Goal: Information Seeking & Learning: Learn about a topic

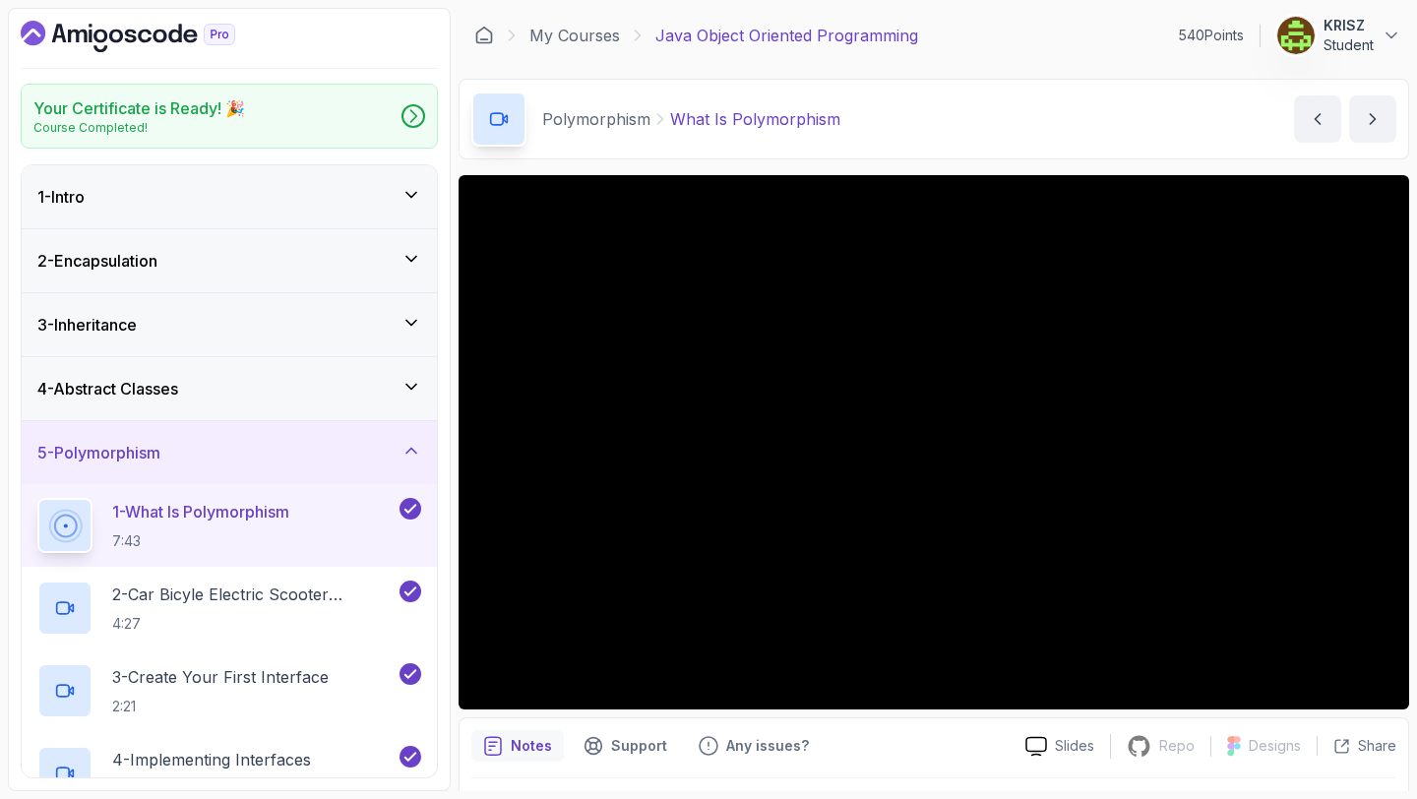
scroll to position [55, 0]
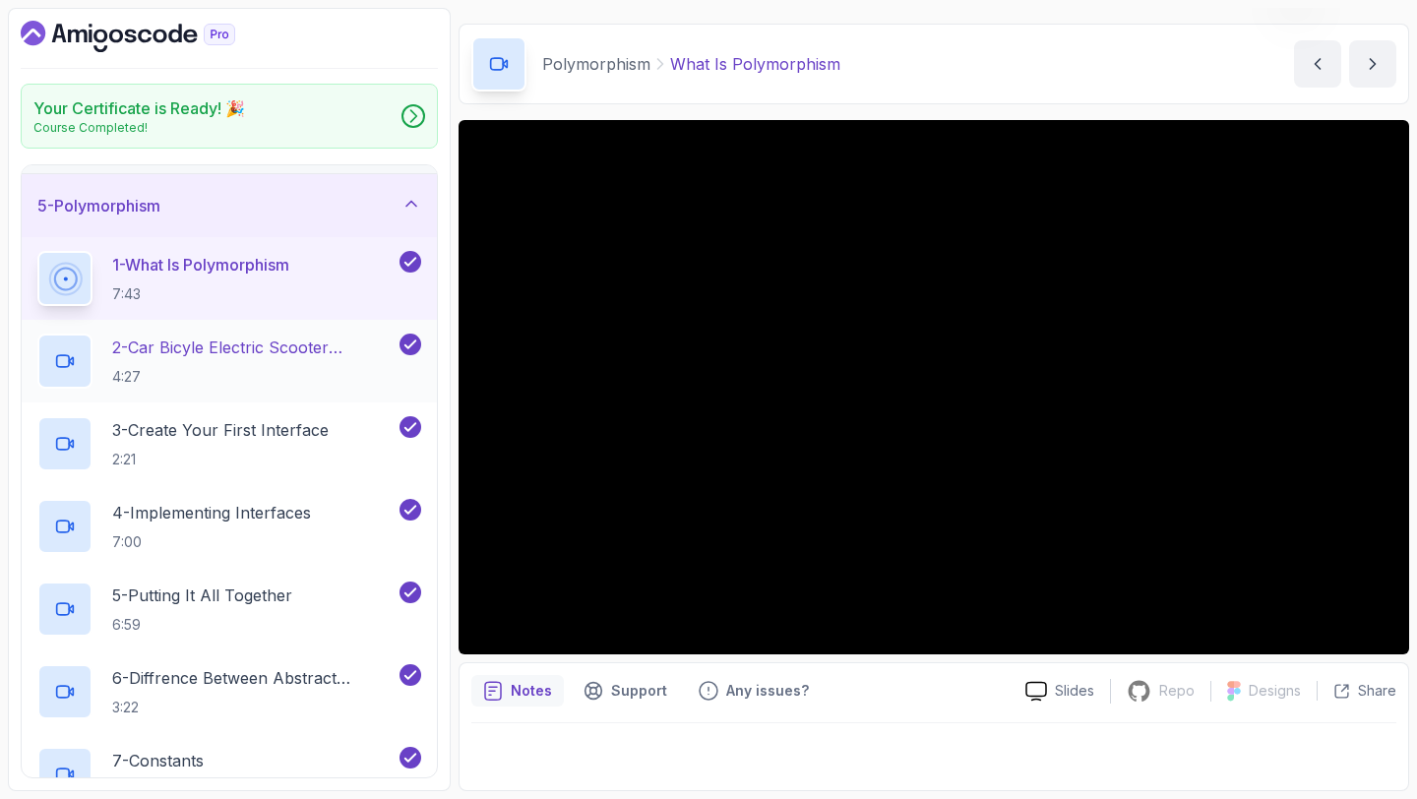
click at [270, 368] on p "4:27" at bounding box center [253, 377] width 283 height 20
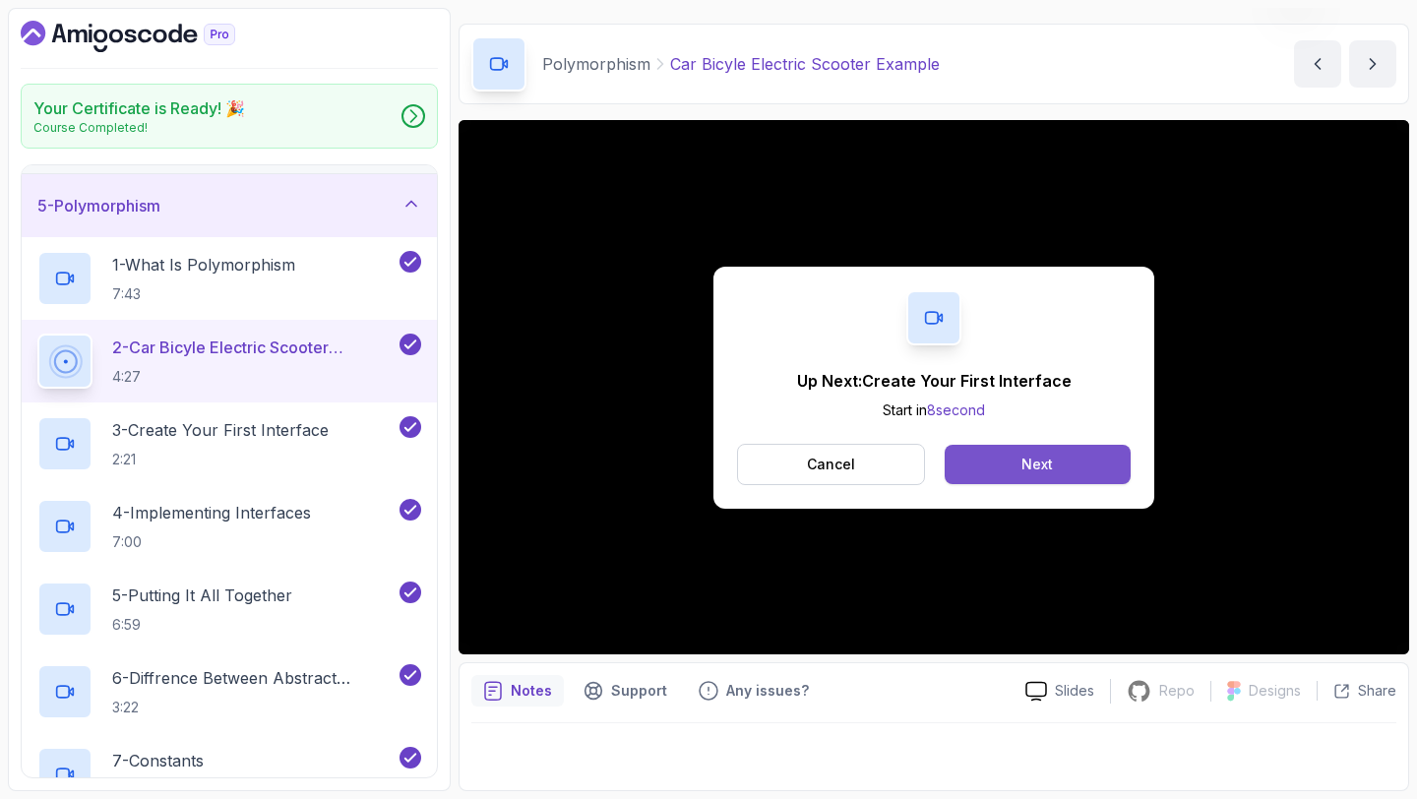
click at [1084, 469] on button "Next" at bounding box center [1037, 464] width 186 height 39
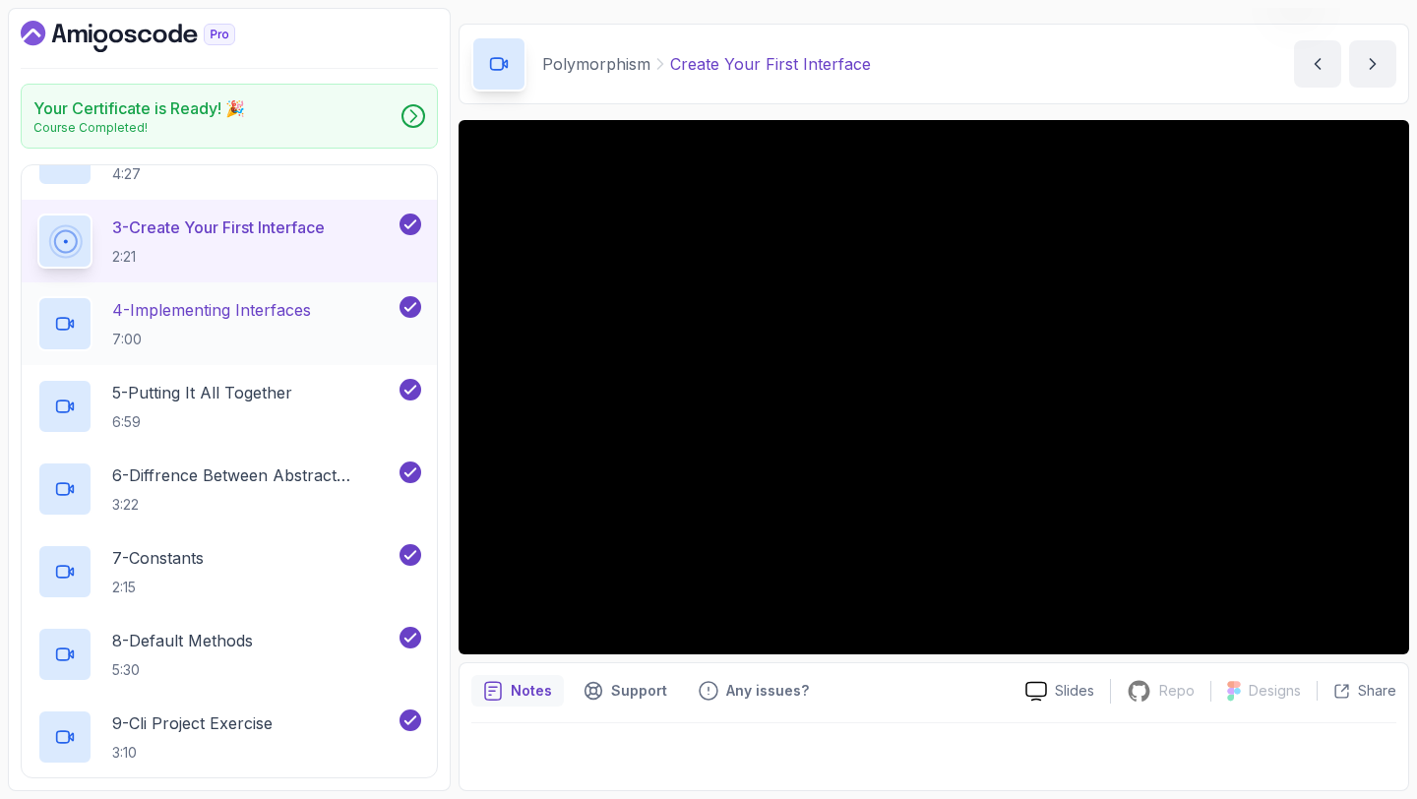
scroll to position [453, 0]
click at [926, 703] on div "Notes Support Any issues?" at bounding box center [740, 690] width 538 height 31
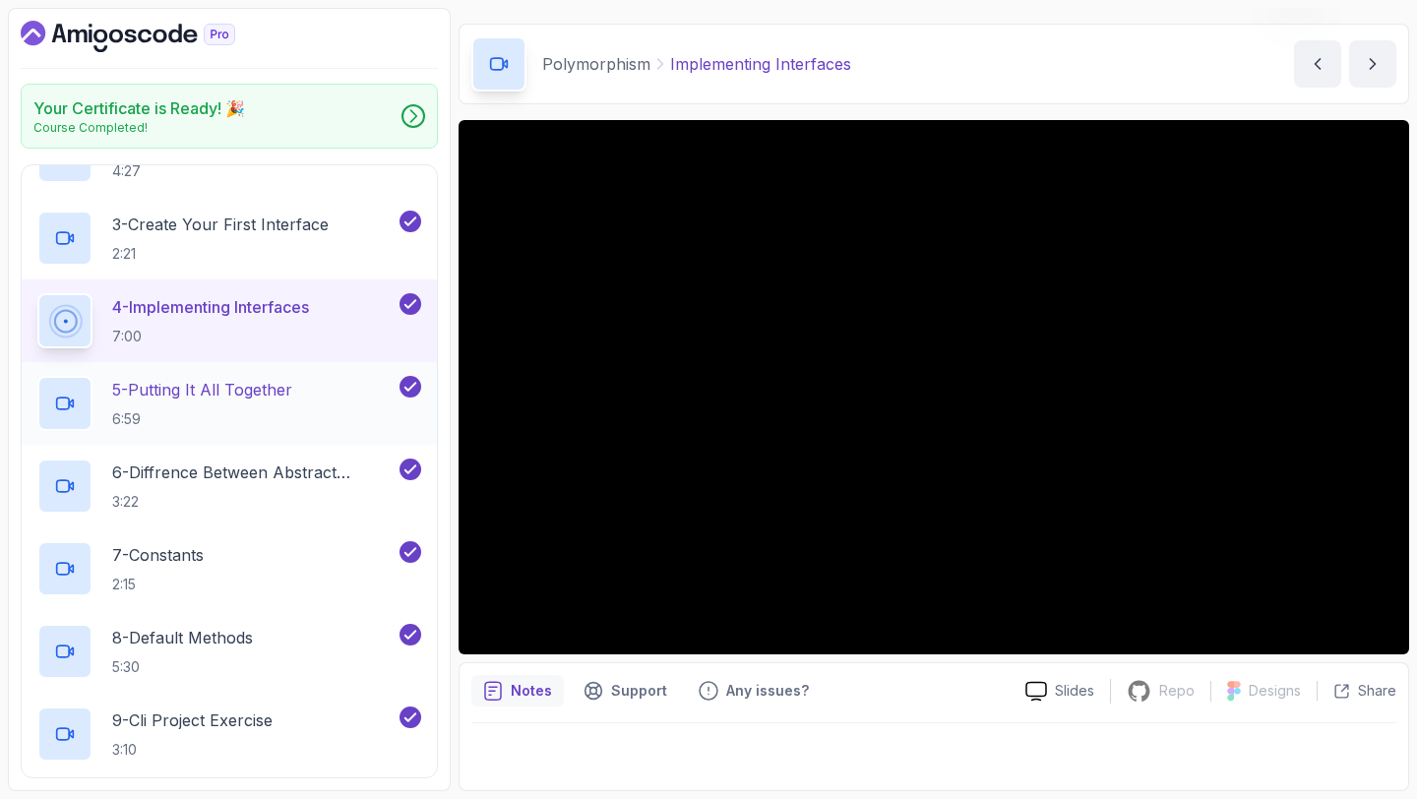
click at [228, 423] on p "6:59" at bounding box center [202, 419] width 180 height 20
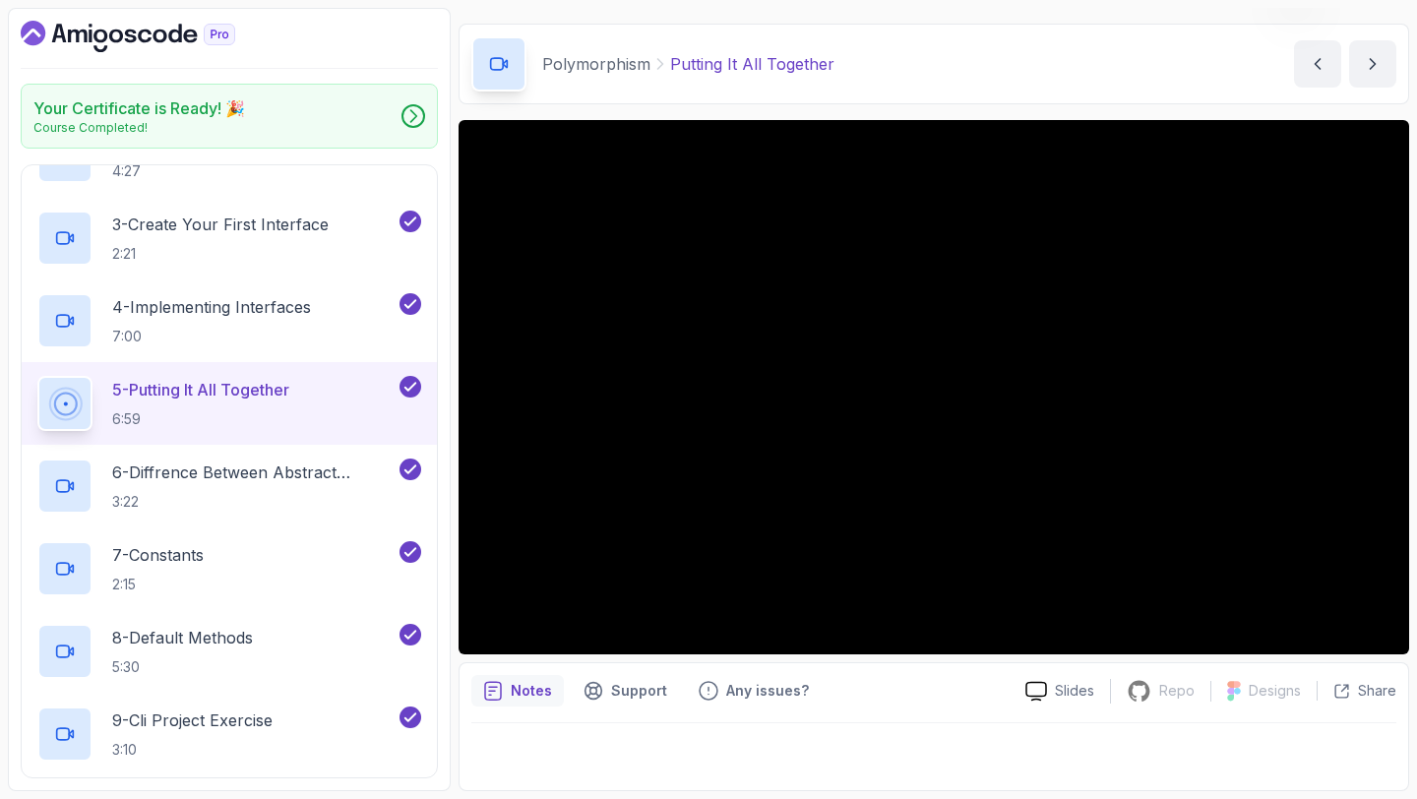
click at [919, 685] on div "Notes Support Any issues?" at bounding box center [740, 690] width 538 height 31
click at [255, 491] on h2 "6 - Diffrence Between Abstract Classes And Interfaces 3:22" at bounding box center [253, 485] width 283 height 51
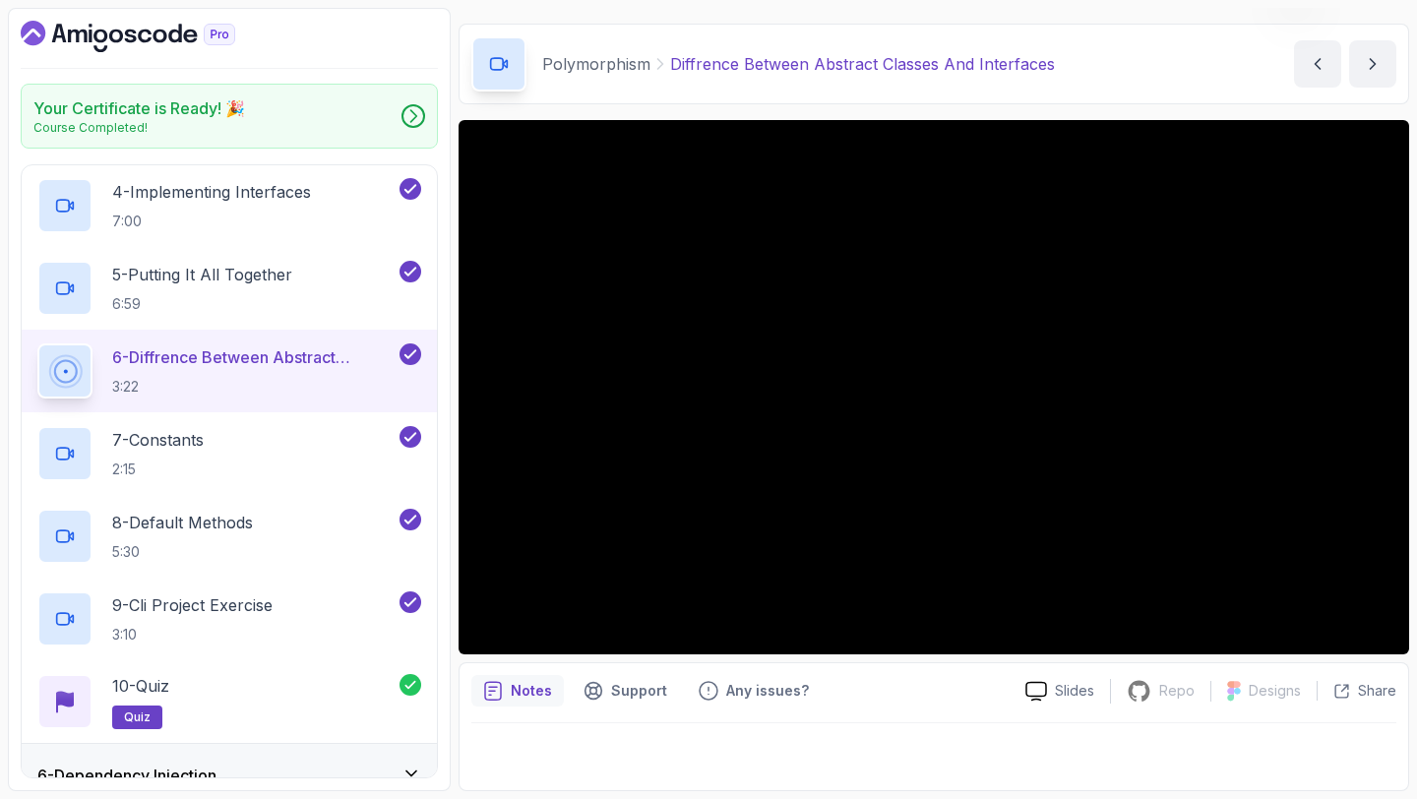
scroll to position [570, 0]
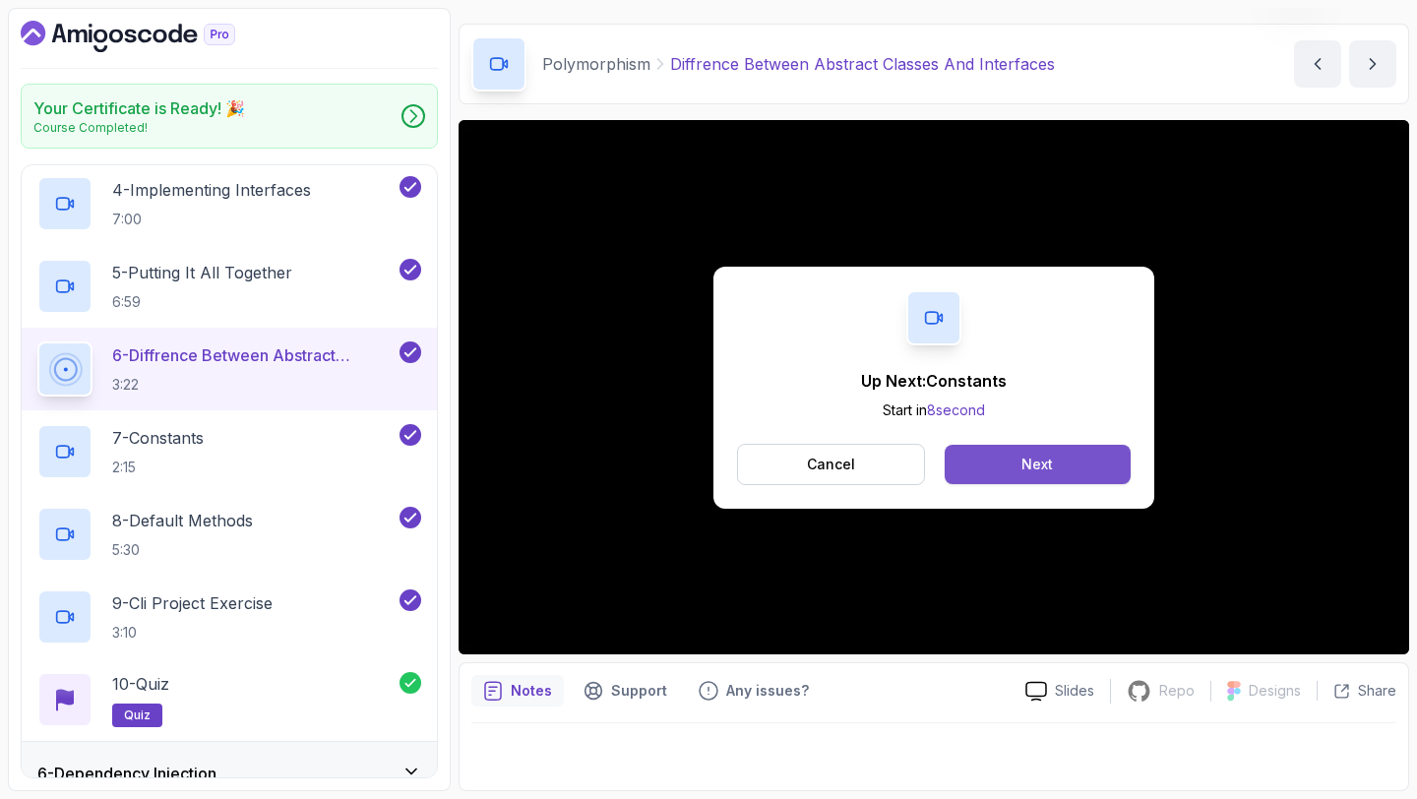
click at [1080, 472] on button "Next" at bounding box center [1037, 464] width 186 height 39
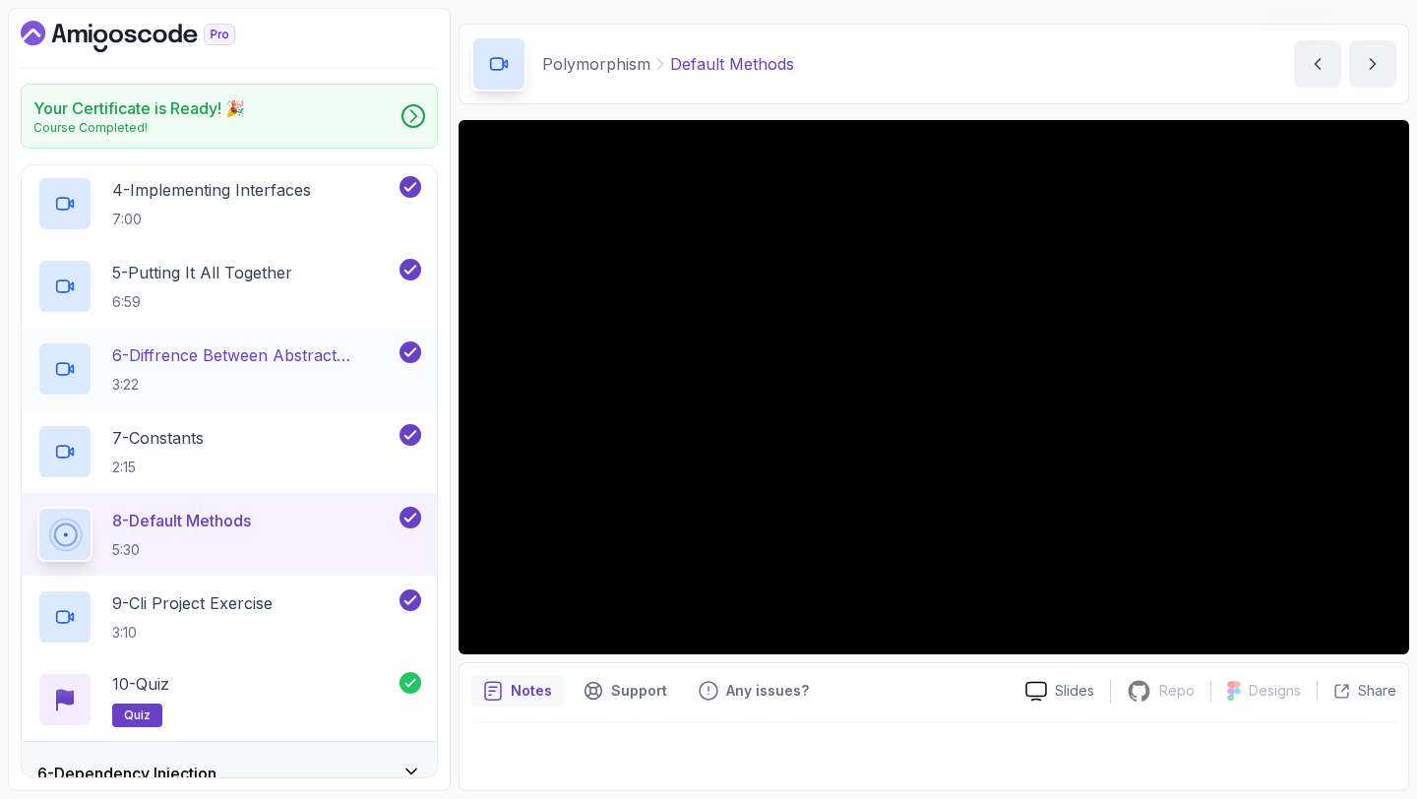
click at [328, 377] on p "3:22" at bounding box center [253, 385] width 283 height 20
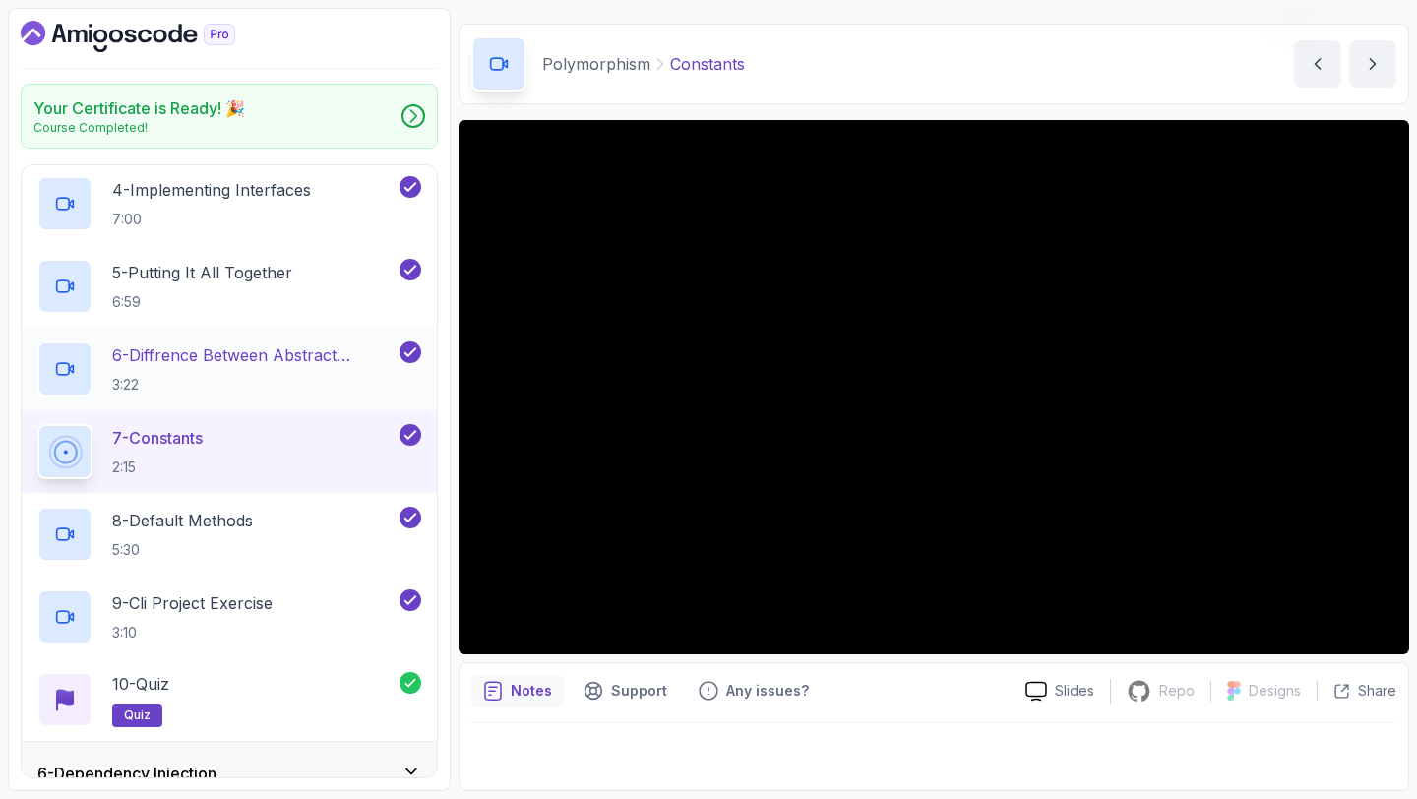
click at [273, 354] on p "6 - Diffrence Between Abstract Classes And Interfaces" at bounding box center [253, 355] width 283 height 24
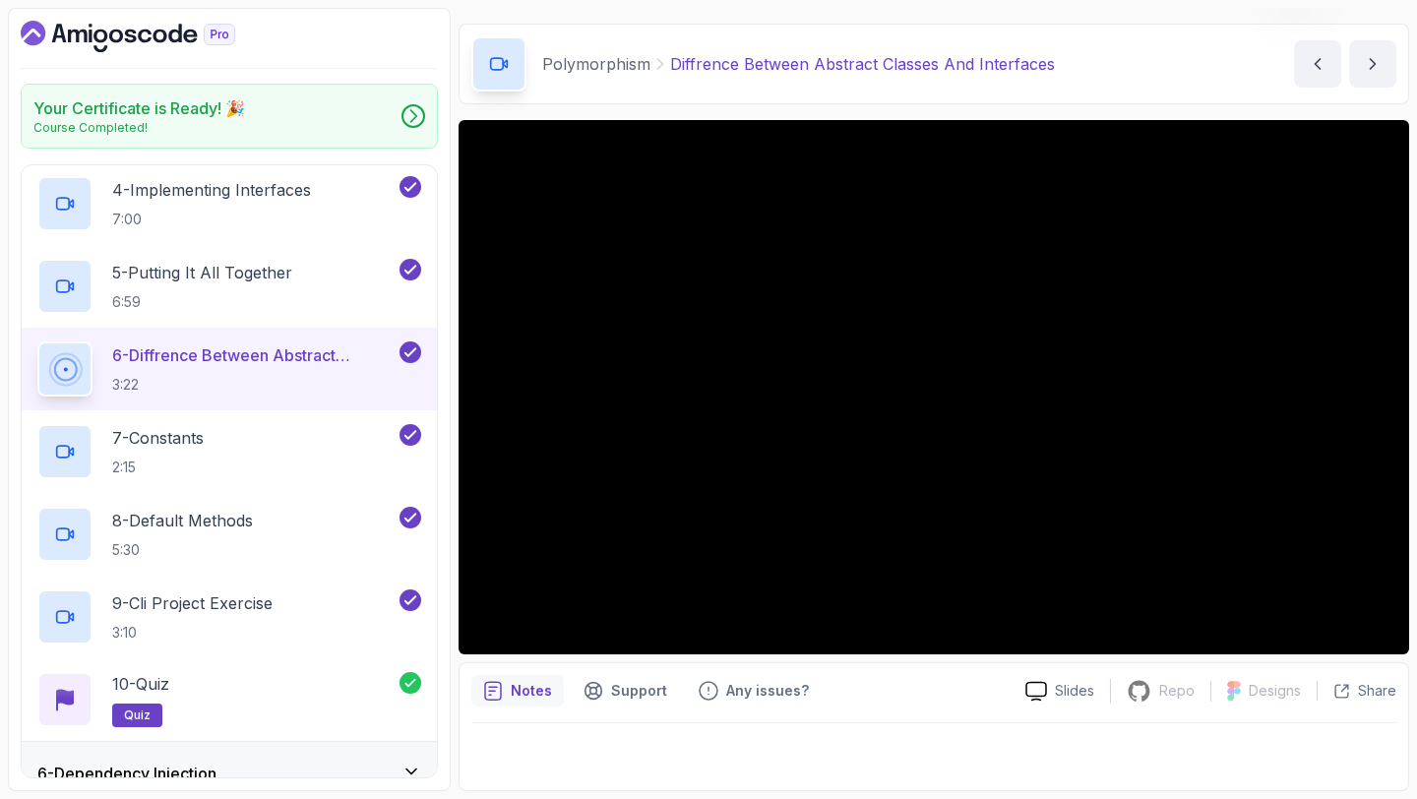
click at [948, 708] on div "Notes Support Any issues? Slides Repo Repository not available Designs Design n…" at bounding box center [933, 726] width 950 height 129
click at [238, 468] on div "7 - Constants 2:15" at bounding box center [216, 451] width 358 height 55
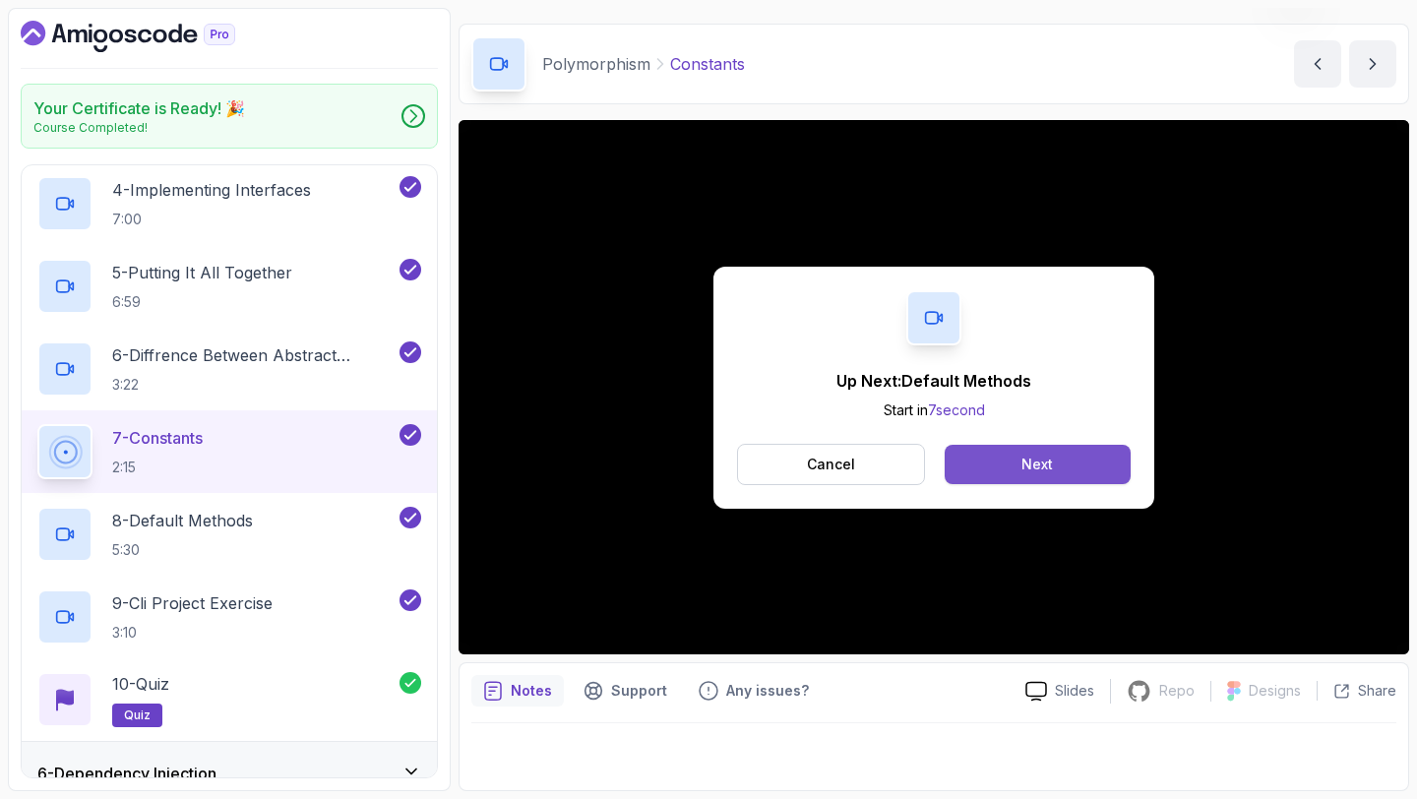
click at [979, 448] on button "Next" at bounding box center [1037, 464] width 186 height 39
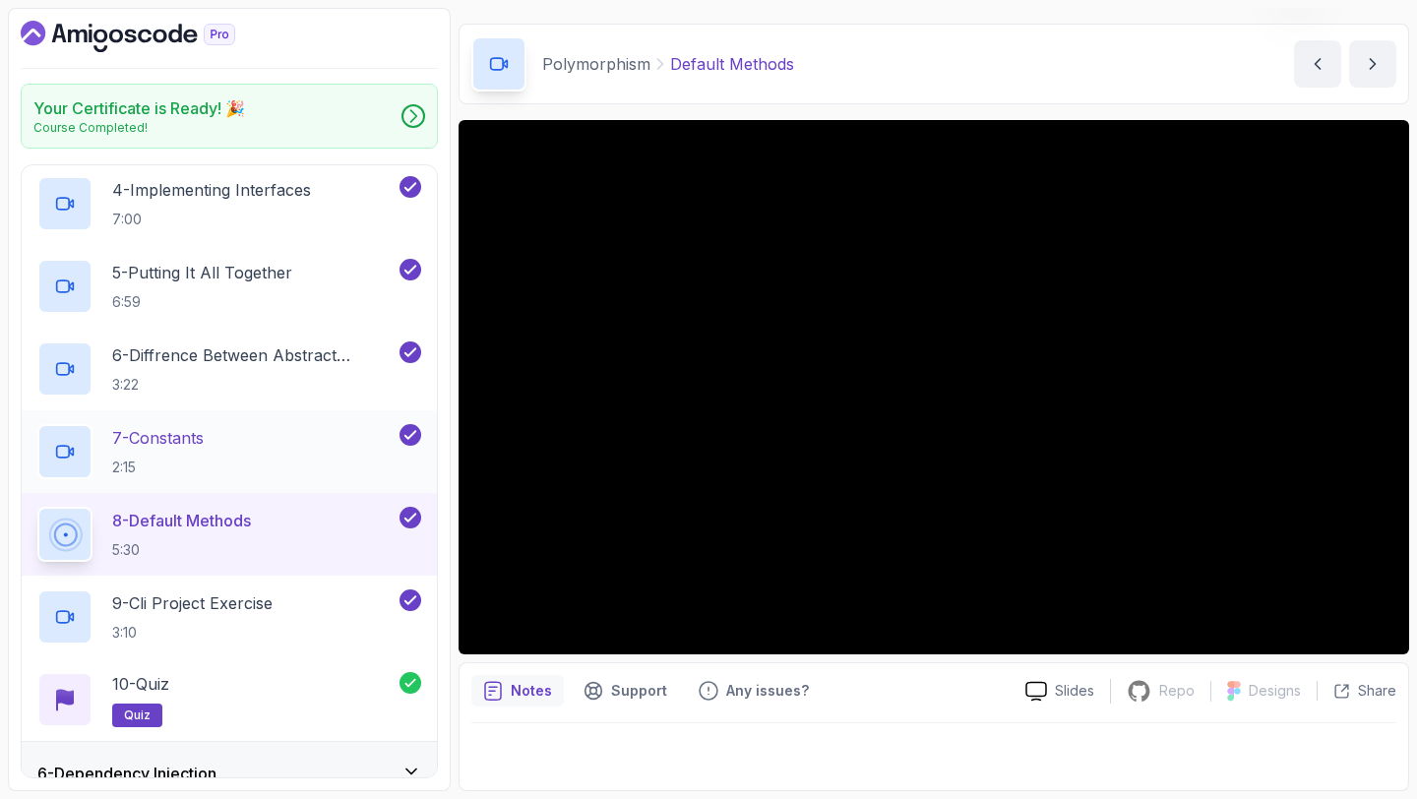
click at [235, 453] on div "7 - Constants 2:15" at bounding box center [216, 451] width 358 height 55
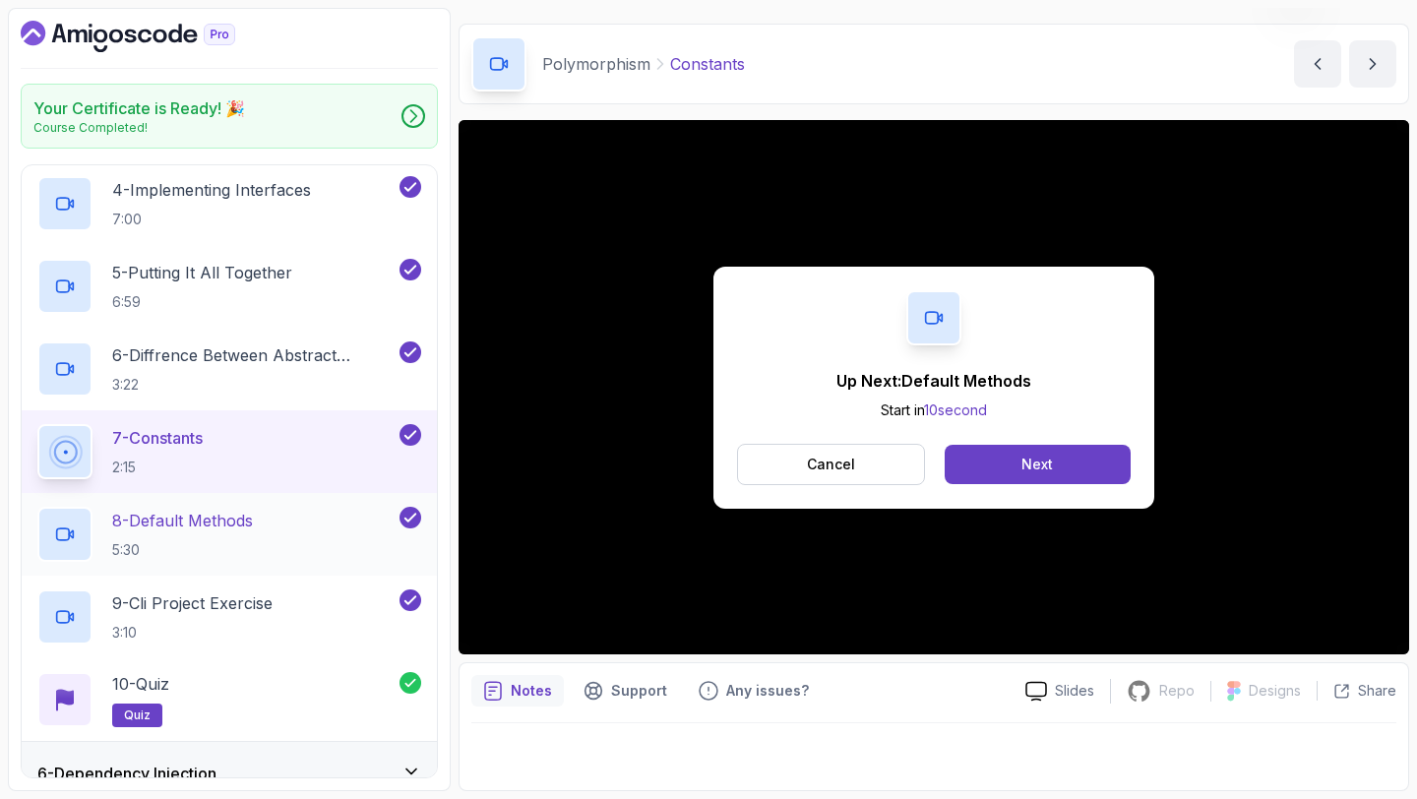
click at [238, 545] on p "5:30" at bounding box center [182, 550] width 141 height 20
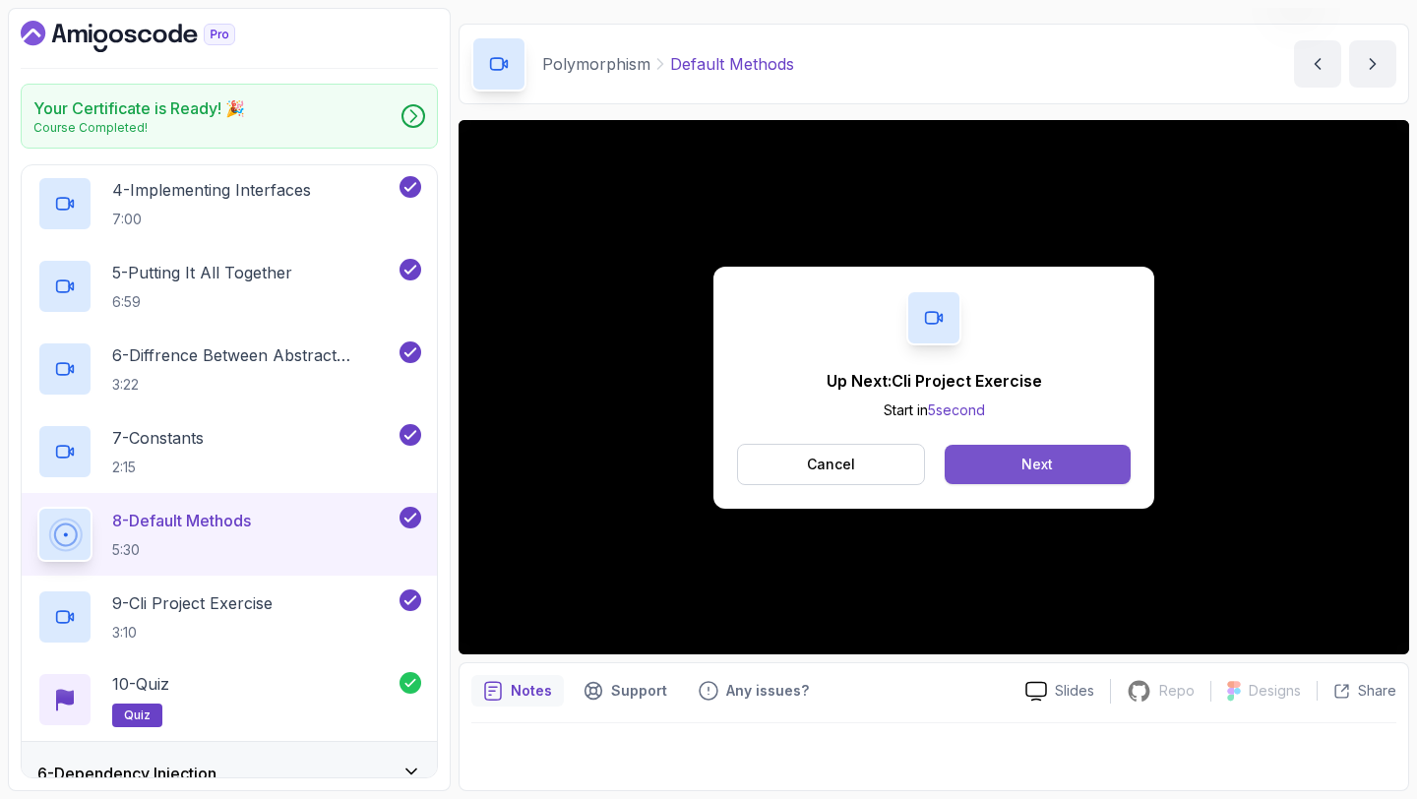
click at [1083, 453] on button "Next" at bounding box center [1037, 464] width 186 height 39
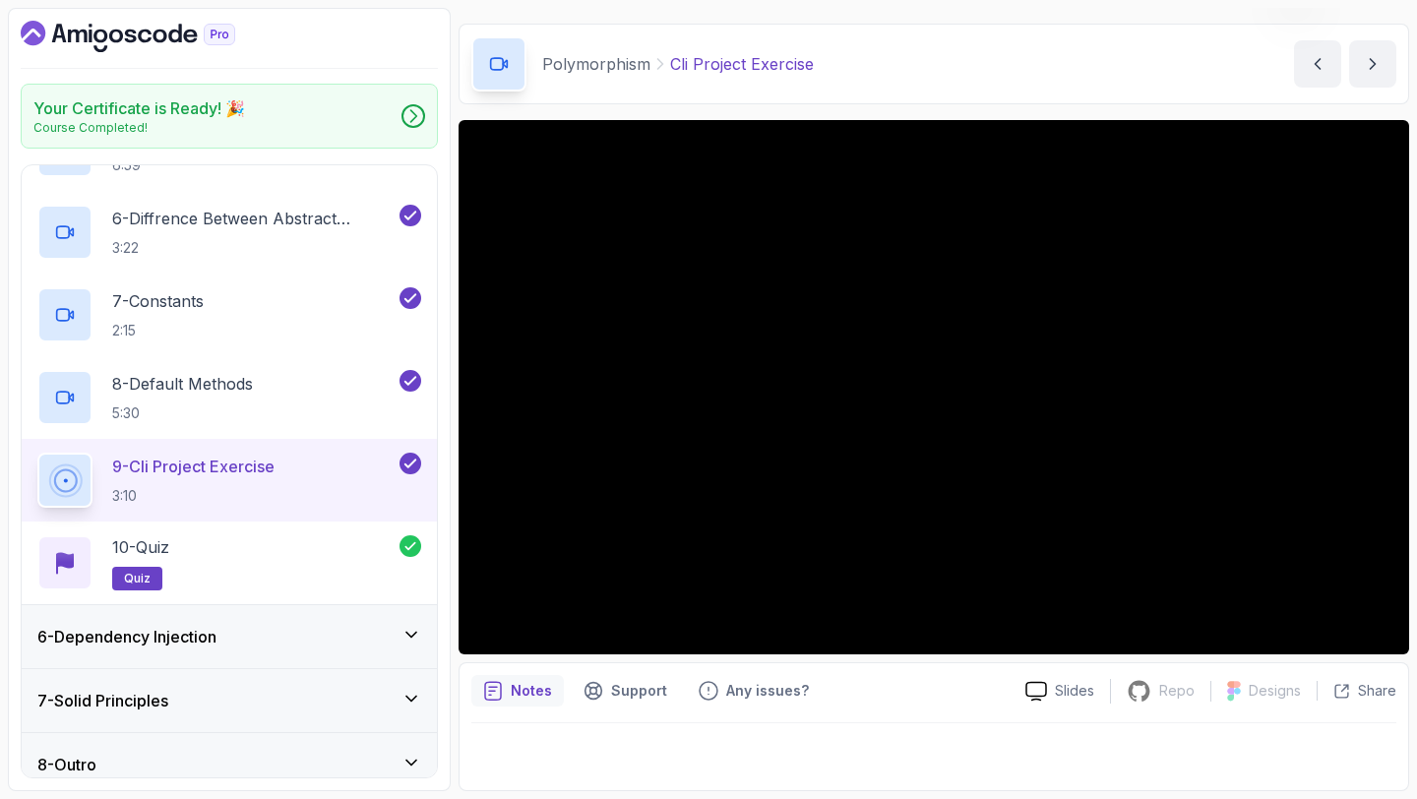
scroll to position [725, 0]
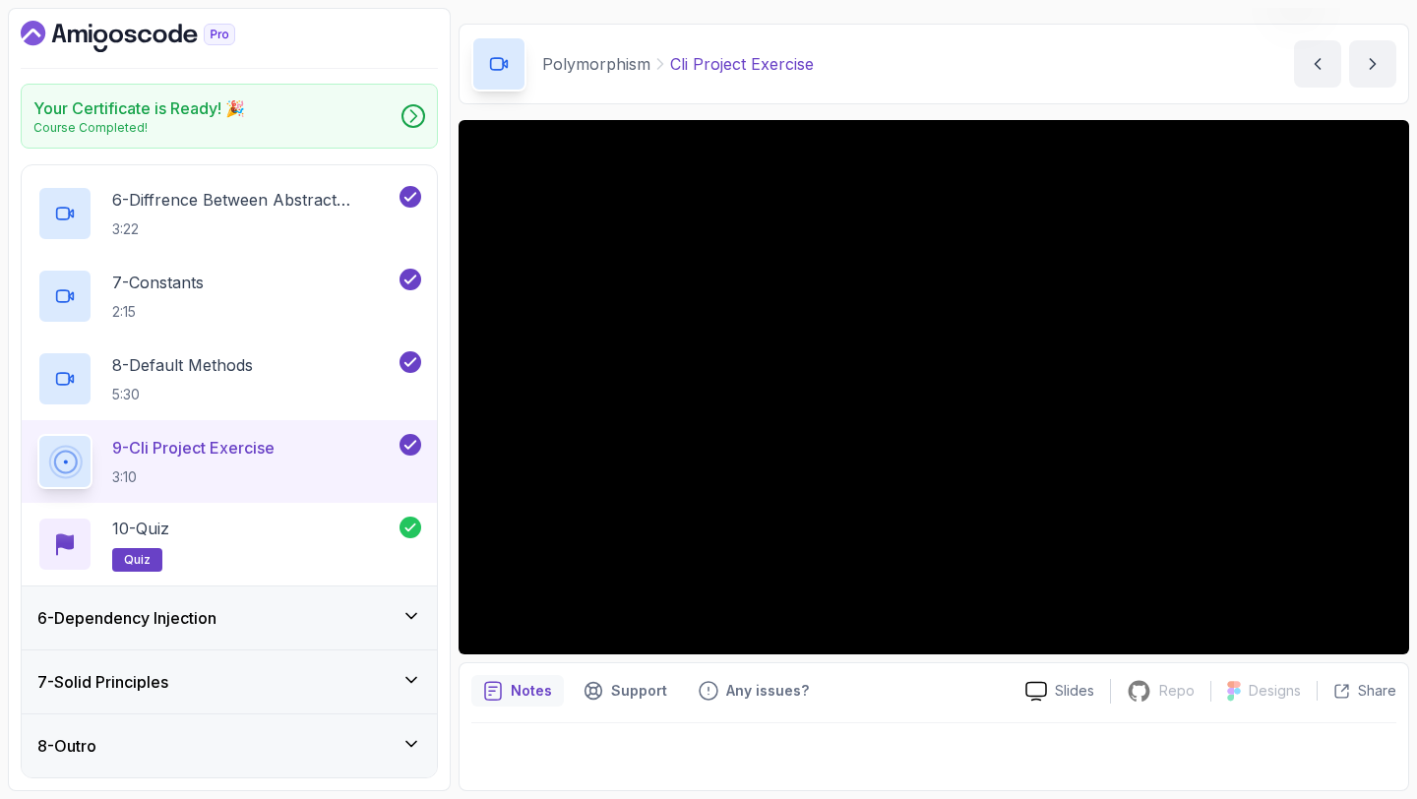
click at [386, 621] on div "6 - Dependency Injection" at bounding box center [229, 618] width 384 height 24
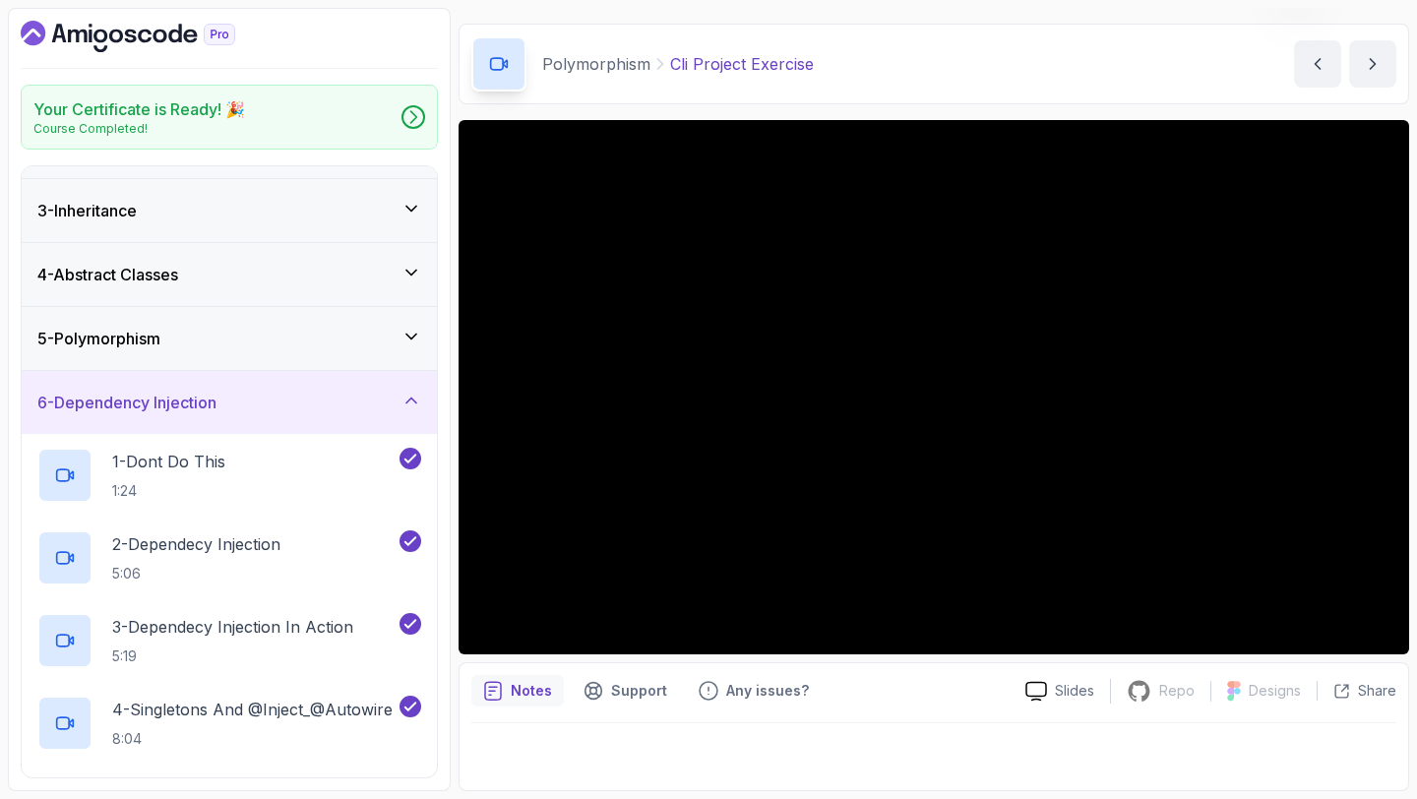
scroll to position [114, 0]
click at [248, 392] on div "6 - Dependency Injection" at bounding box center [229, 404] width 384 height 24
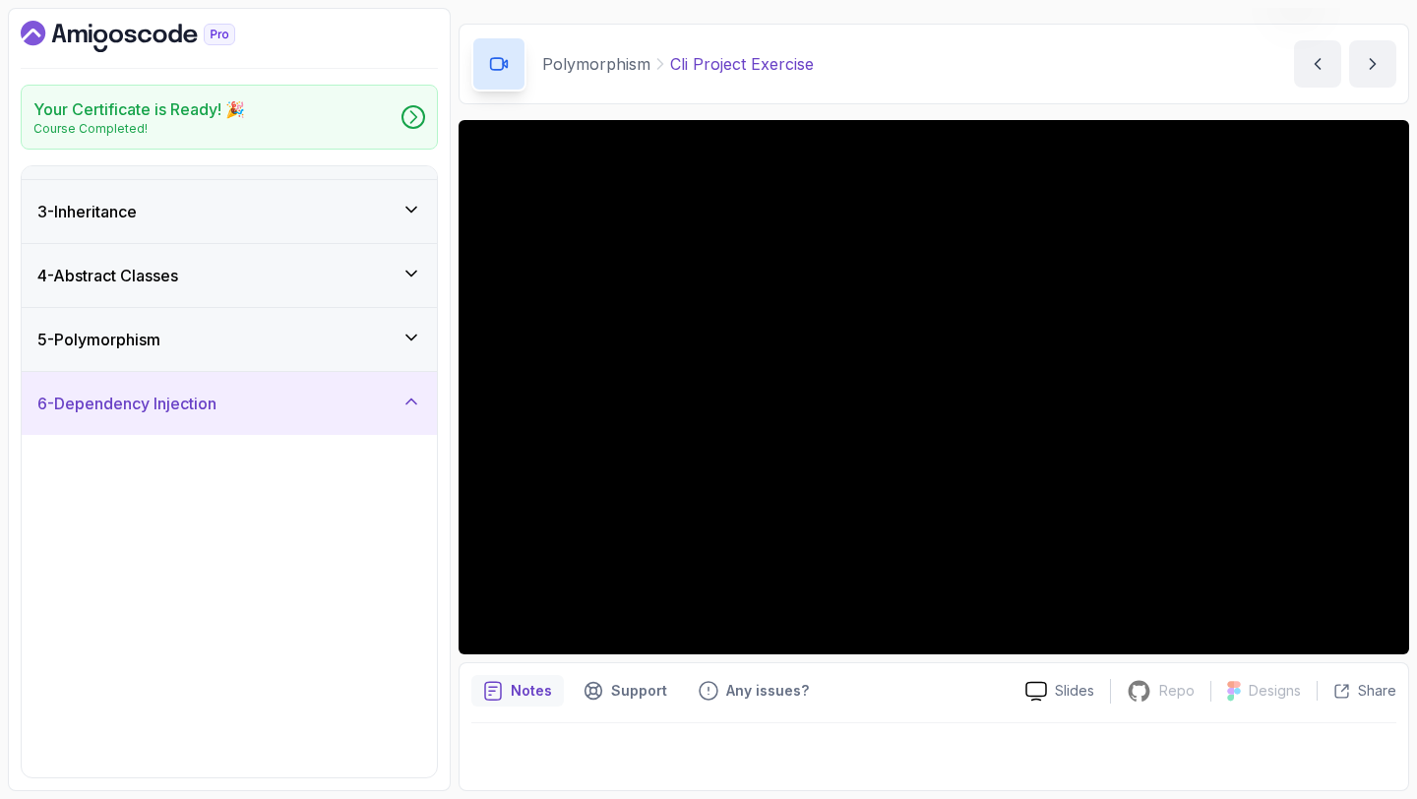
scroll to position [0, 0]
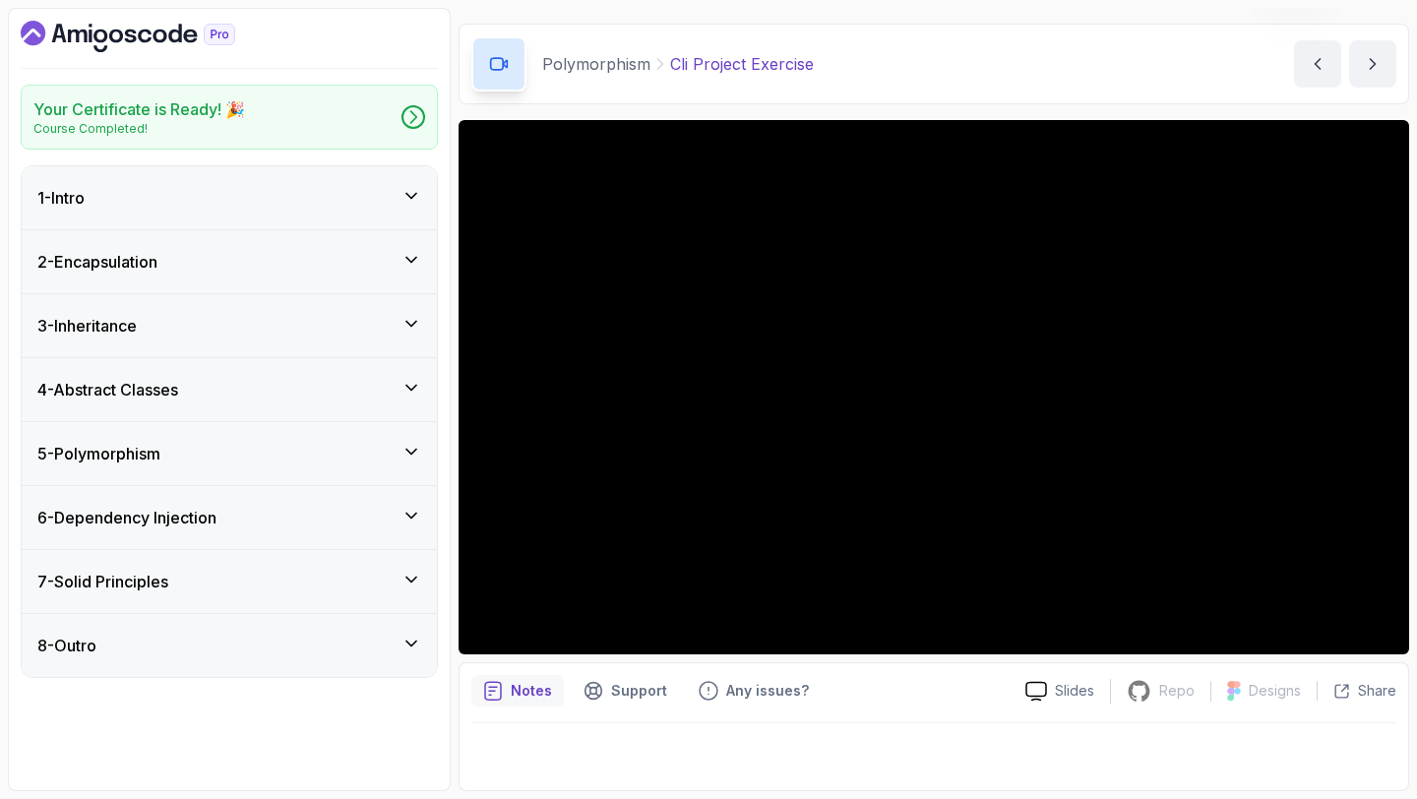
drag, startPoint x: 286, startPoint y: 388, endPoint x: 332, endPoint y: 368, distance: 50.2
click at [332, 368] on div "4 - Abstract Classes" at bounding box center [229, 389] width 415 height 63
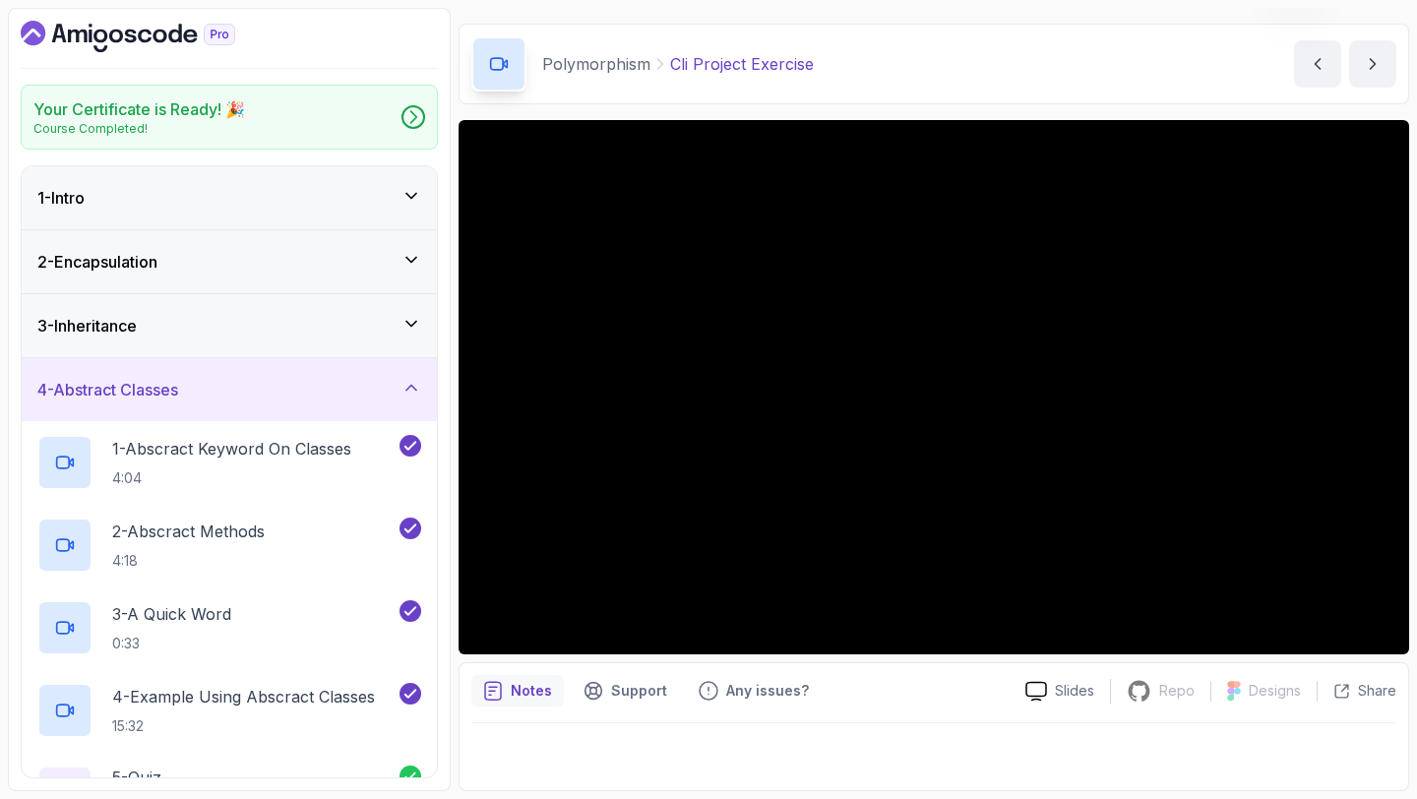
click at [320, 379] on div "4 - Abstract Classes" at bounding box center [229, 390] width 384 height 24
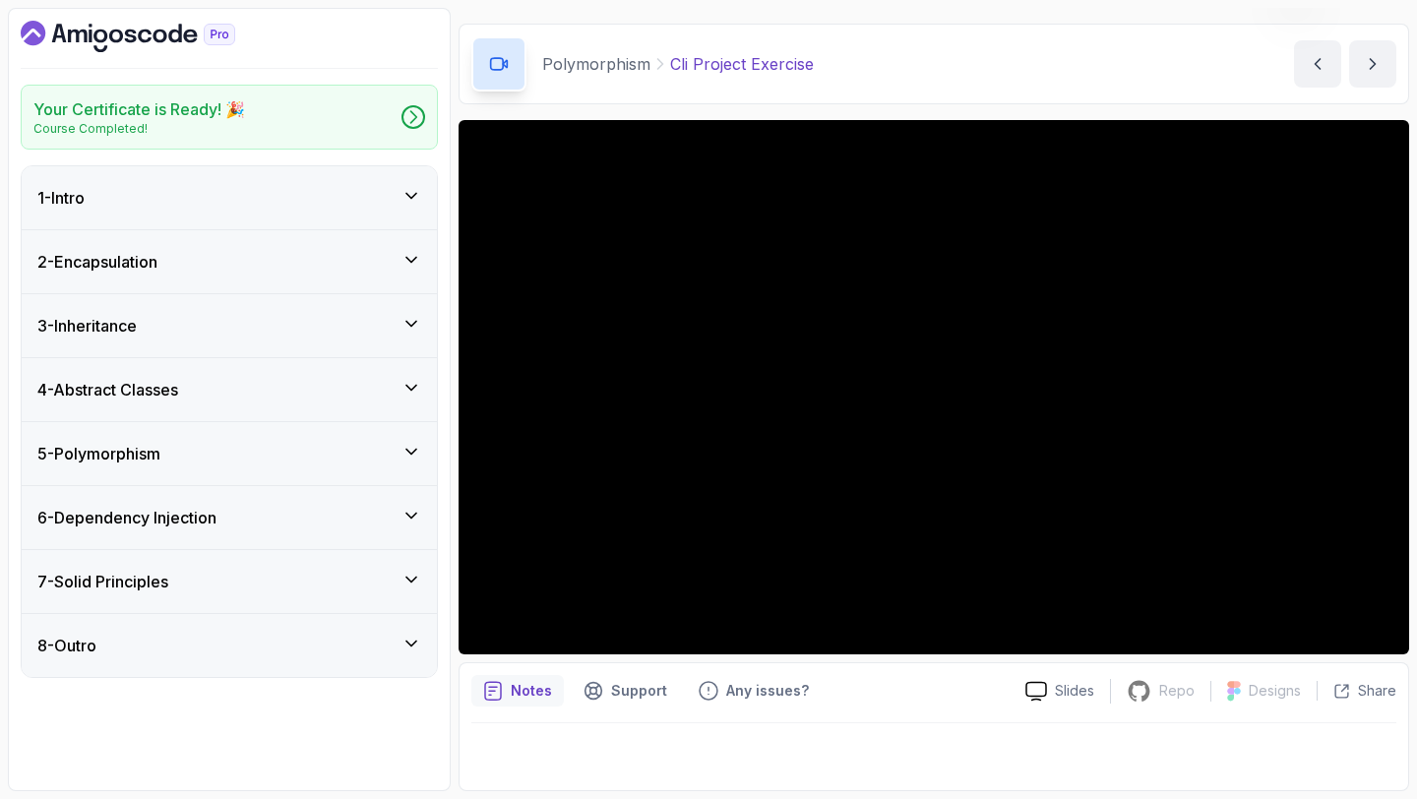
click at [325, 533] on div "6 - Dependency Injection" at bounding box center [229, 517] width 415 height 63
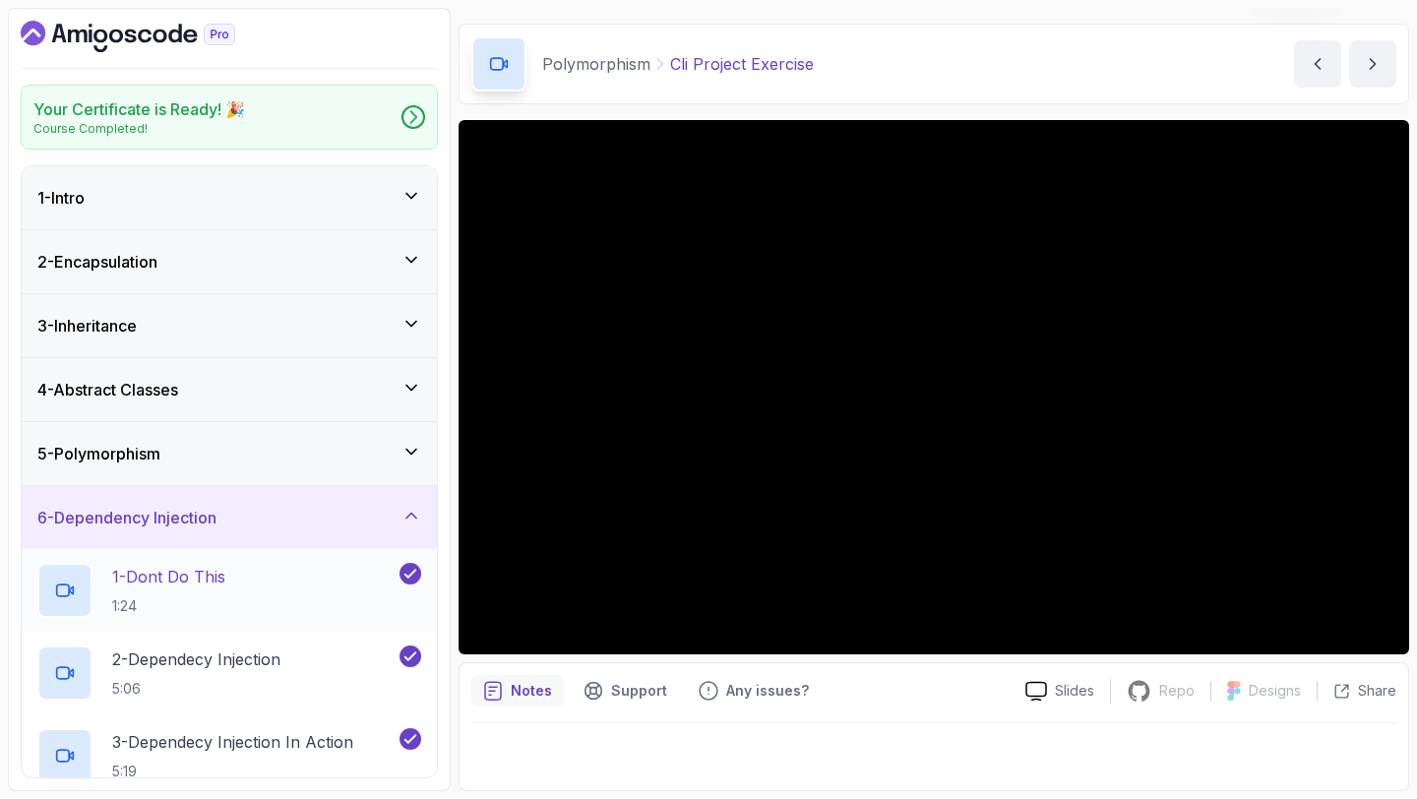
click at [244, 589] on div "1 - Dont Do This 1:24" at bounding box center [216, 590] width 358 height 55
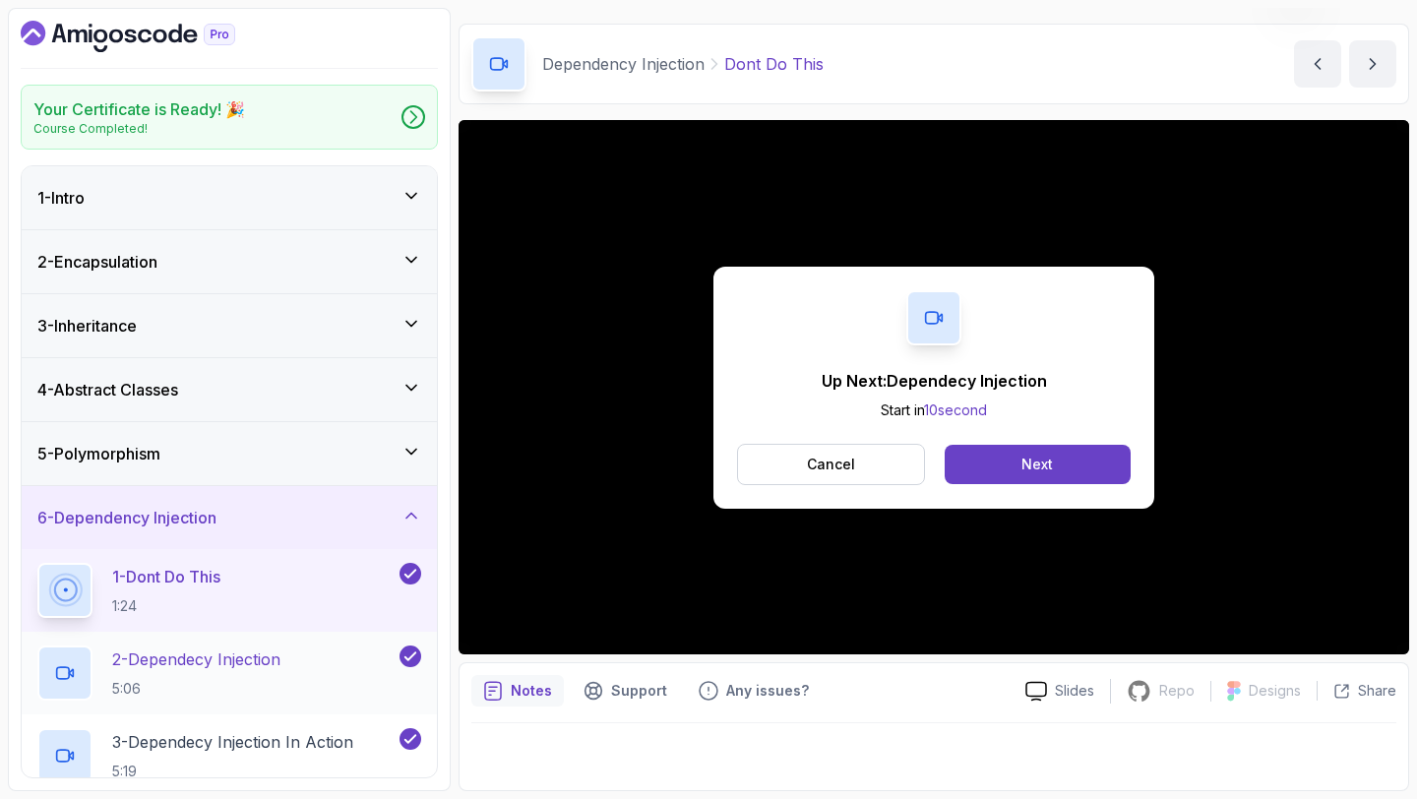
click at [213, 663] on p "2 - Dependecy Injection" at bounding box center [196, 659] width 168 height 24
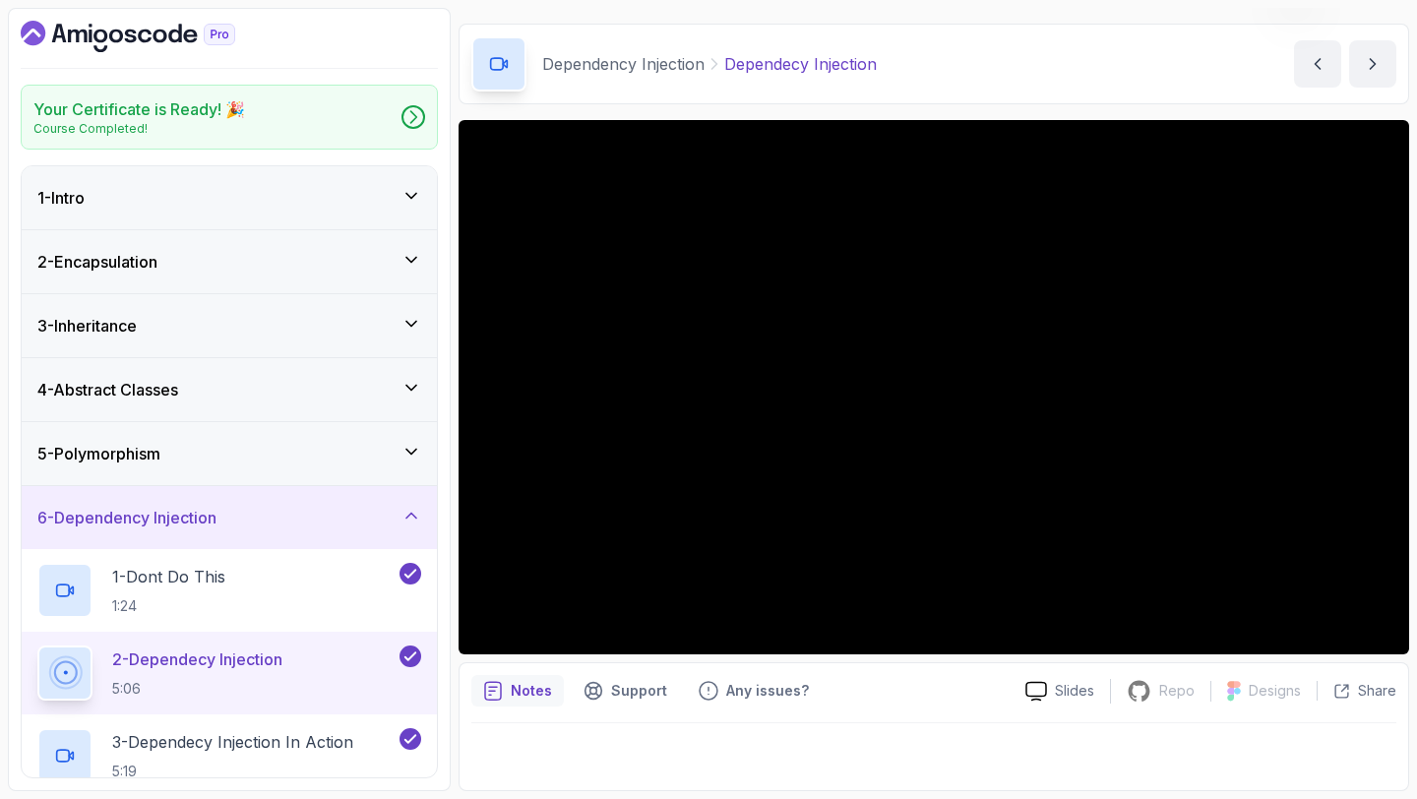
click at [914, 703] on div "Notes Support Any issues?" at bounding box center [740, 690] width 538 height 31
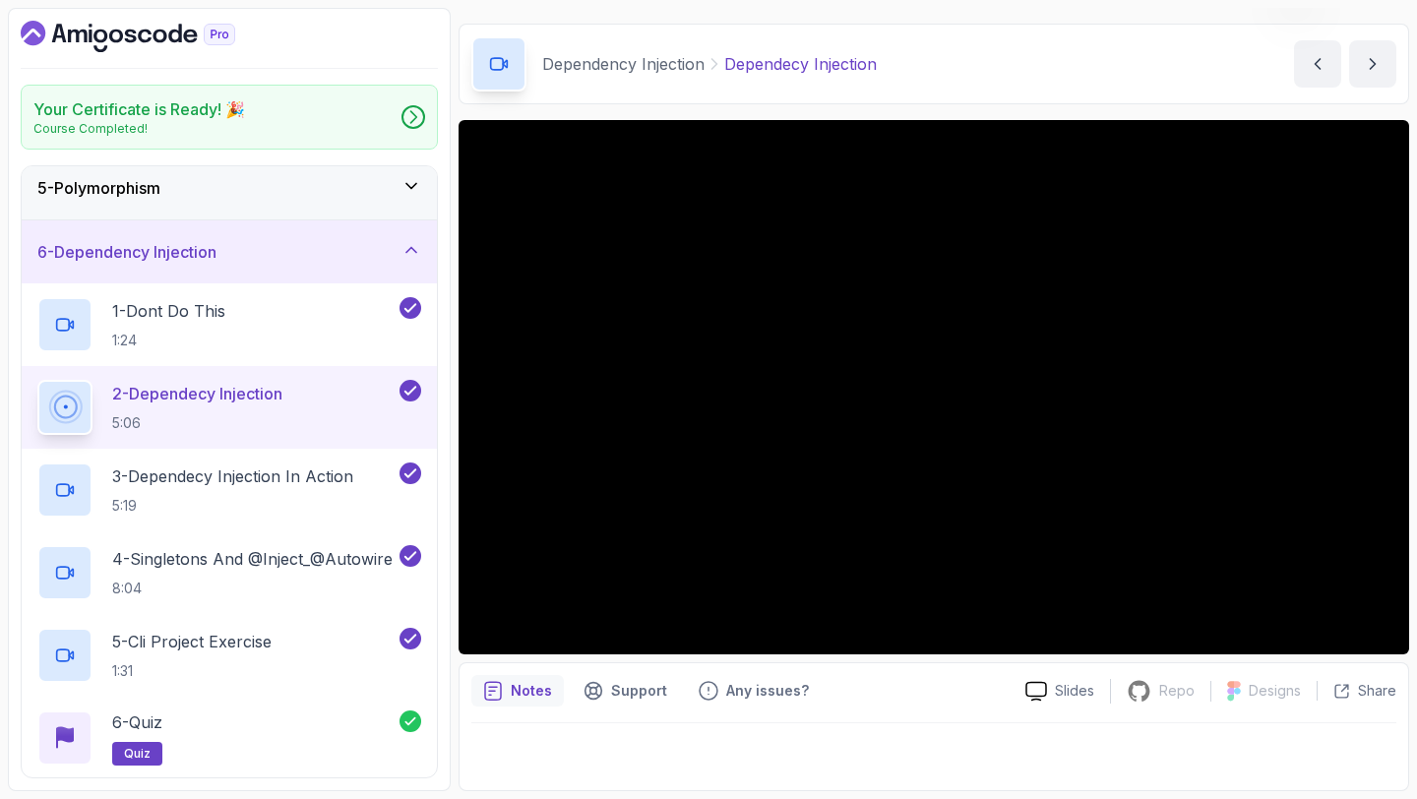
scroll to position [394, 0]
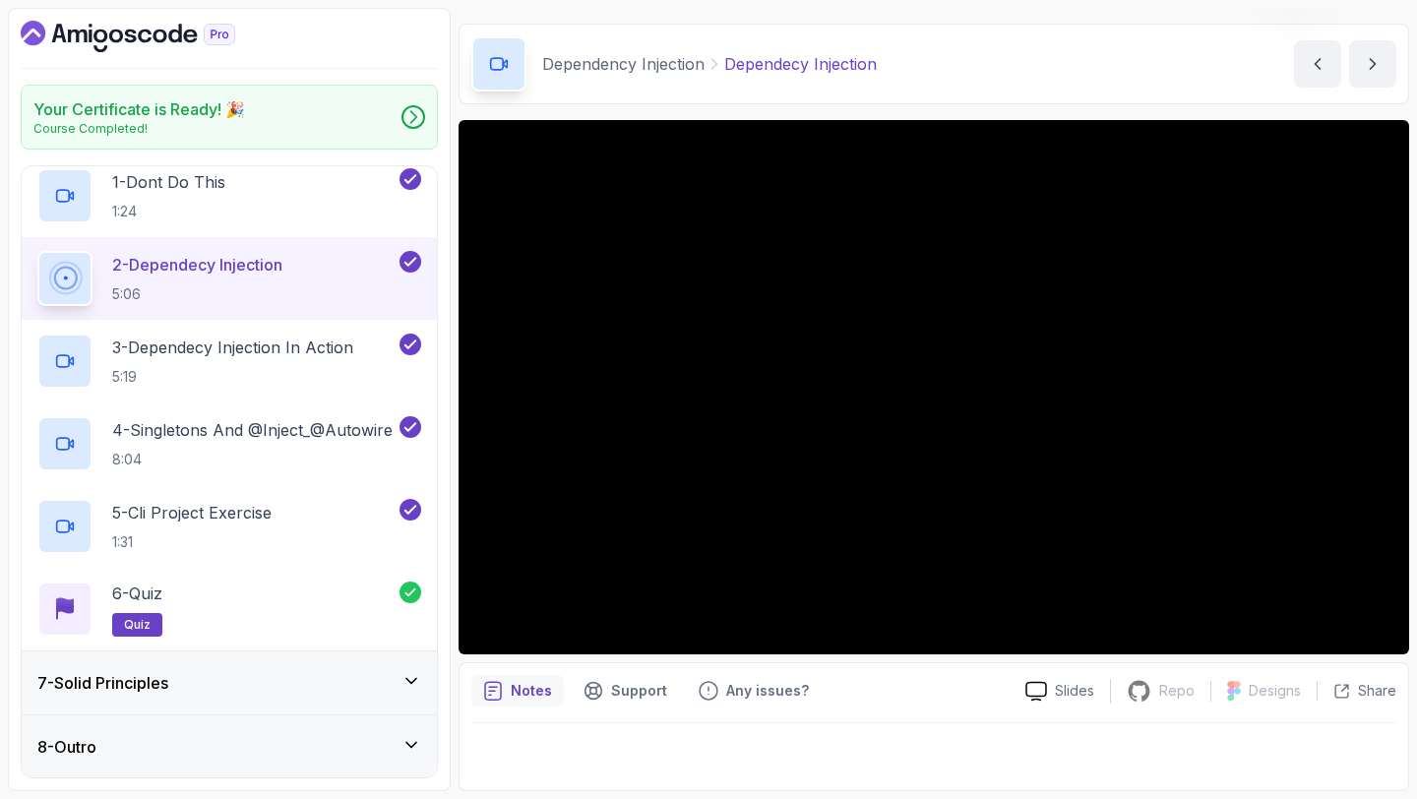
click at [196, 673] on div "7 - Solid Principles" at bounding box center [229, 683] width 384 height 24
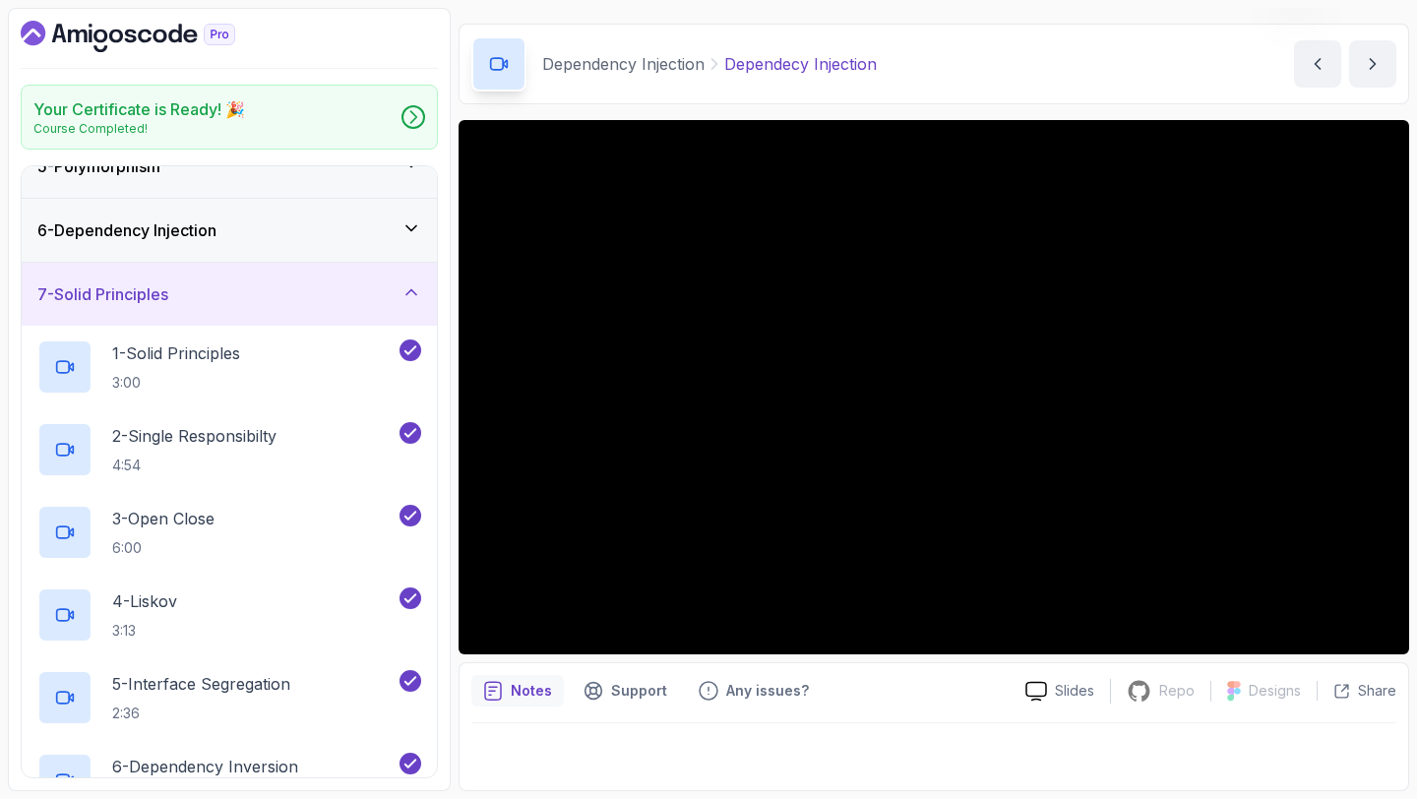
scroll to position [0, 0]
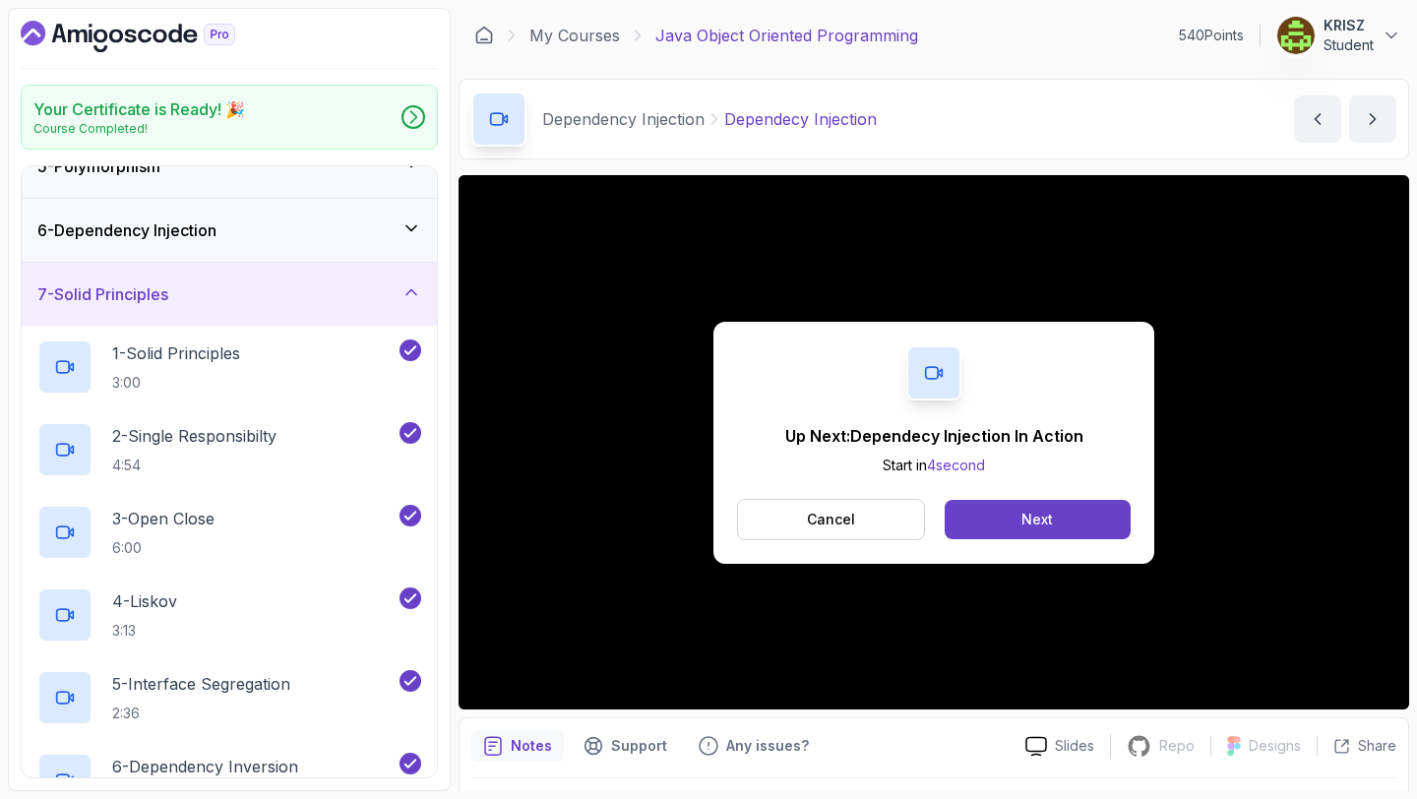
click at [193, 241] on h3 "6 - Dependency Injection" at bounding box center [126, 230] width 179 height 24
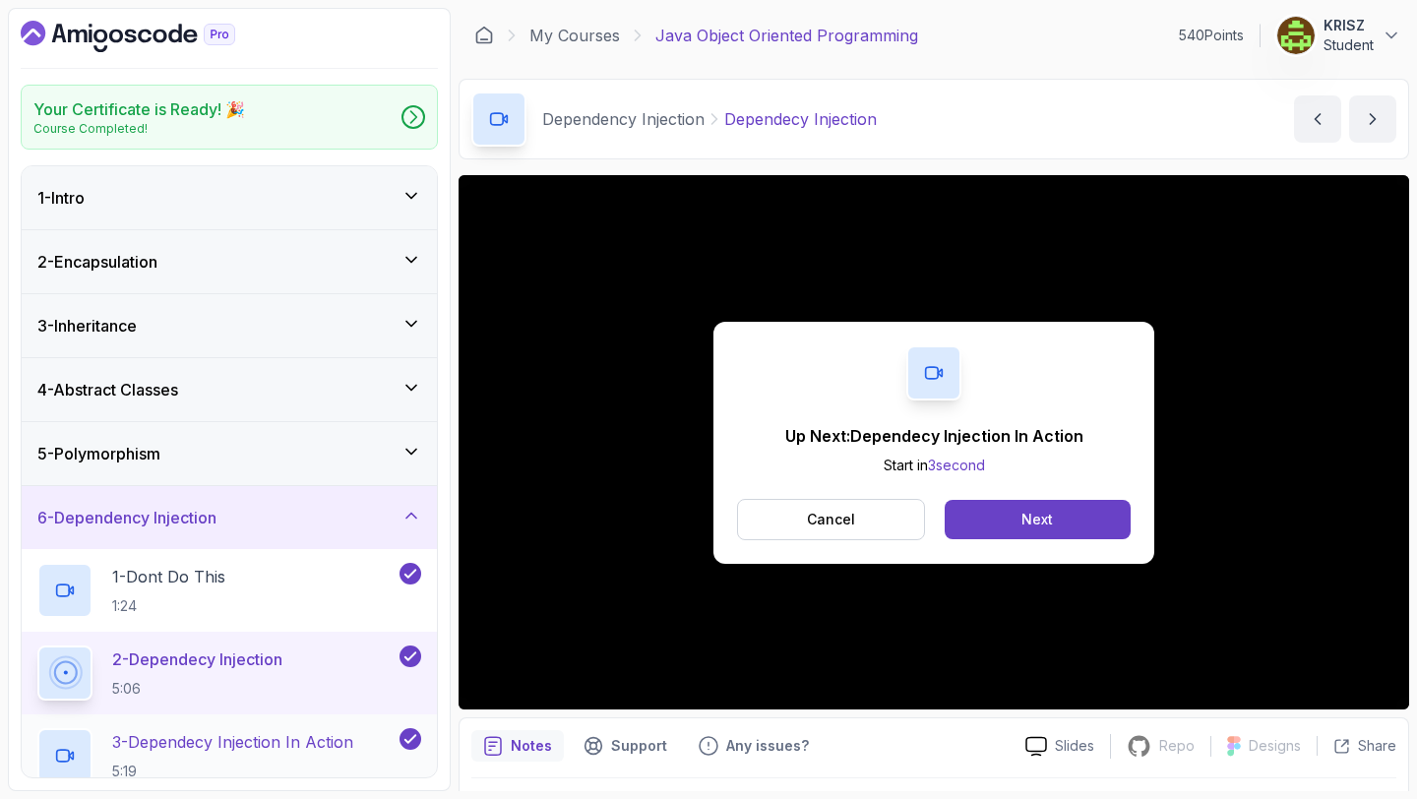
click at [275, 755] on h2 "3 - Dependecy Injection In Action 5:19" at bounding box center [232, 755] width 241 height 51
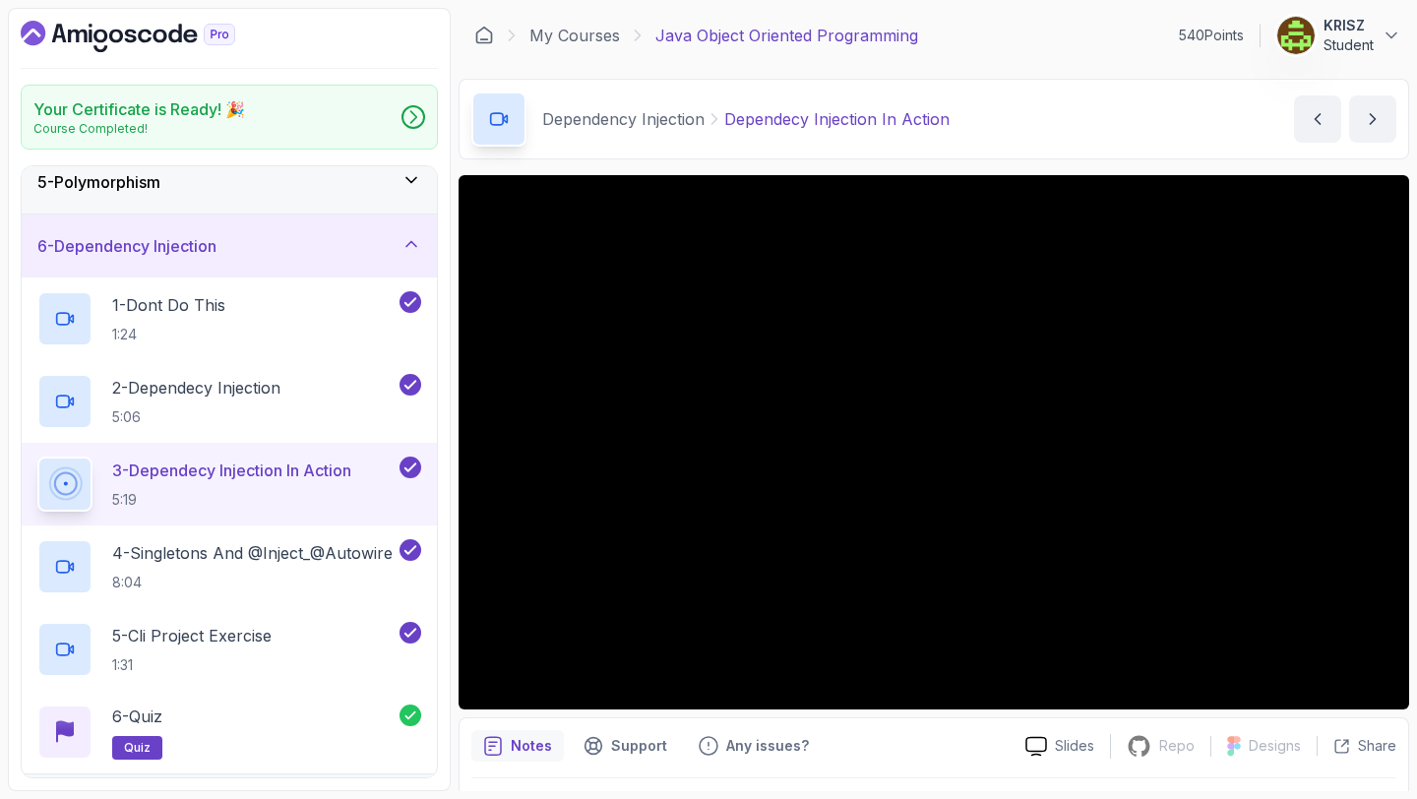
scroll to position [272, 0]
click at [950, 730] on div "Notes Support Any issues?" at bounding box center [740, 745] width 538 height 31
click at [277, 580] on p "8:04" at bounding box center [252, 582] width 280 height 20
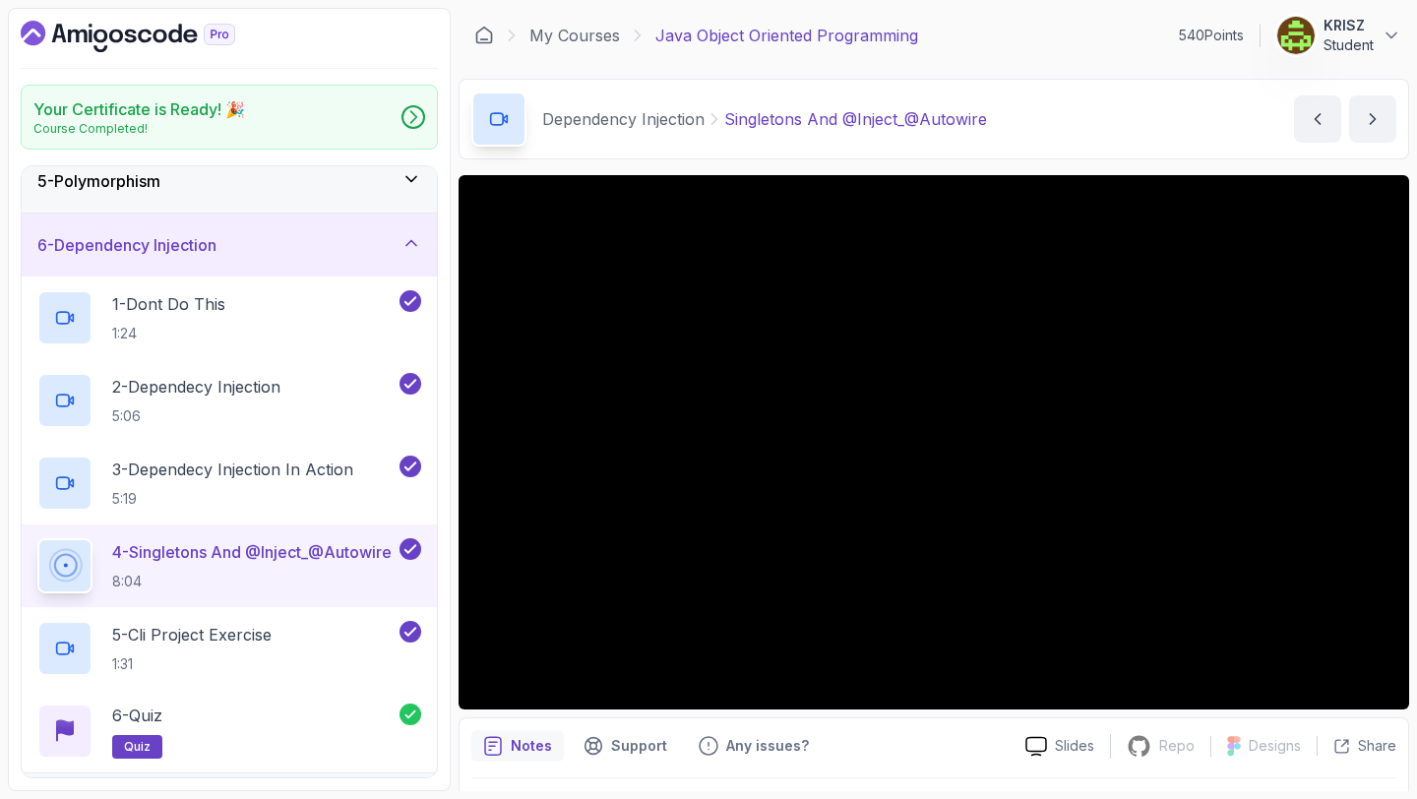
click at [909, 732] on div "Notes Support Any issues?" at bounding box center [740, 745] width 538 height 31
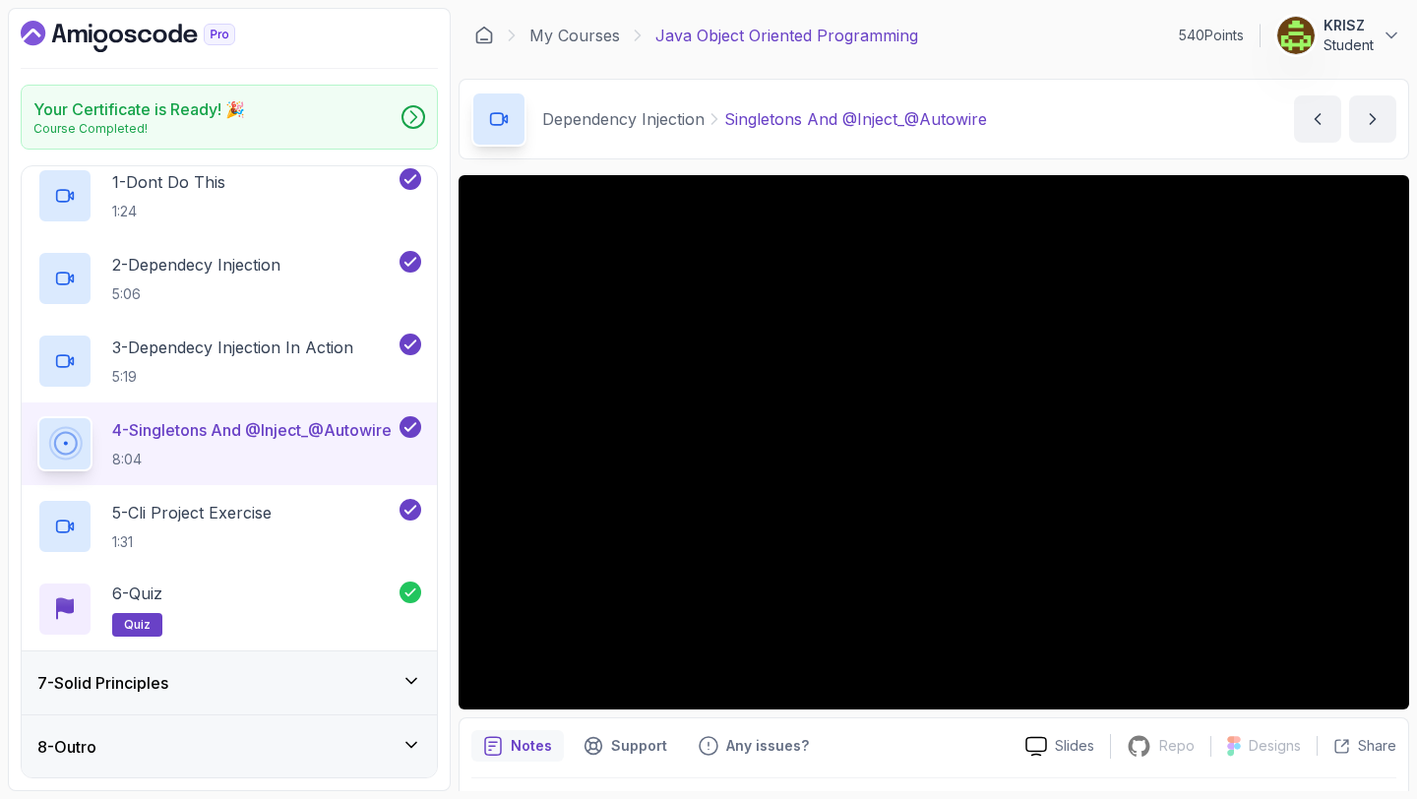
click at [293, 684] on div "7 - Solid Principles" at bounding box center [229, 683] width 384 height 24
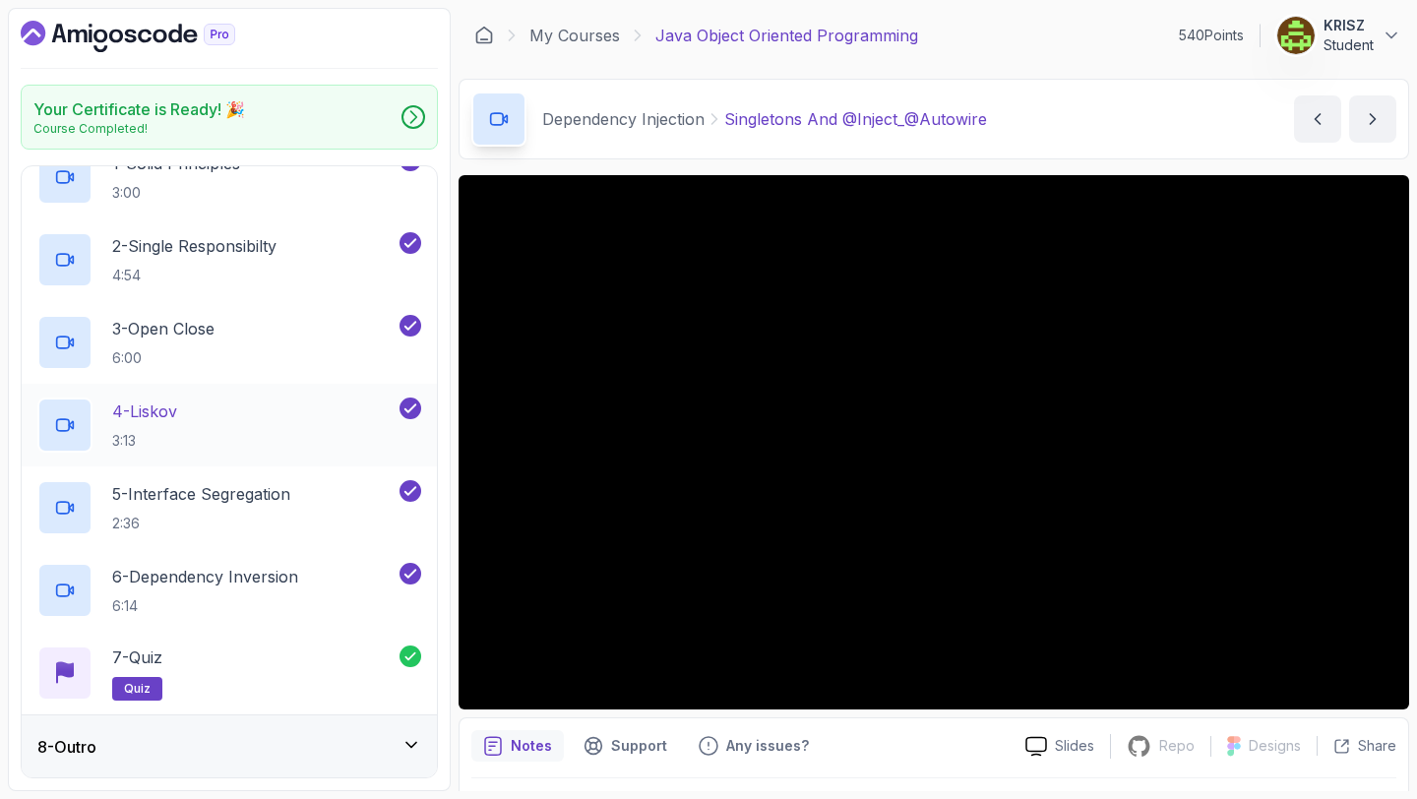
scroll to position [0, 0]
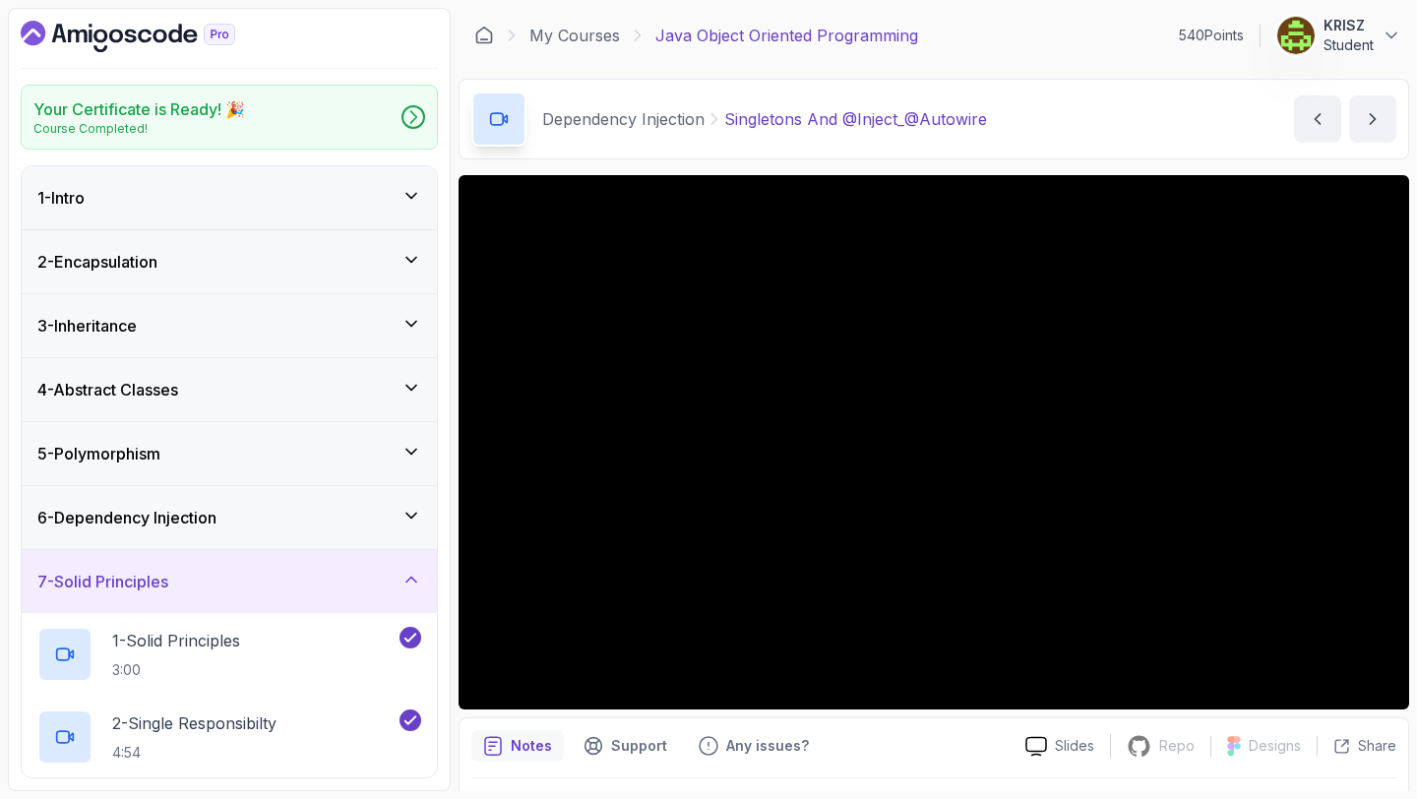
click at [177, 541] on div "6 - Dependency Injection" at bounding box center [229, 517] width 415 height 63
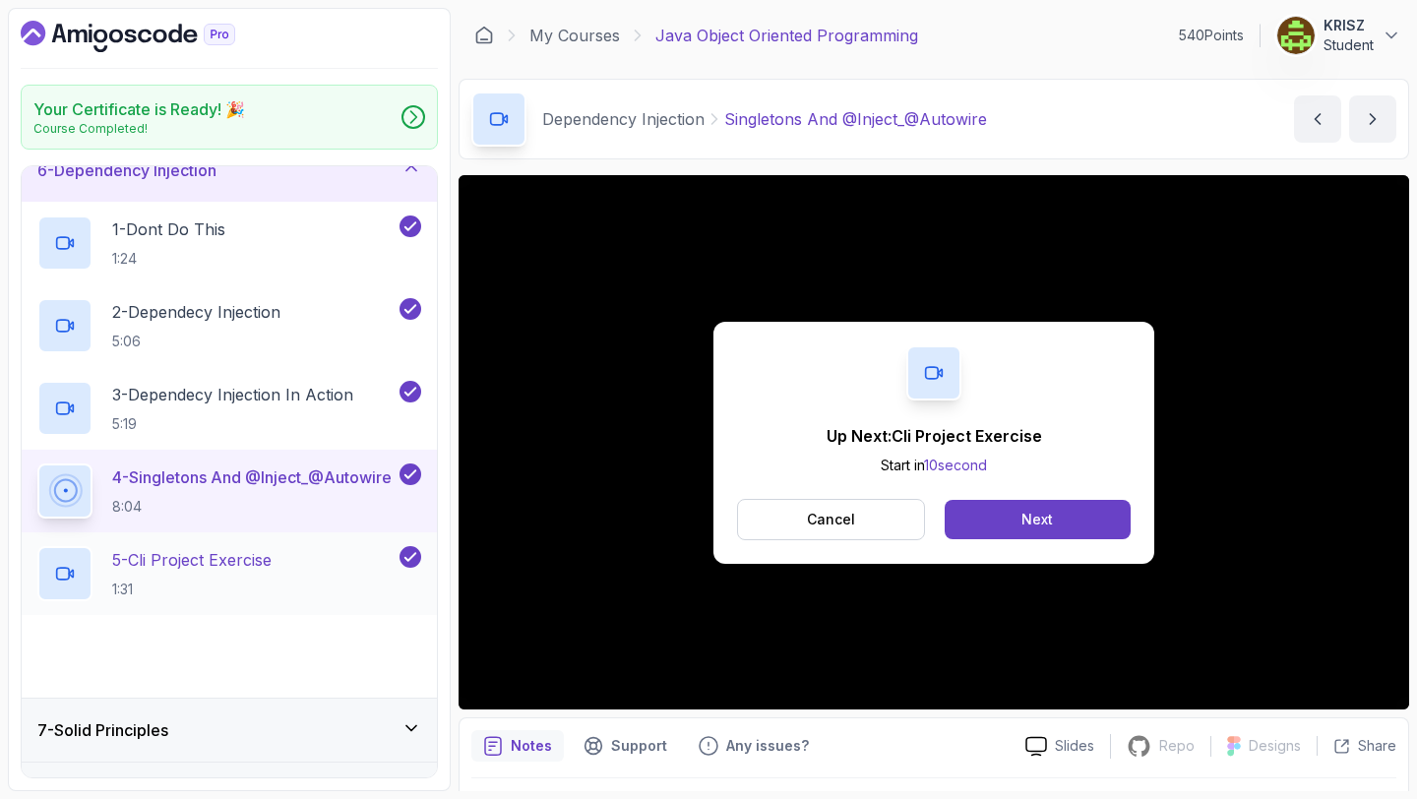
scroll to position [377, 0]
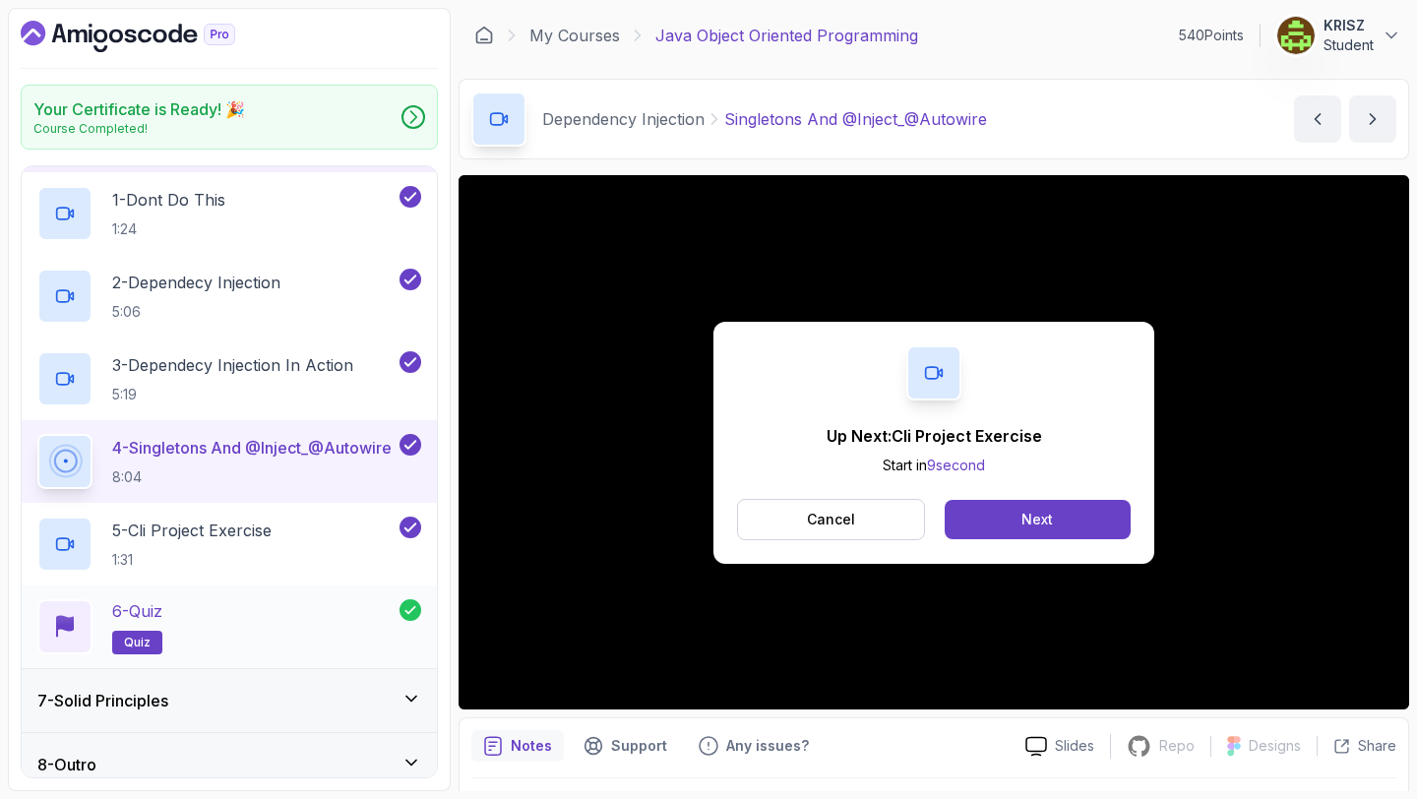
click at [229, 604] on div "6 - Quiz quiz" at bounding box center [218, 626] width 362 height 55
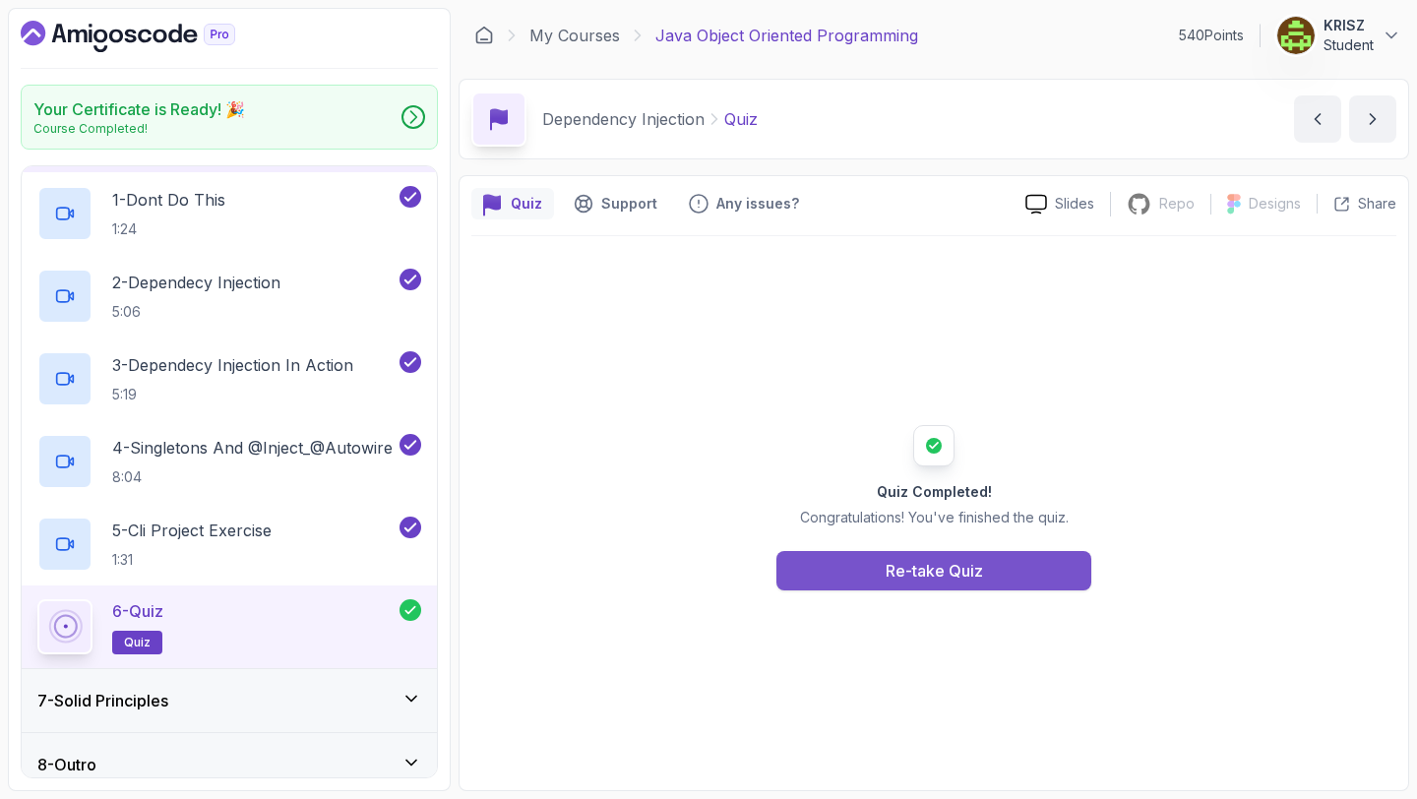
click at [823, 565] on button "Re-take Quiz" at bounding box center [933, 570] width 315 height 39
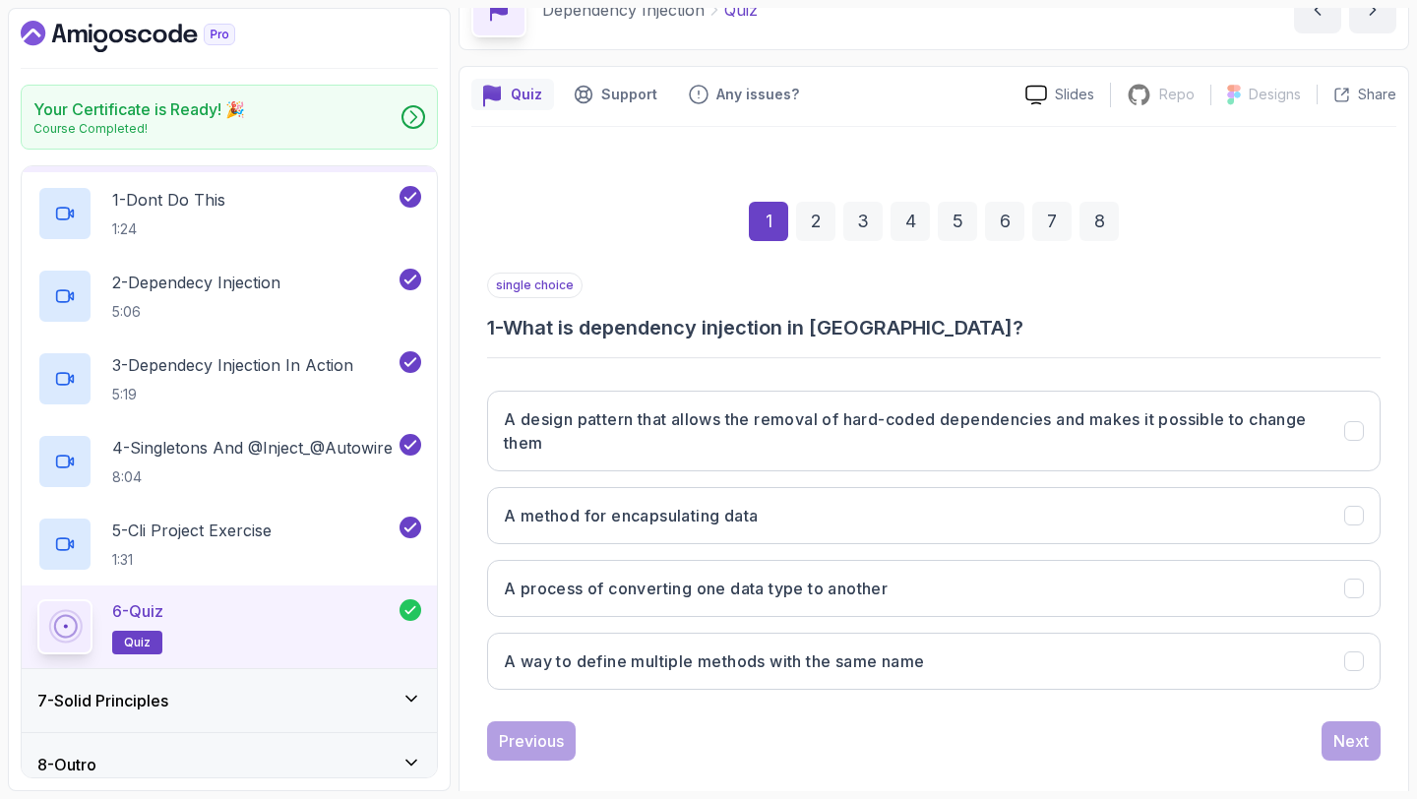
scroll to position [135, 0]
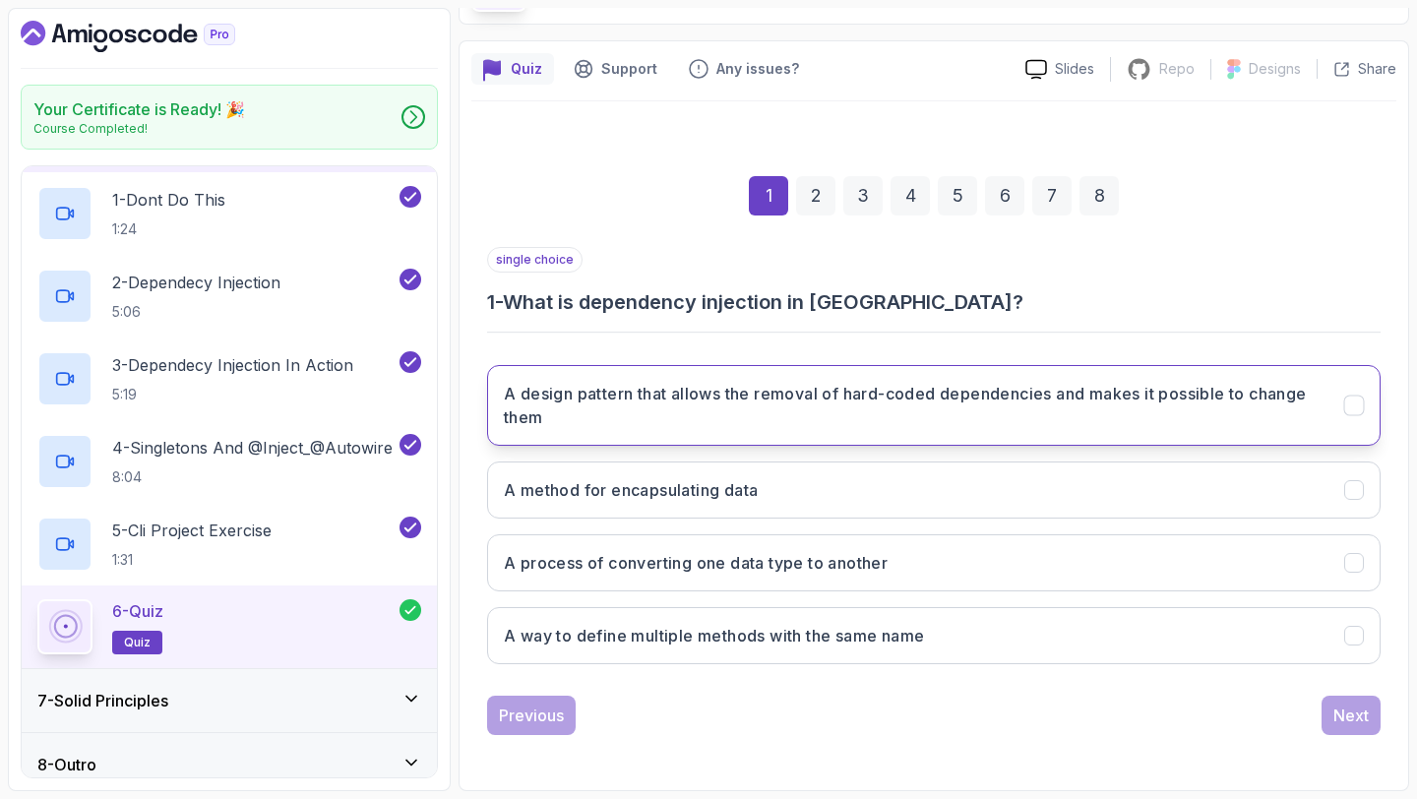
click at [1041, 444] on button "A design pattern that allows the removal of hard-coded dependencies and makes i…" at bounding box center [933, 405] width 893 height 81
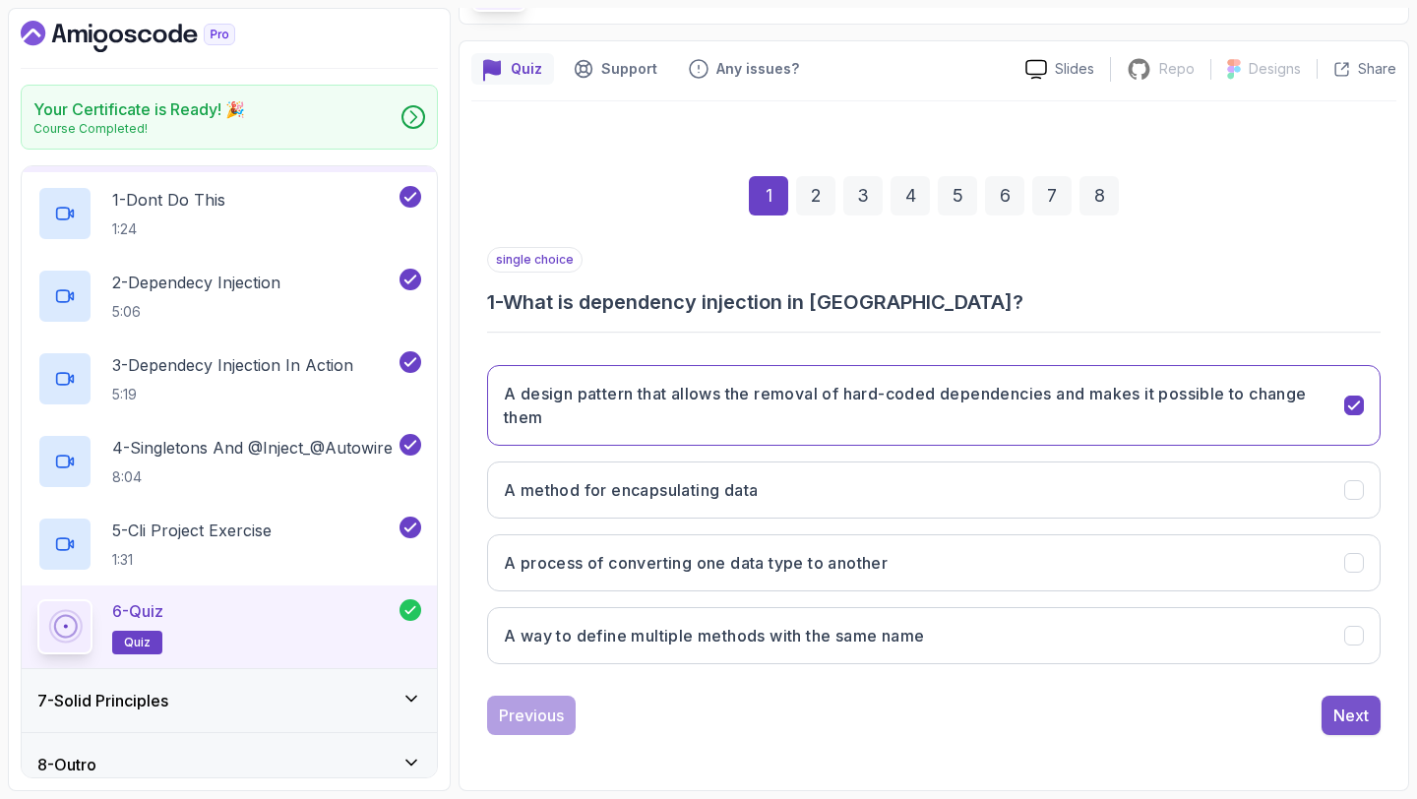
click at [1371, 724] on button "Next" at bounding box center [1350, 714] width 59 height 39
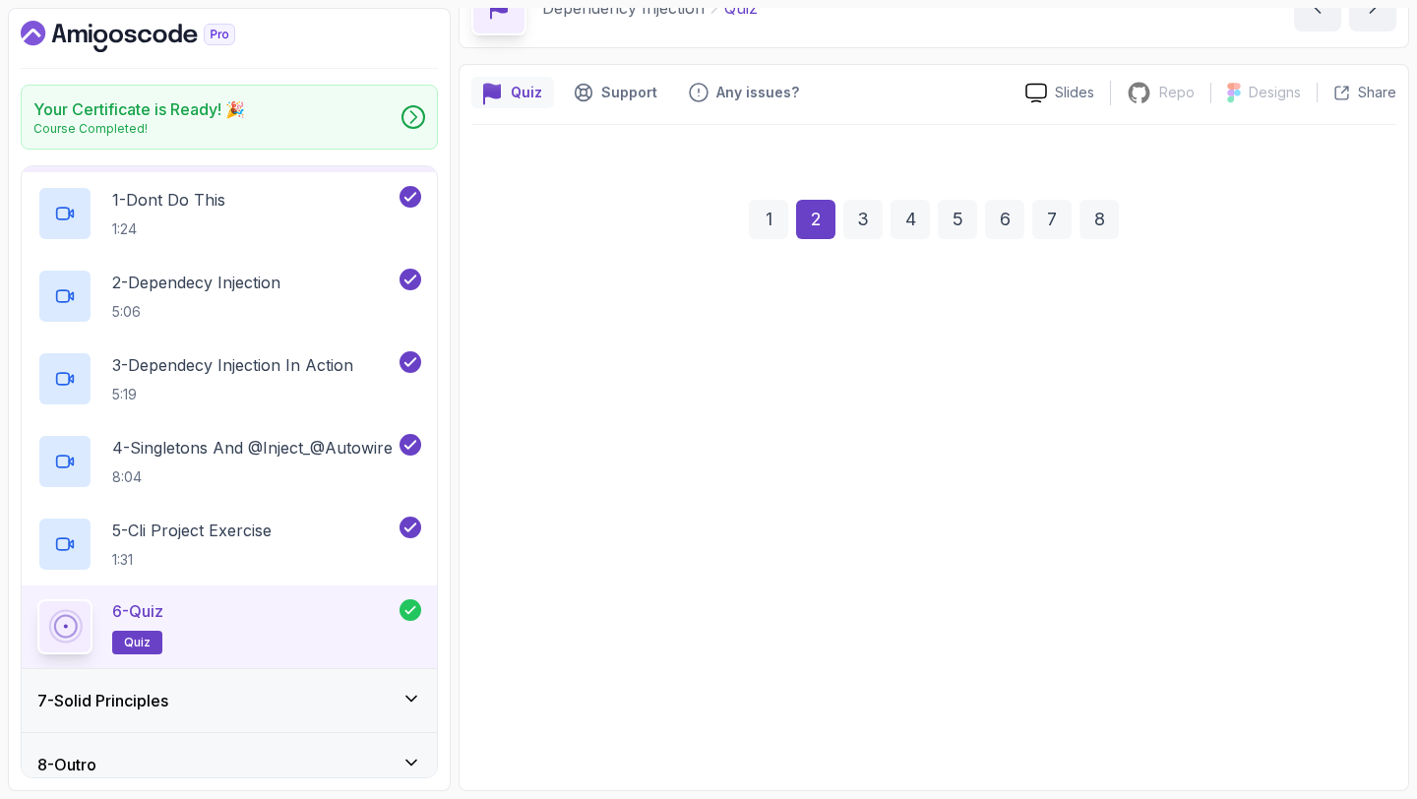
scroll to position [111, 0]
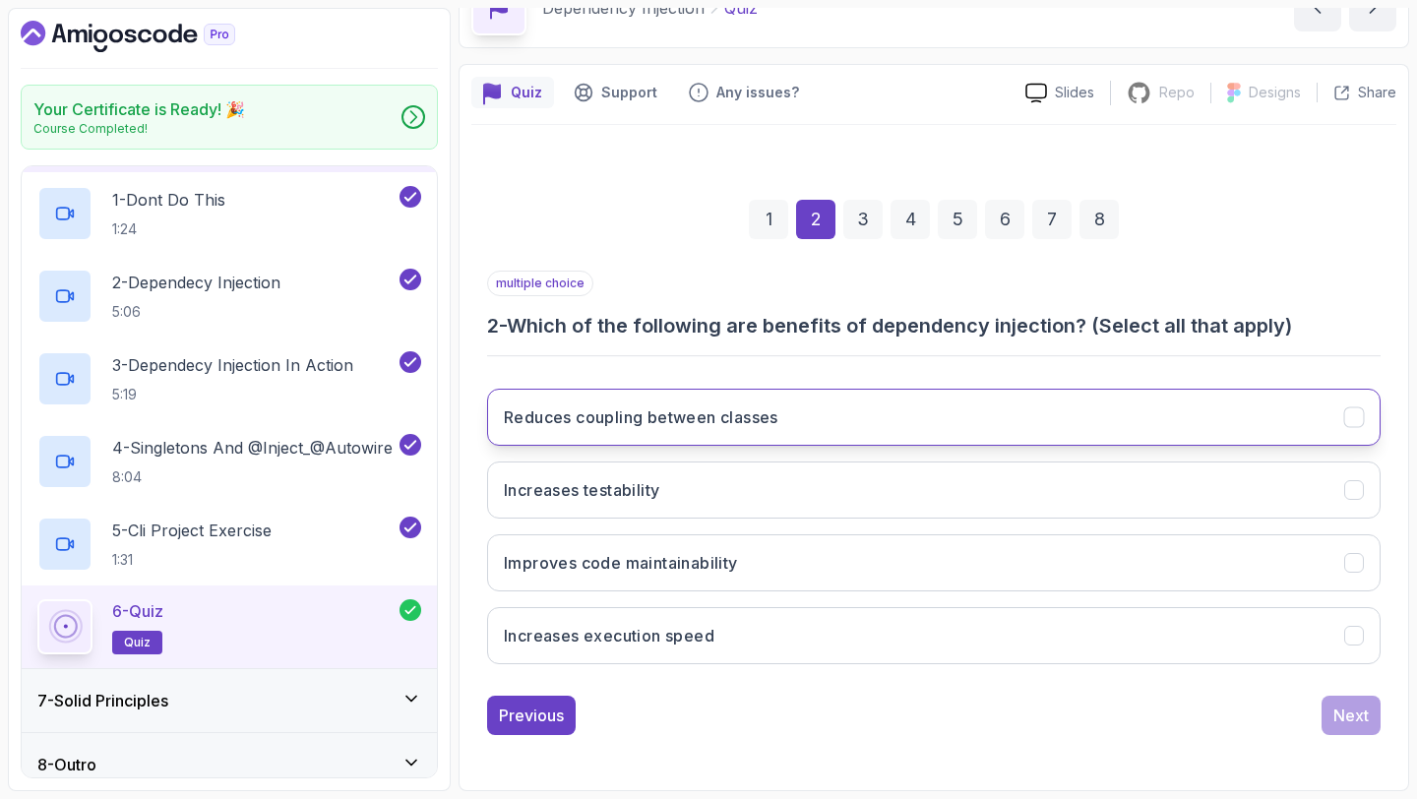
click at [871, 429] on button "Reduces coupling between classes" at bounding box center [933, 417] width 893 height 57
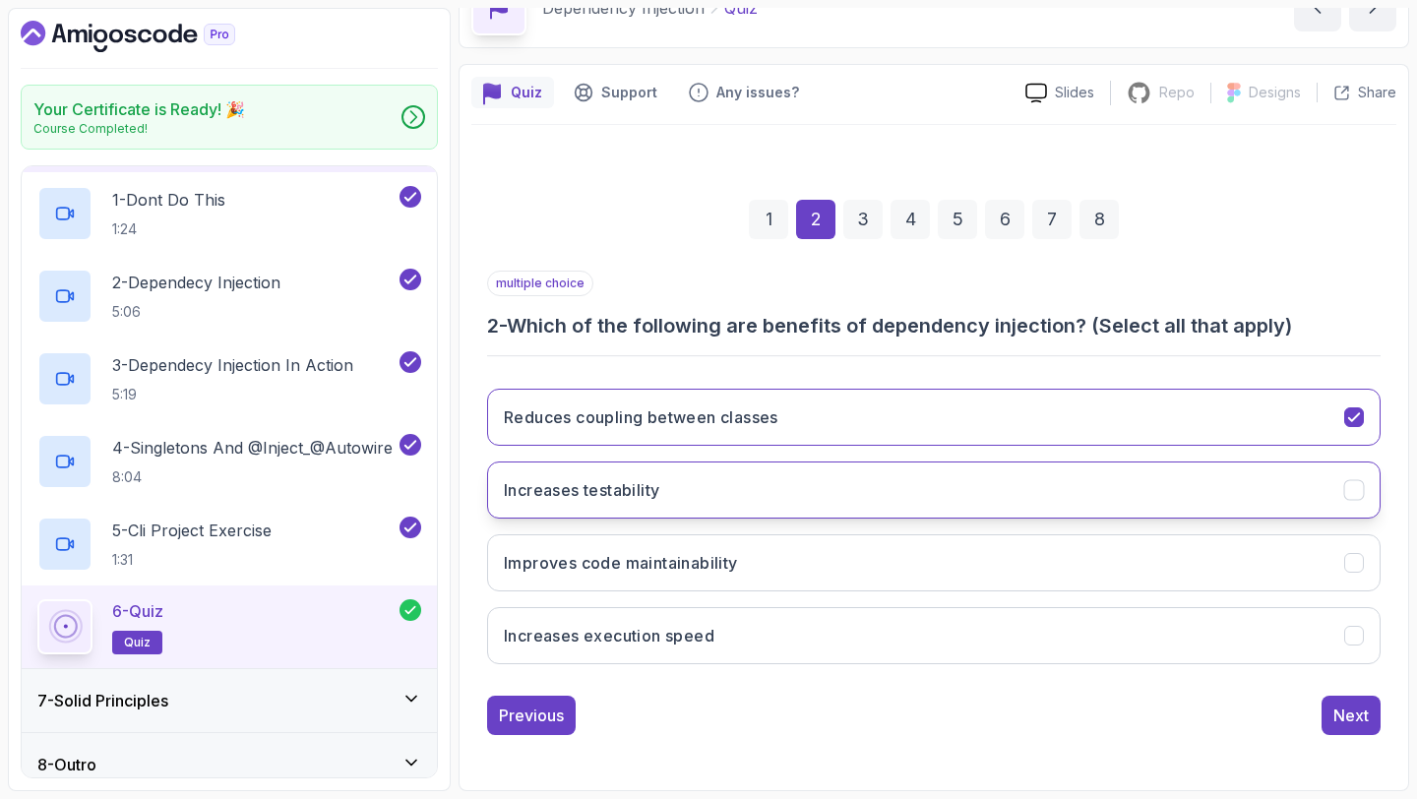
click at [757, 496] on button "Increases testability" at bounding box center [933, 489] width 893 height 57
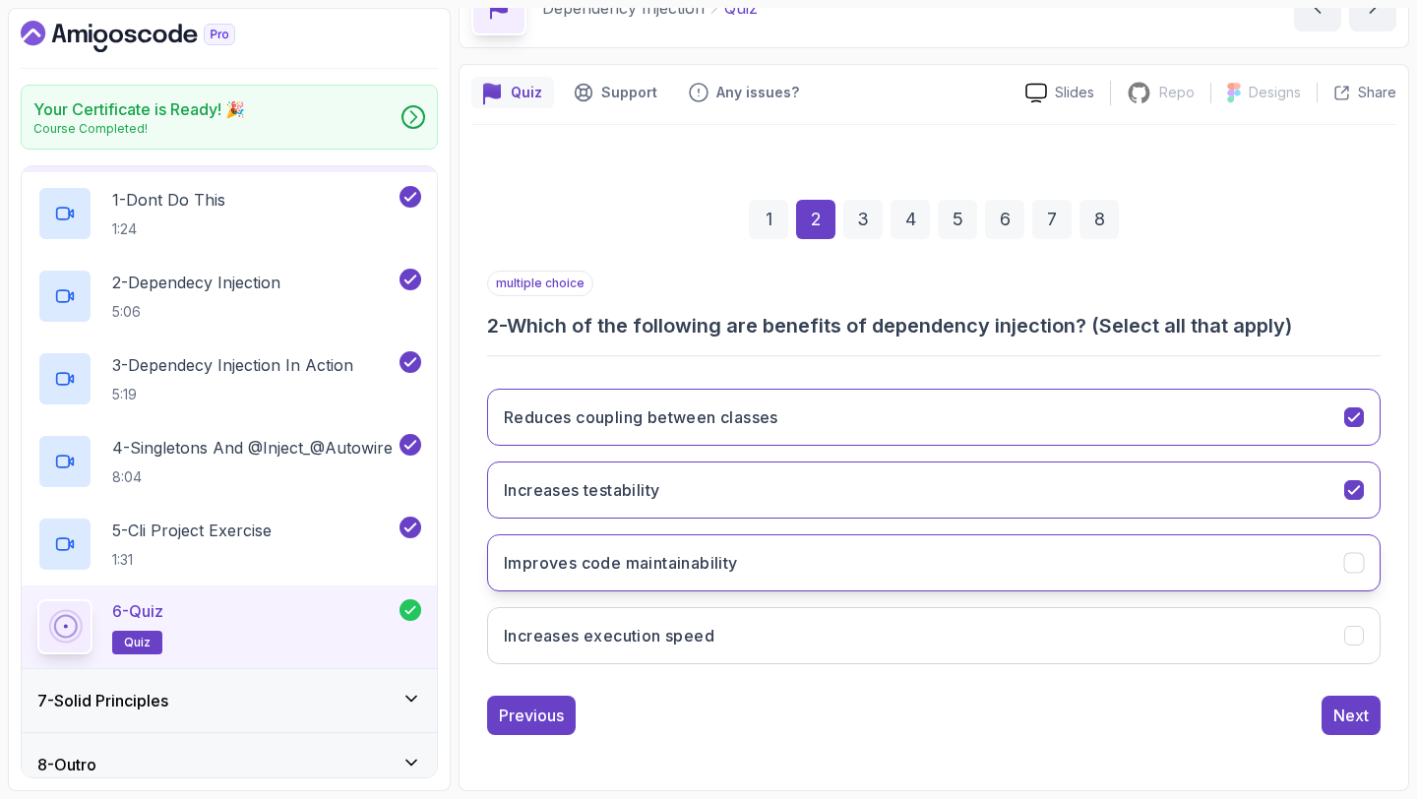
click at [744, 545] on button "Improves code maintainability" at bounding box center [933, 562] width 893 height 57
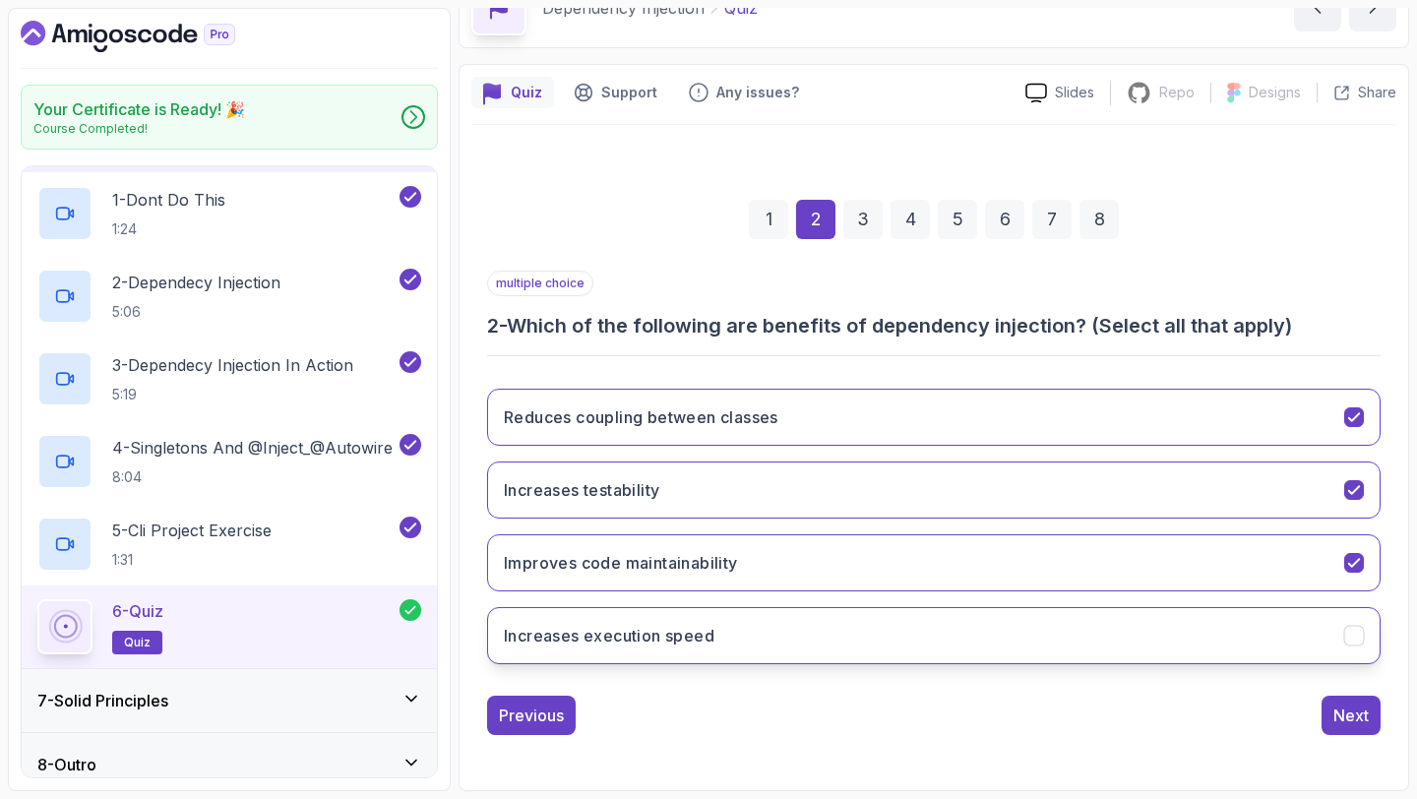
click at [771, 642] on button "Increases execution speed" at bounding box center [933, 635] width 893 height 57
click at [1356, 696] on button "Next" at bounding box center [1350, 714] width 59 height 39
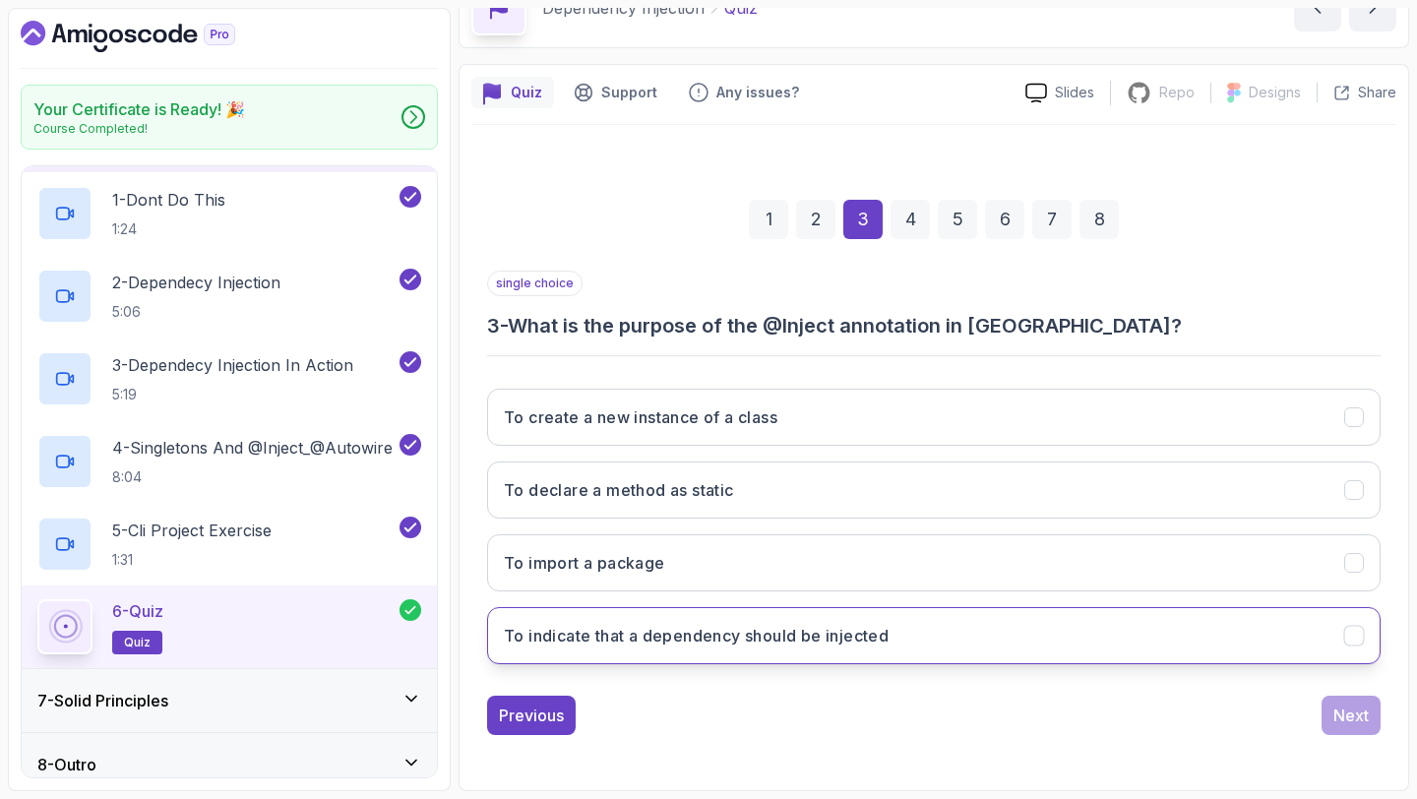
click at [890, 652] on button "To indicate that a dependency should be injected" at bounding box center [933, 635] width 893 height 57
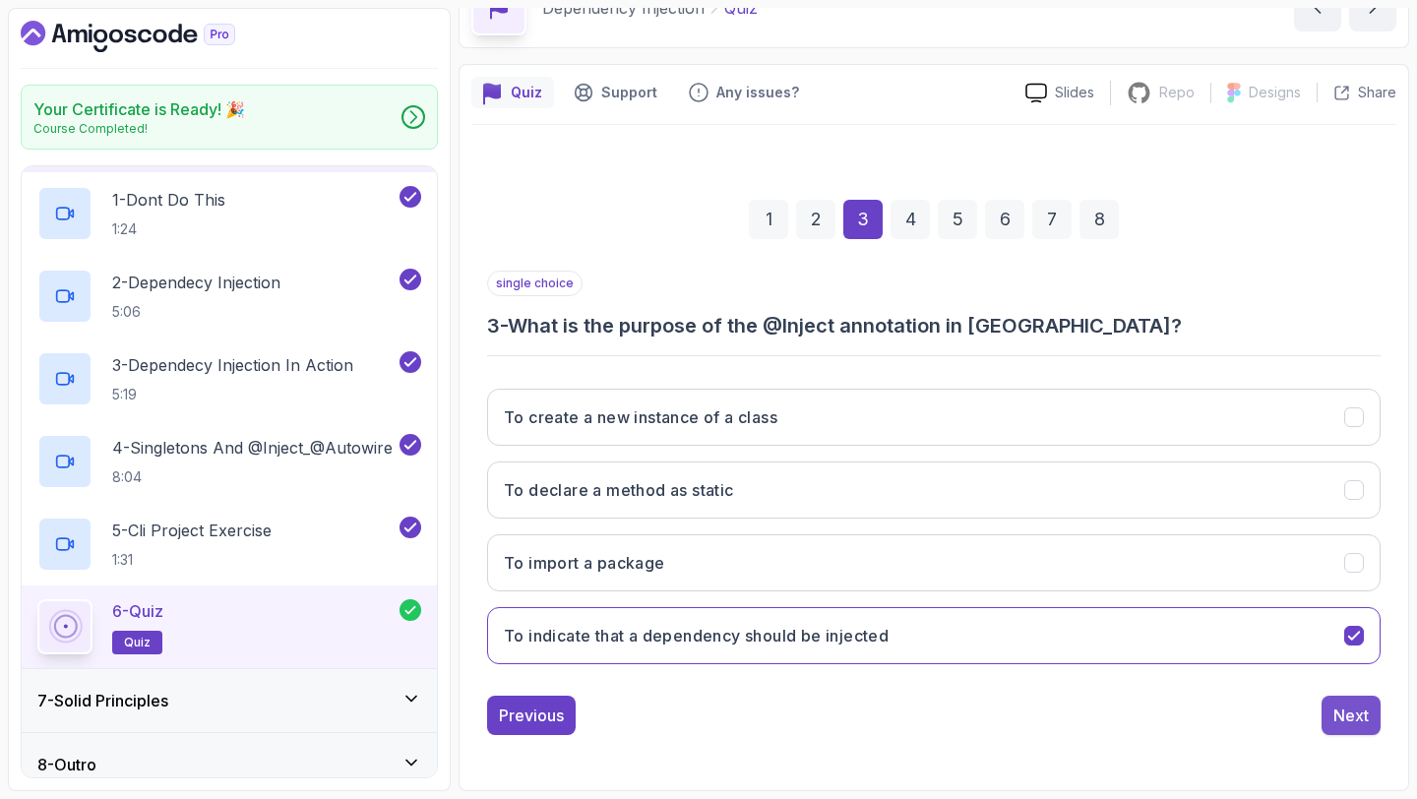
click at [1336, 703] on div "Next" at bounding box center [1350, 715] width 35 height 24
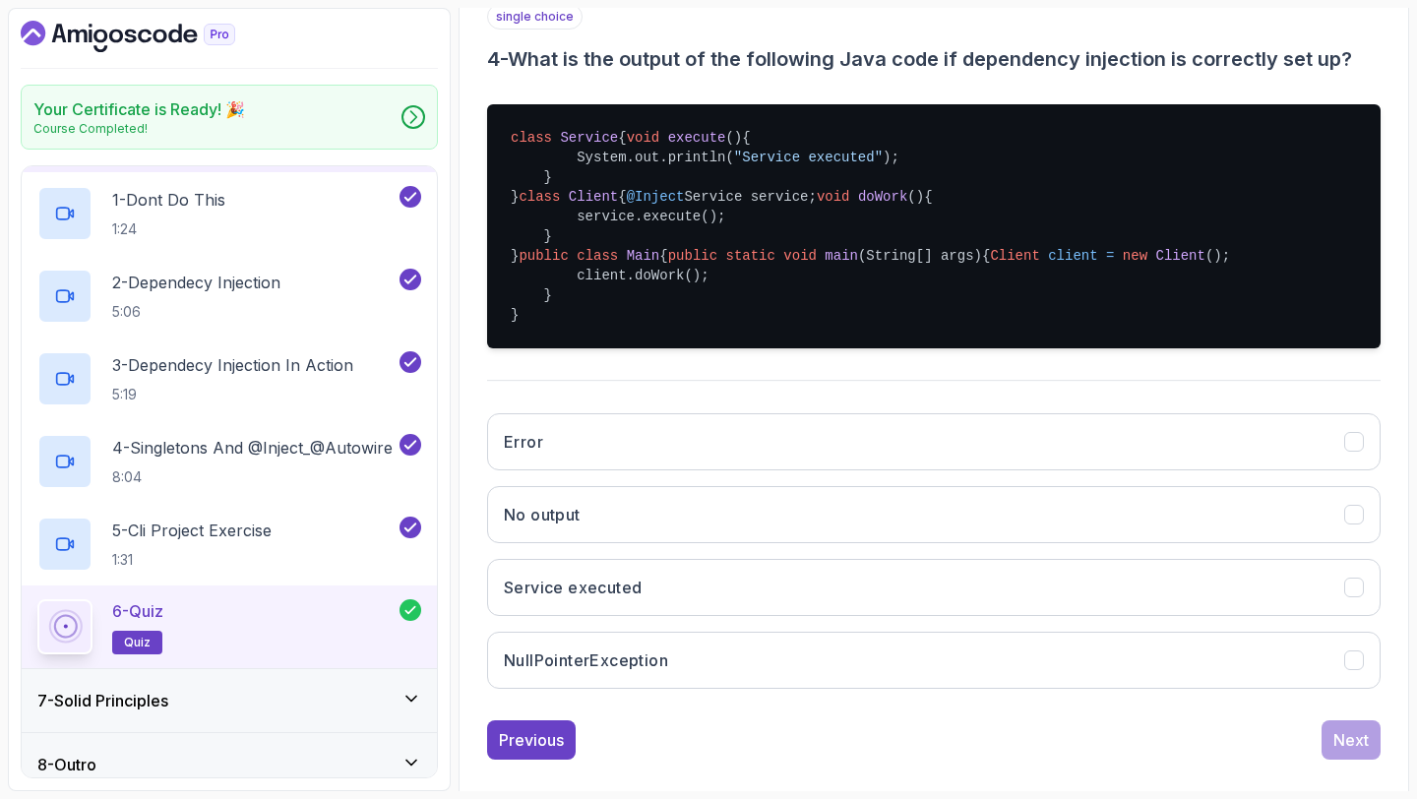
scroll to position [560, 0]
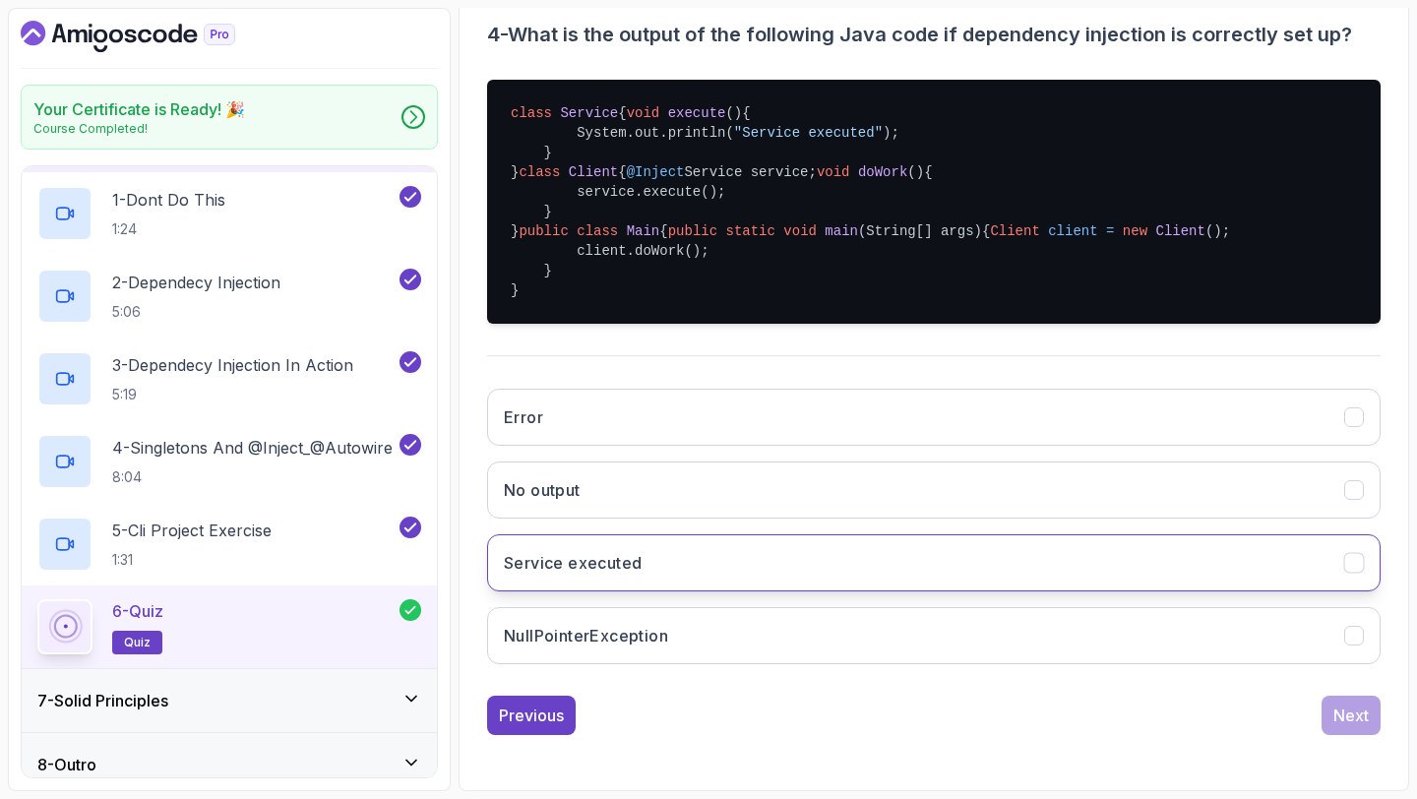
click at [833, 569] on button "Service executed" at bounding box center [933, 562] width 893 height 57
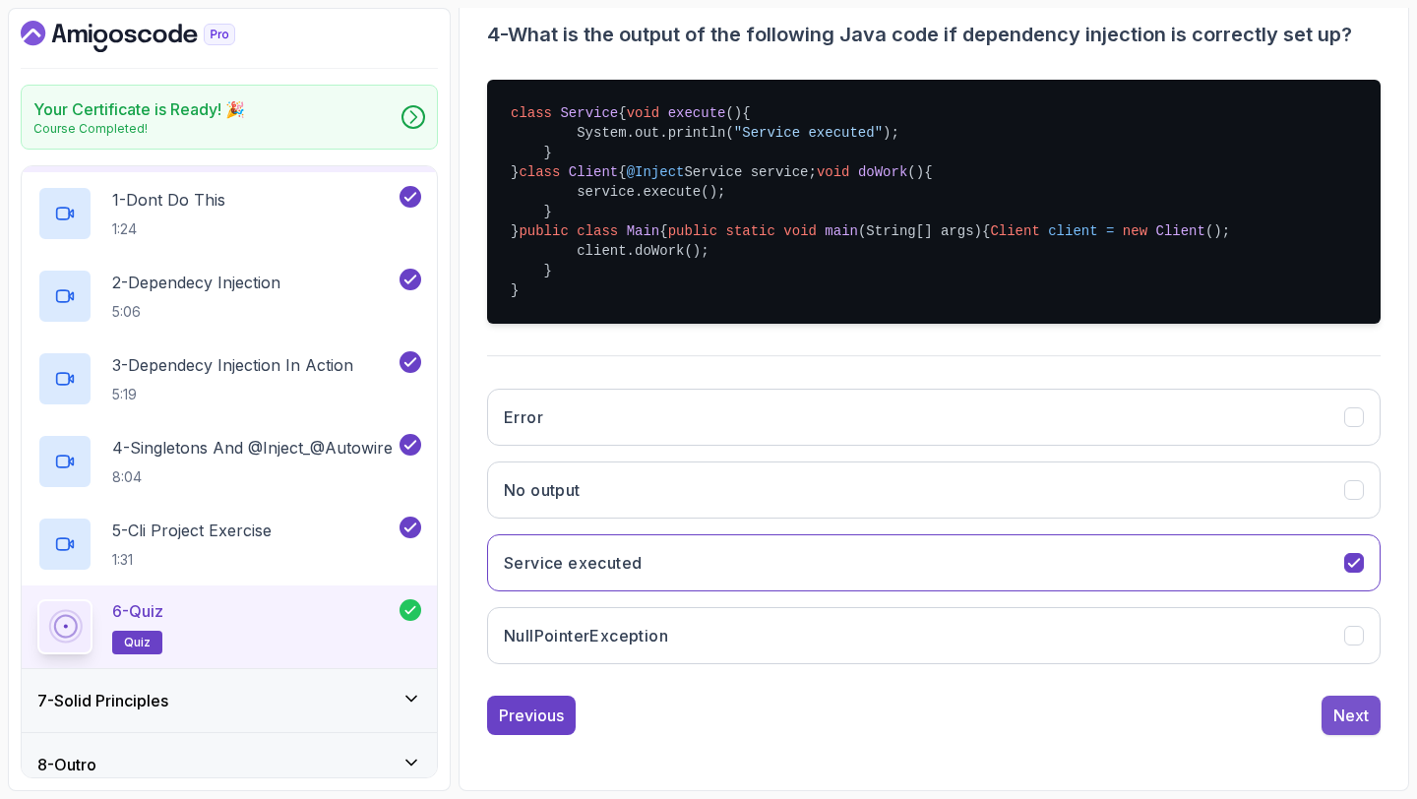
click at [1321, 713] on button "Next" at bounding box center [1350, 714] width 59 height 39
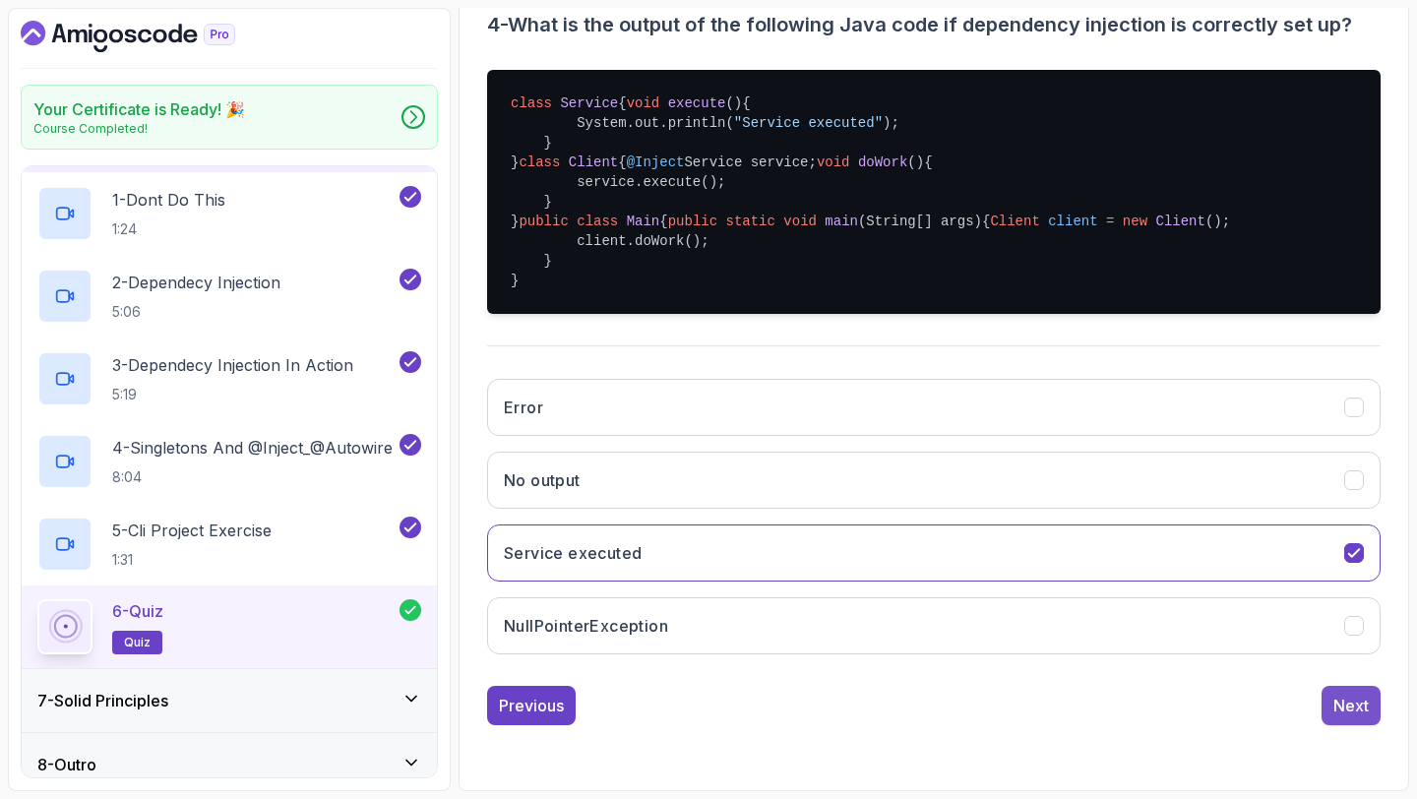
scroll to position [111, 0]
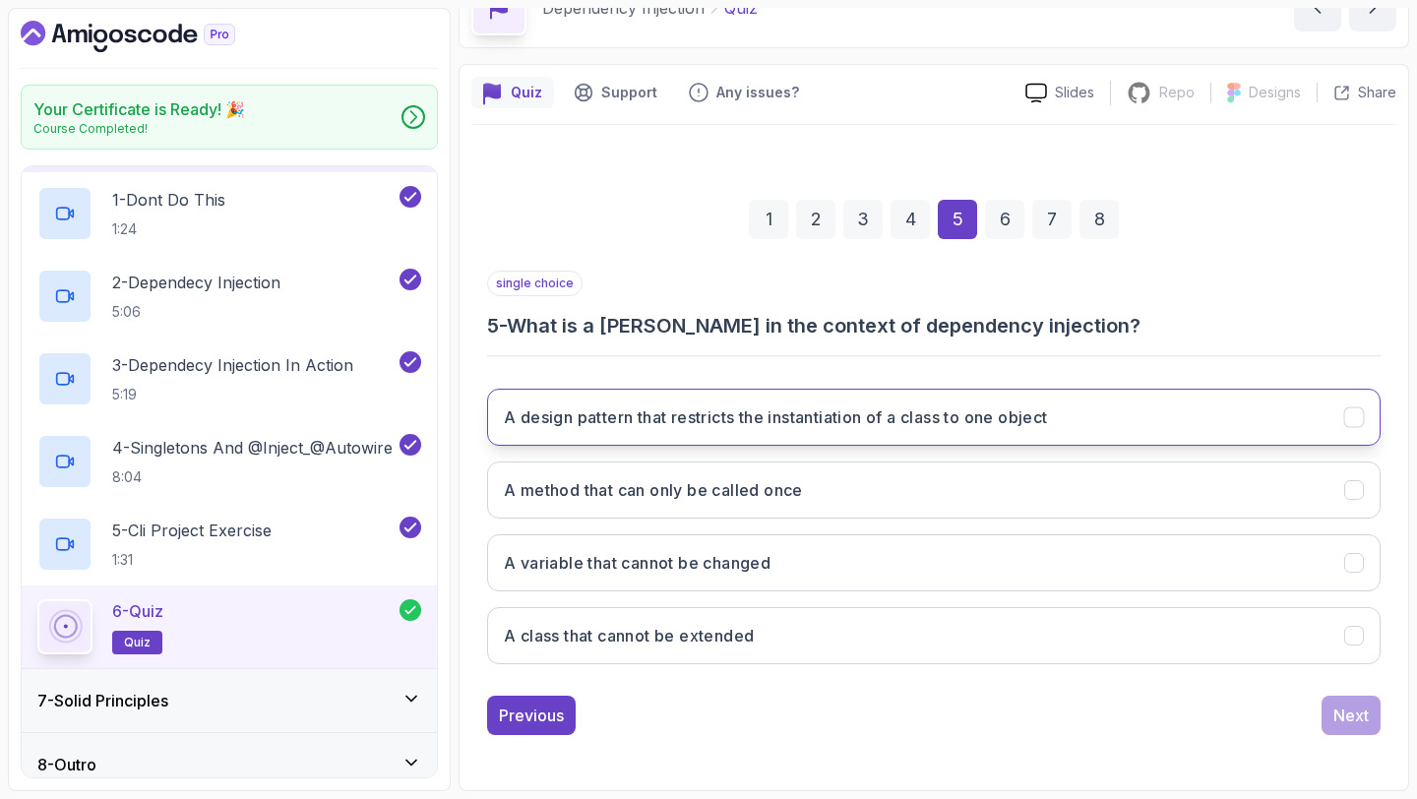
click at [860, 403] on button "A design pattern that restricts the instantiation of a class to one object" at bounding box center [933, 417] width 893 height 57
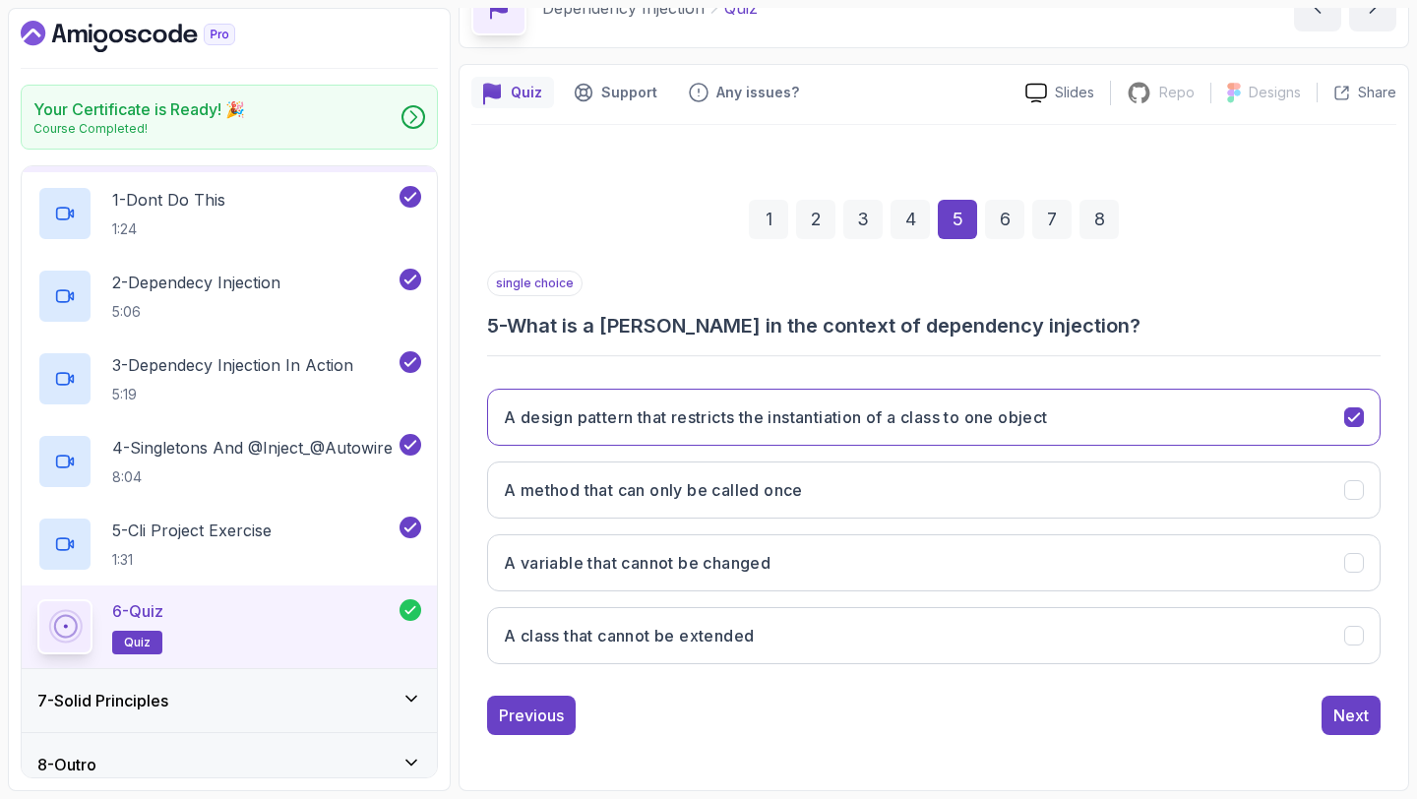
click at [1310, 730] on div "Previous Next" at bounding box center [933, 714] width 893 height 39
click at [1343, 723] on div "Next" at bounding box center [1350, 715] width 35 height 24
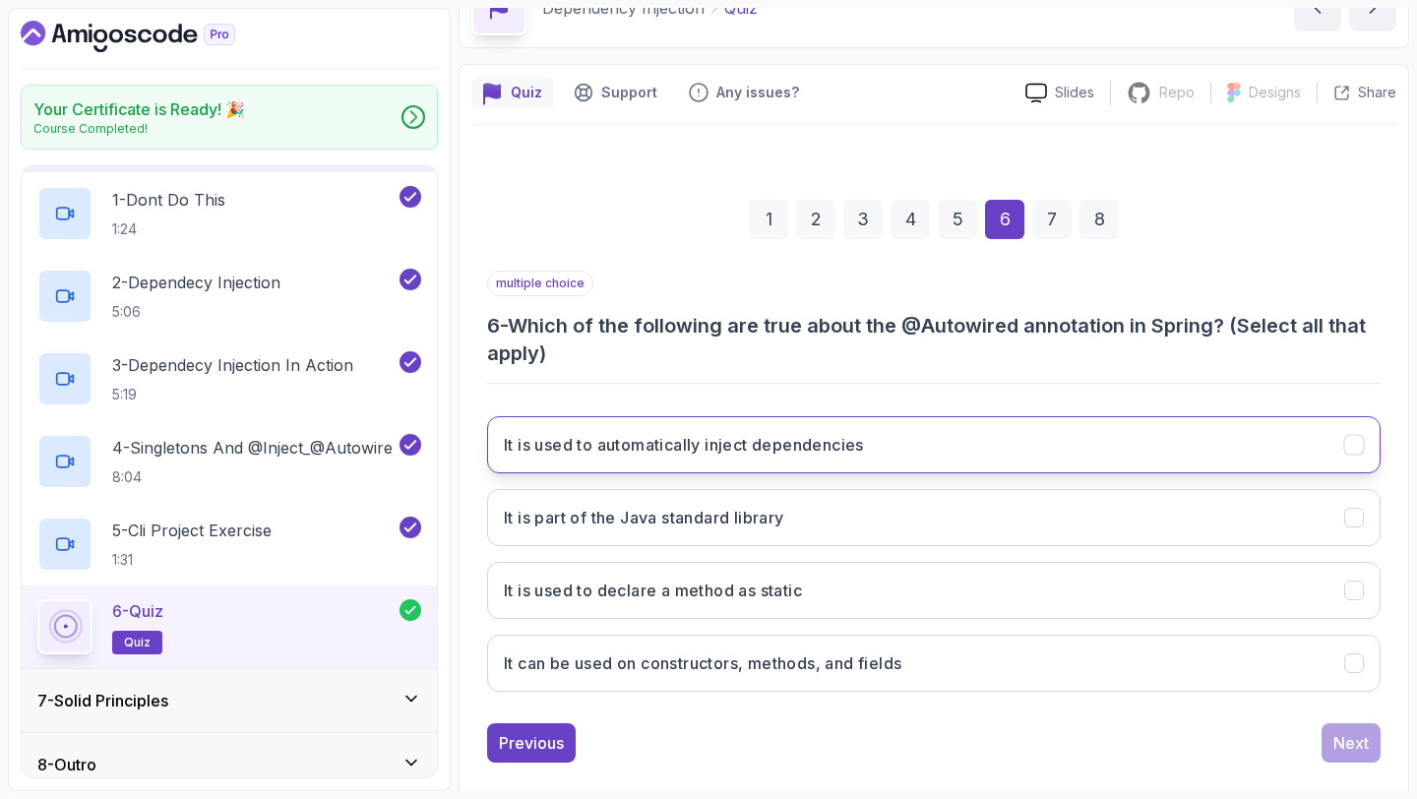
click at [918, 432] on button "It is used to automatically inject dependencies" at bounding box center [933, 444] width 893 height 57
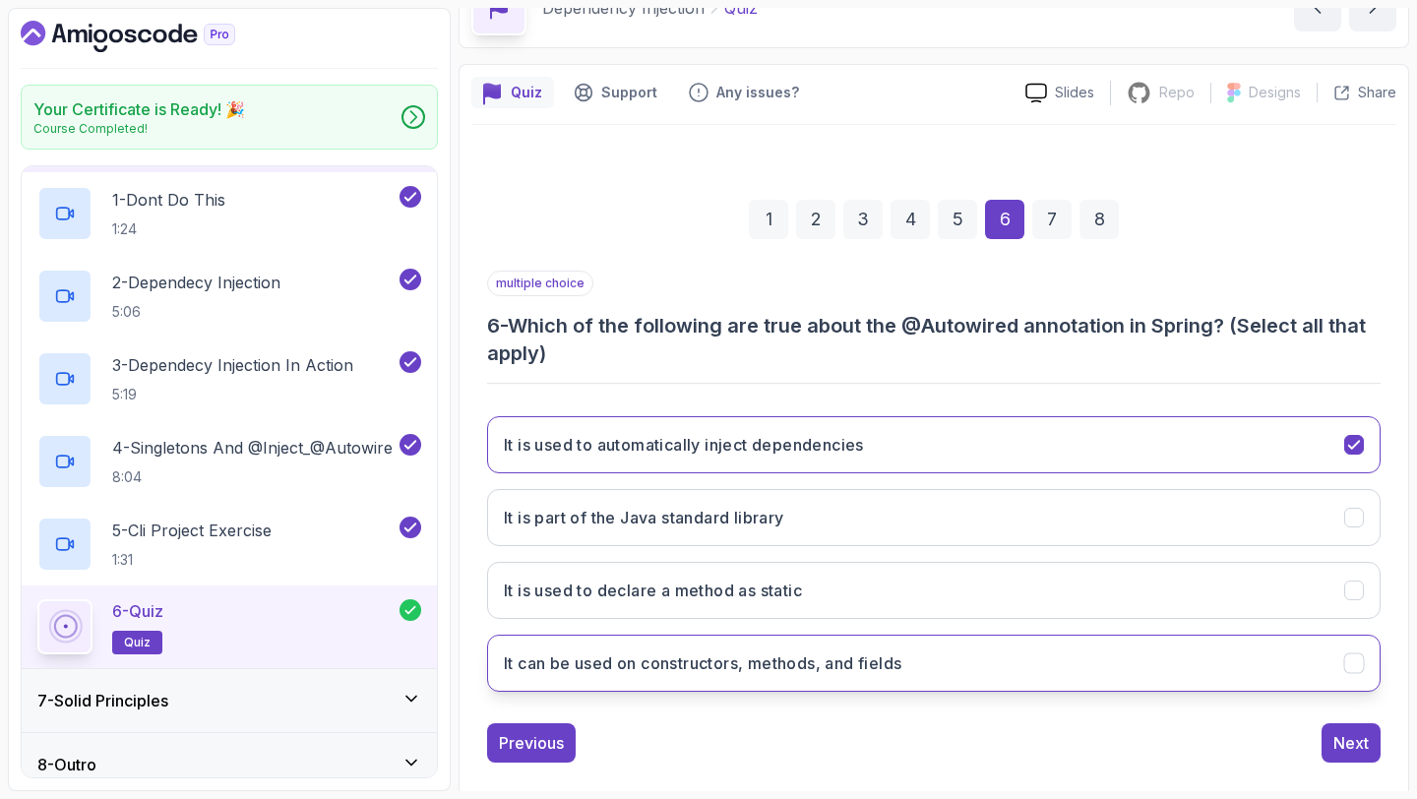
click at [884, 683] on button "It can be used on constructors, methods, and fields" at bounding box center [933, 663] width 893 height 57
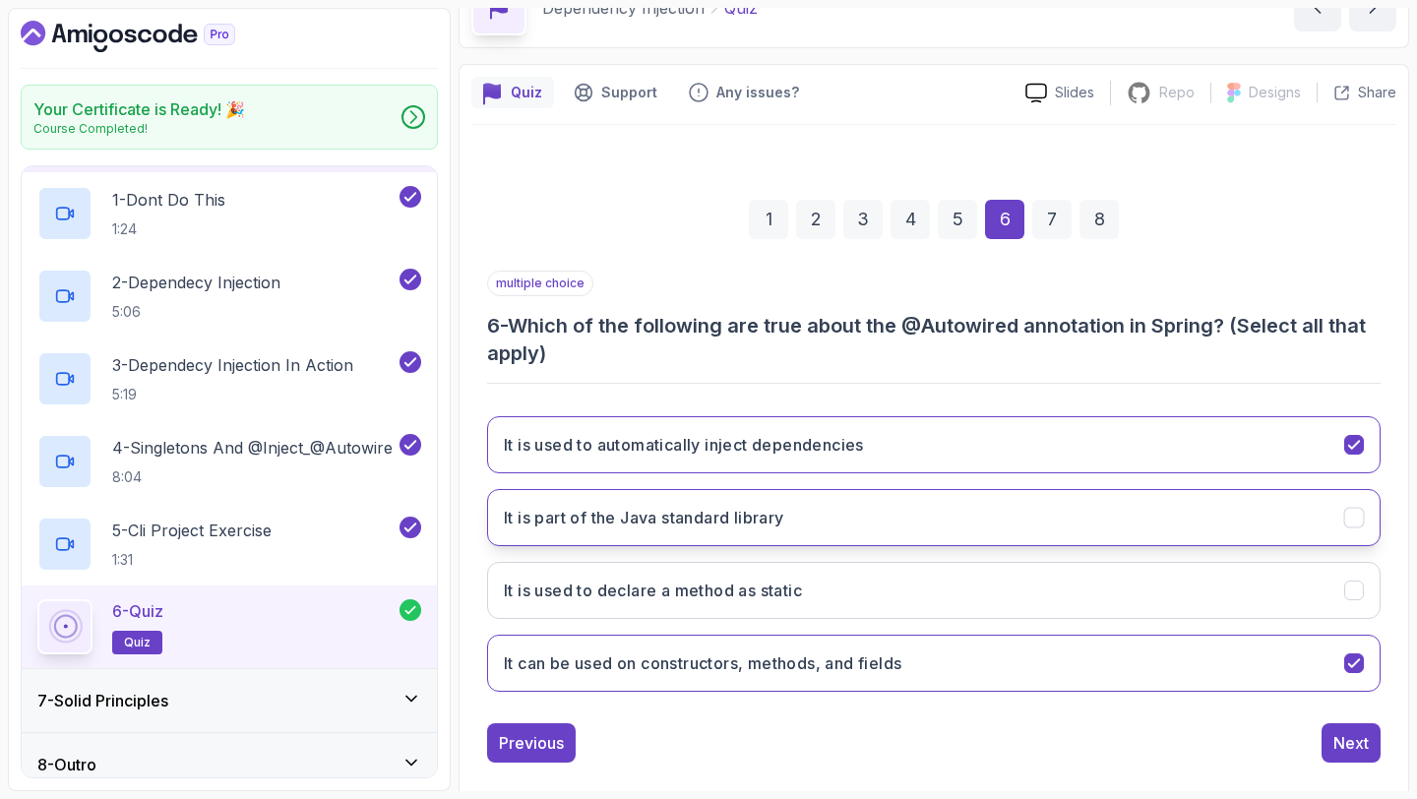
click at [896, 515] on button "It is part of the Java standard library" at bounding box center [933, 517] width 893 height 57
click at [1347, 734] on div "Next" at bounding box center [1350, 743] width 35 height 24
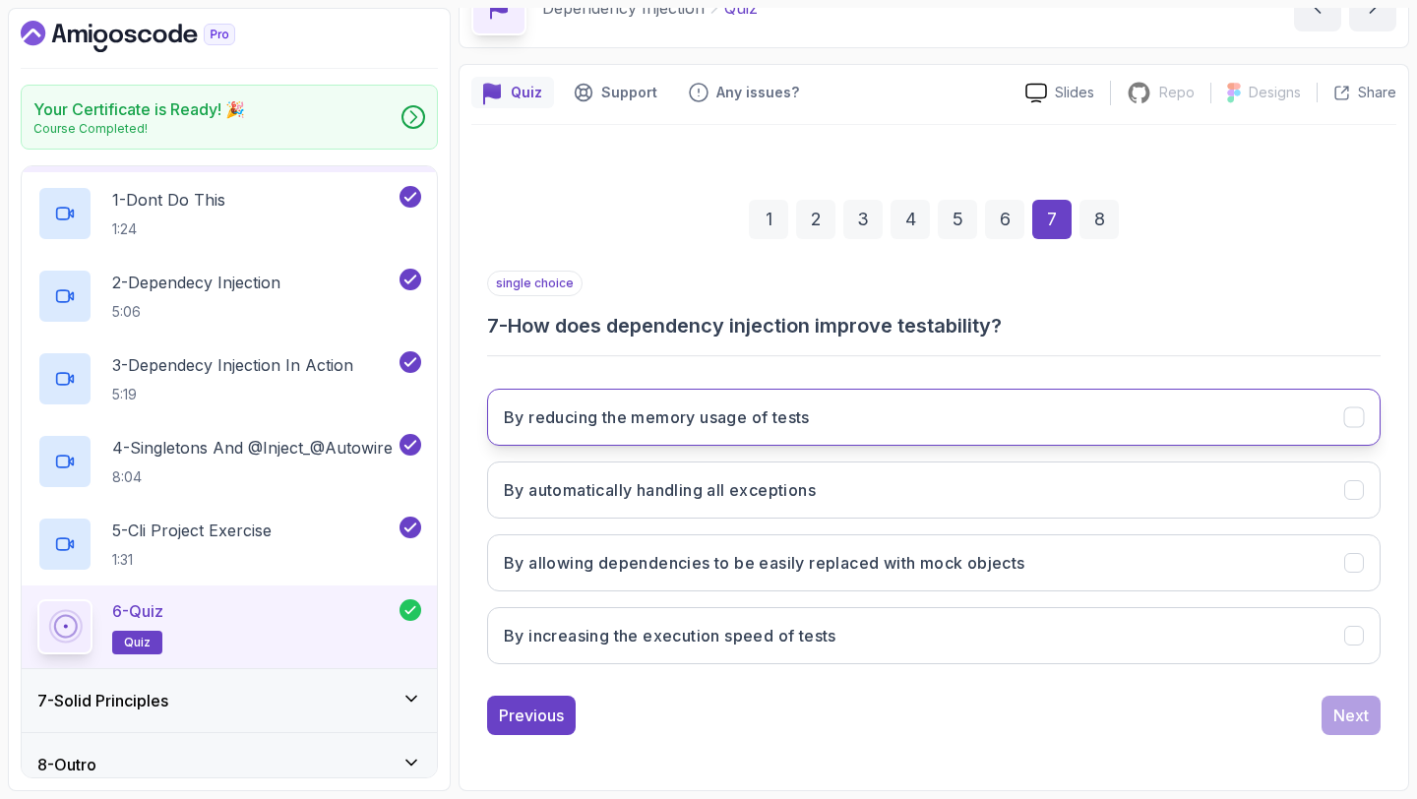
click at [771, 410] on h3 "By reducing the memory usage of tests" at bounding box center [657, 417] width 306 height 24
click at [763, 424] on h3 "By reducing the memory usage of tests" at bounding box center [657, 417] width 306 height 24
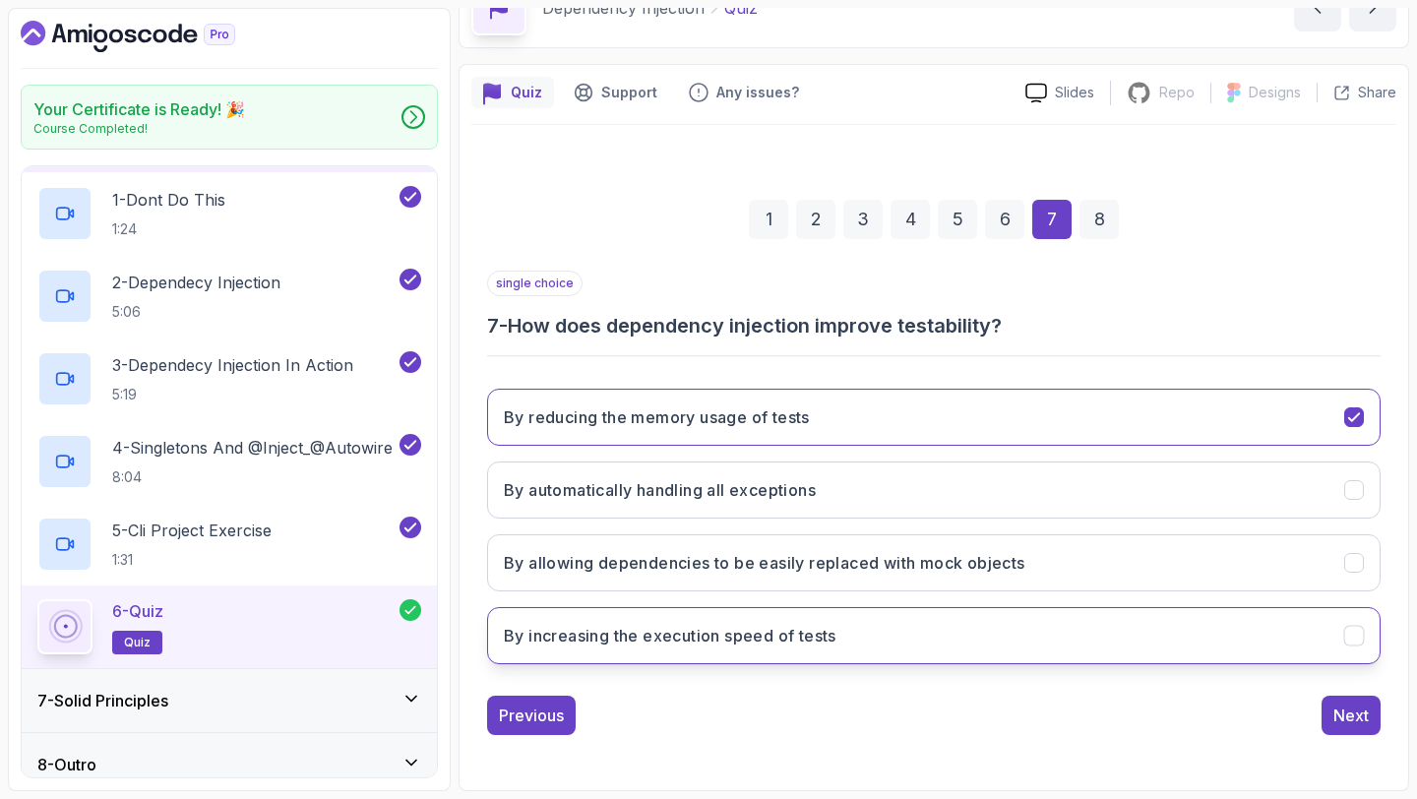
click at [784, 641] on h3 "By increasing the execution speed of tests" at bounding box center [670, 636] width 332 height 24
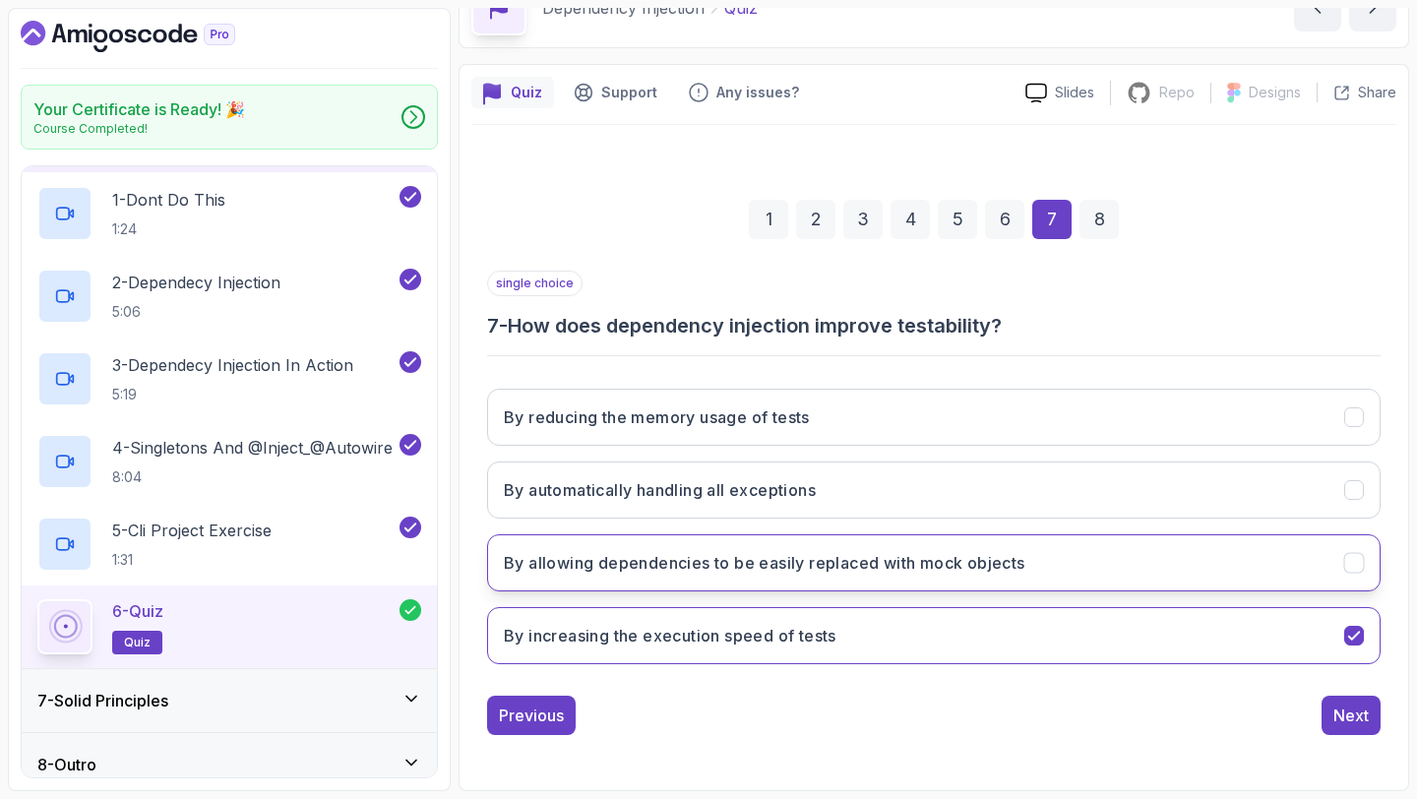
click at [825, 577] on button "By allowing dependencies to be easily replaced with mock objects" at bounding box center [933, 562] width 893 height 57
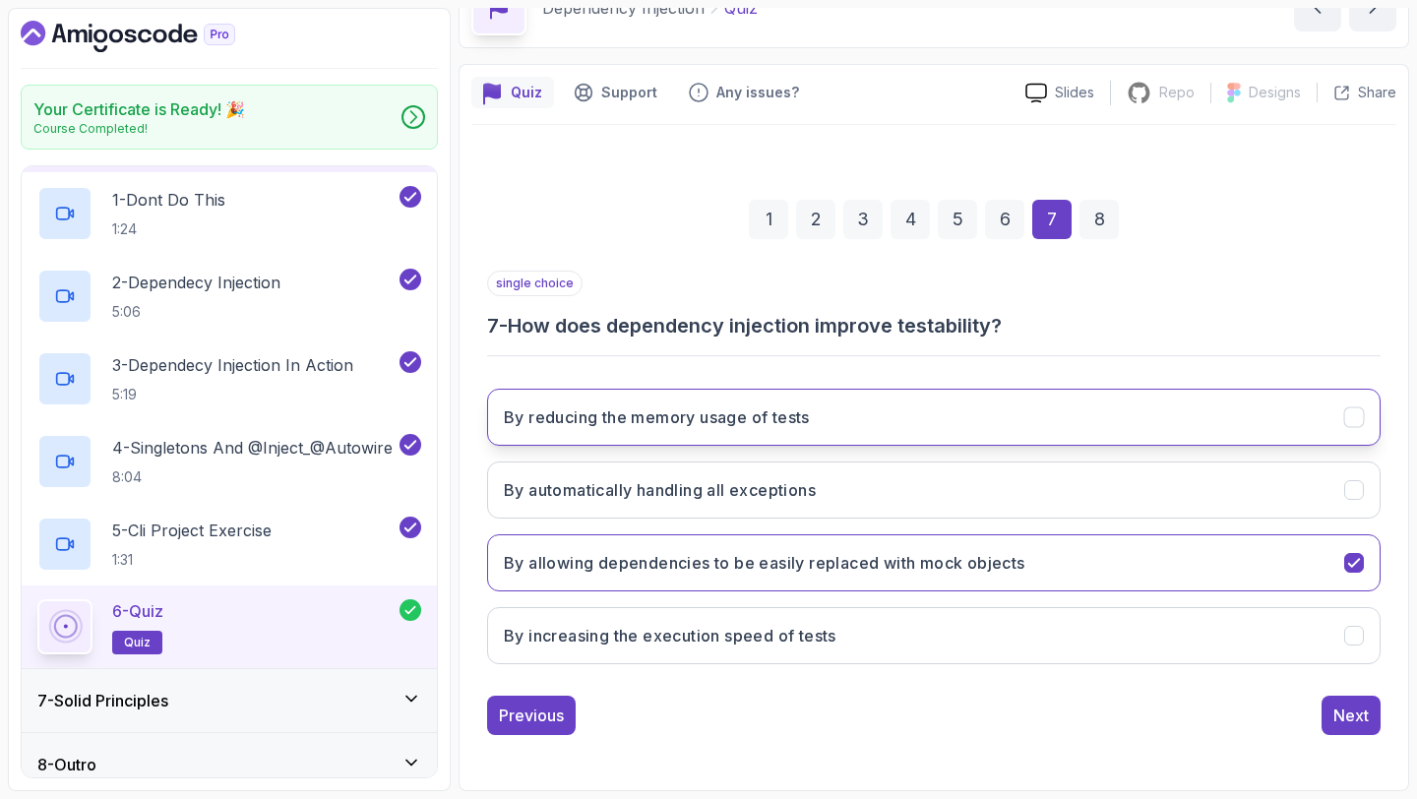
click at [849, 420] on button "By reducing the memory usage of tests" at bounding box center [933, 417] width 893 height 57
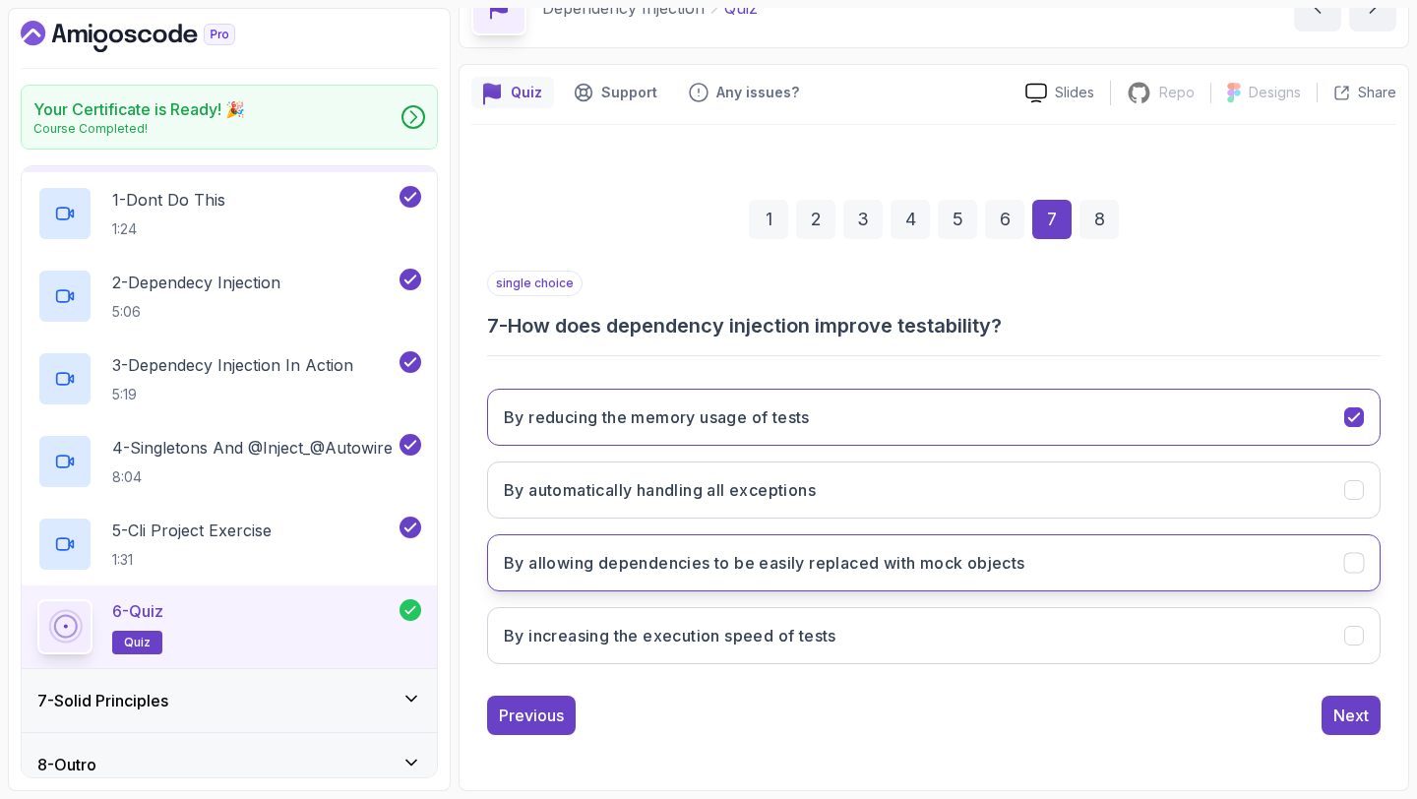
click at [868, 561] on h3 "By allowing dependencies to be easily replaced with mock objects" at bounding box center [764, 563] width 521 height 24
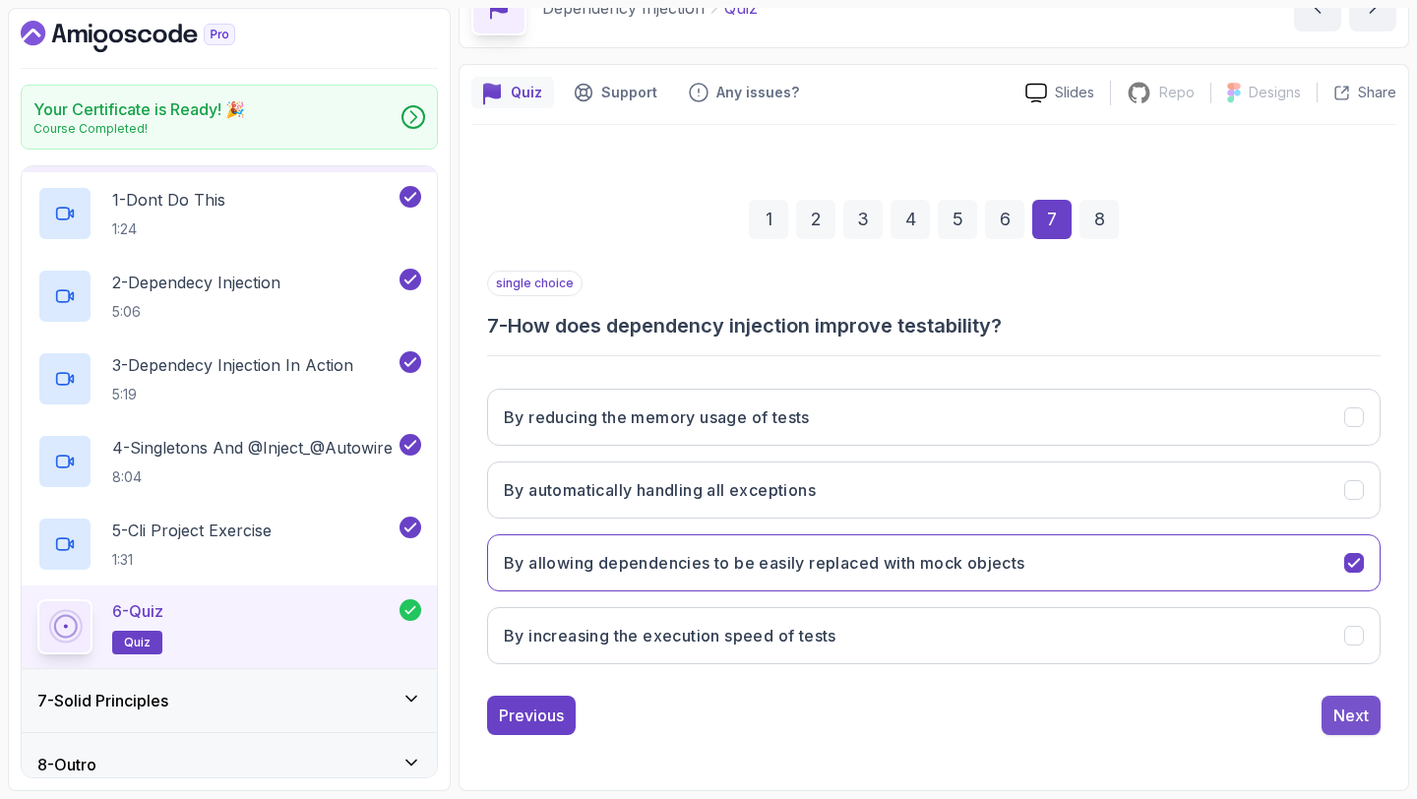
click at [1341, 709] on div "Next" at bounding box center [1350, 715] width 35 height 24
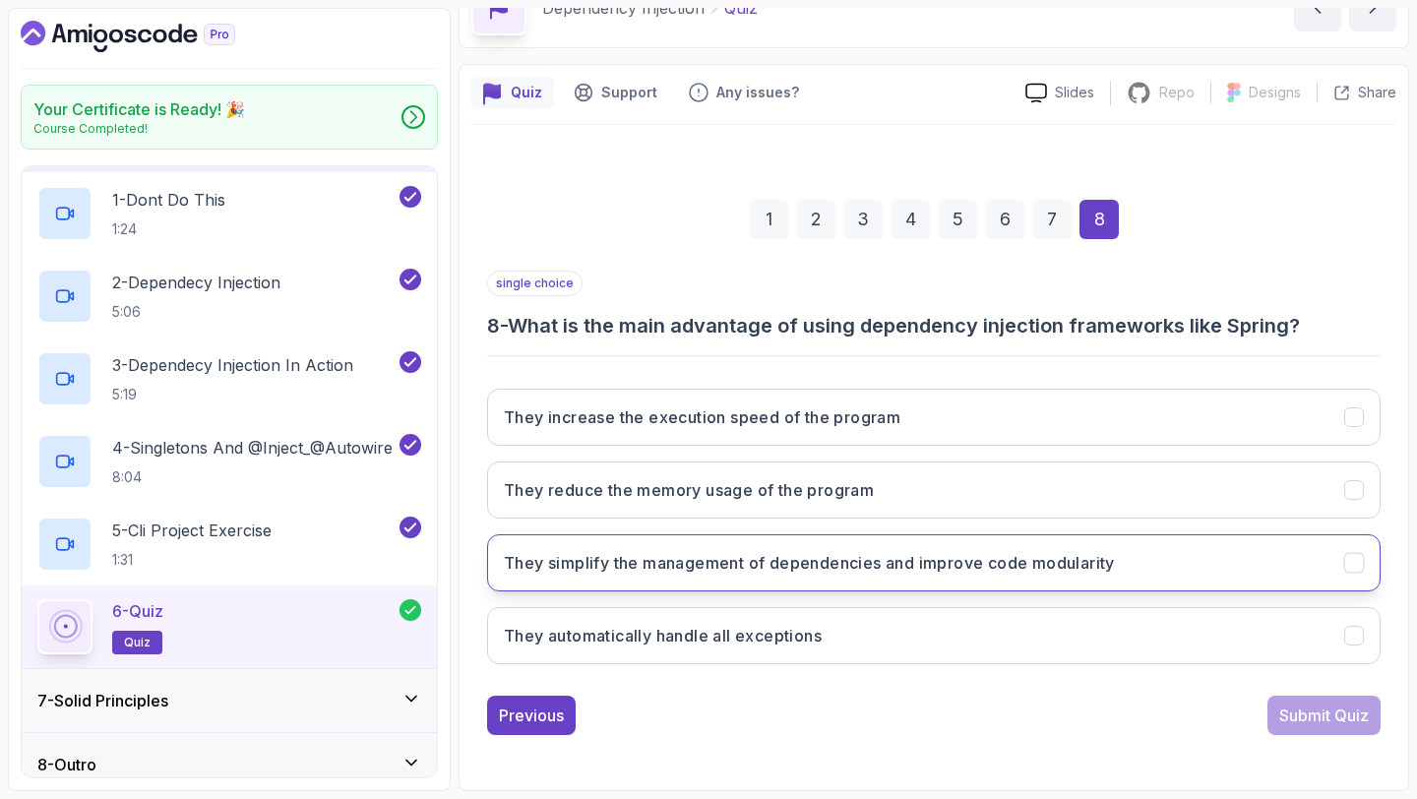
click at [1000, 575] on button "They simplify the management of dependencies and improve code modularity" at bounding box center [933, 562] width 893 height 57
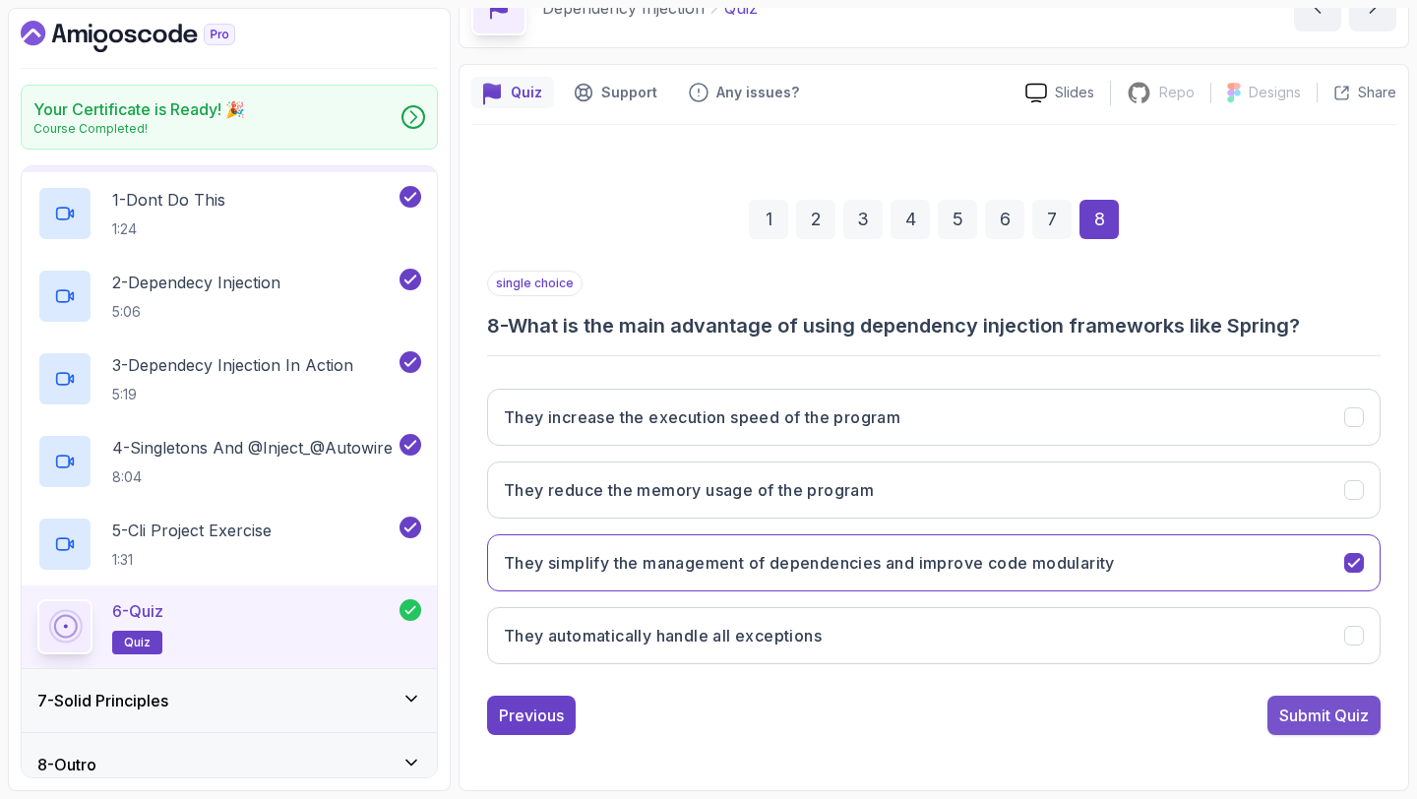
click at [1277, 699] on button "Submit Quiz" at bounding box center [1323, 714] width 113 height 39
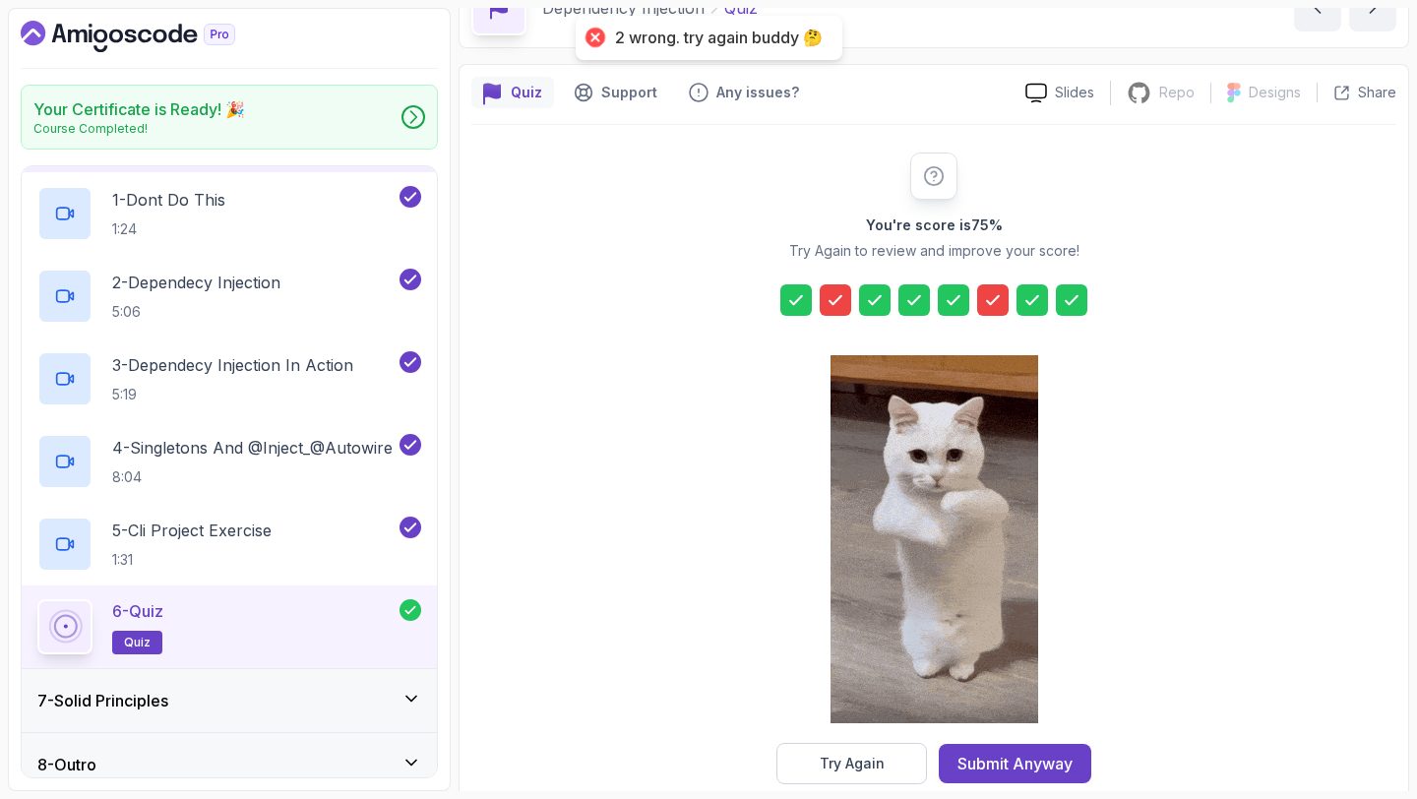
click at [834, 297] on icon at bounding box center [835, 300] width 20 height 20
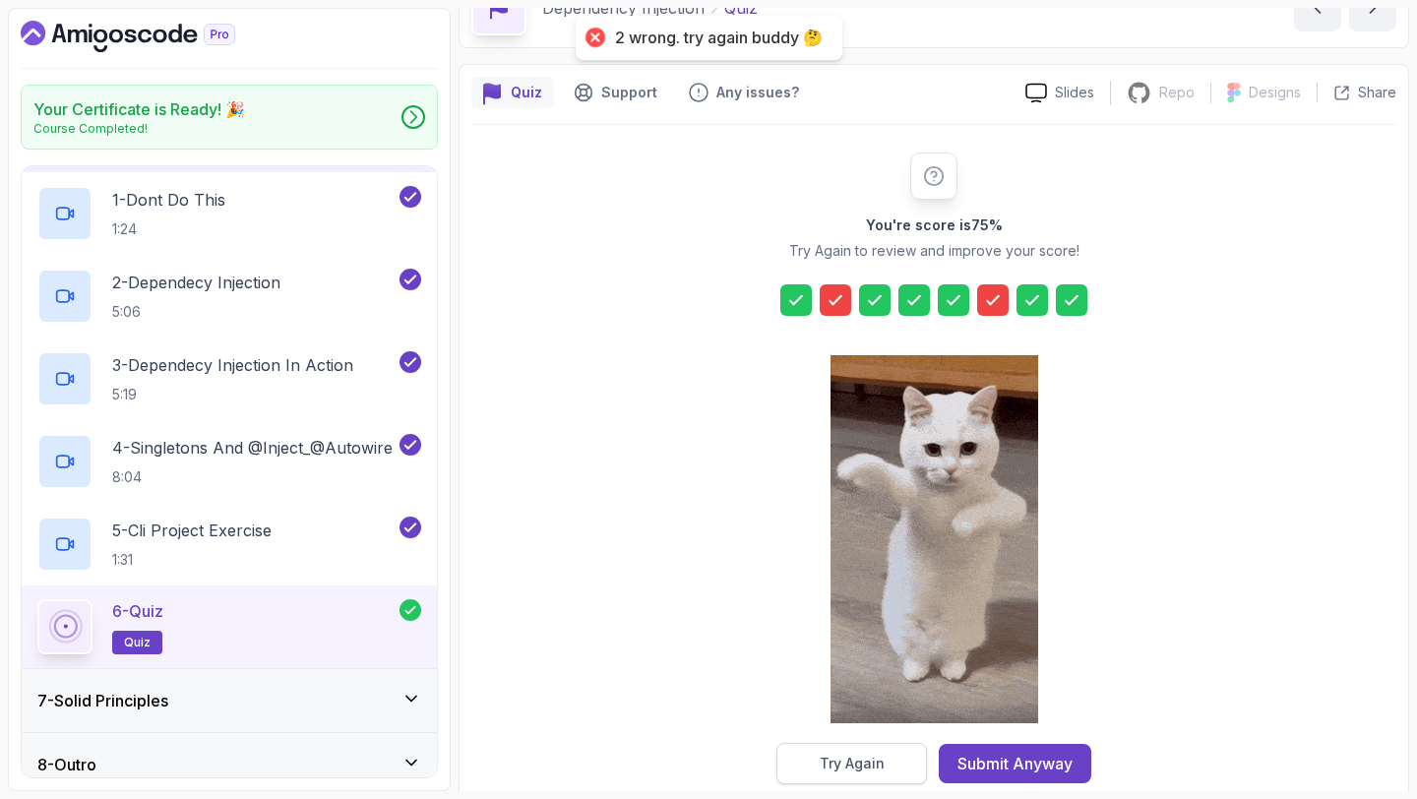
click at [881, 759] on div "Try Again" at bounding box center [851, 764] width 65 height 20
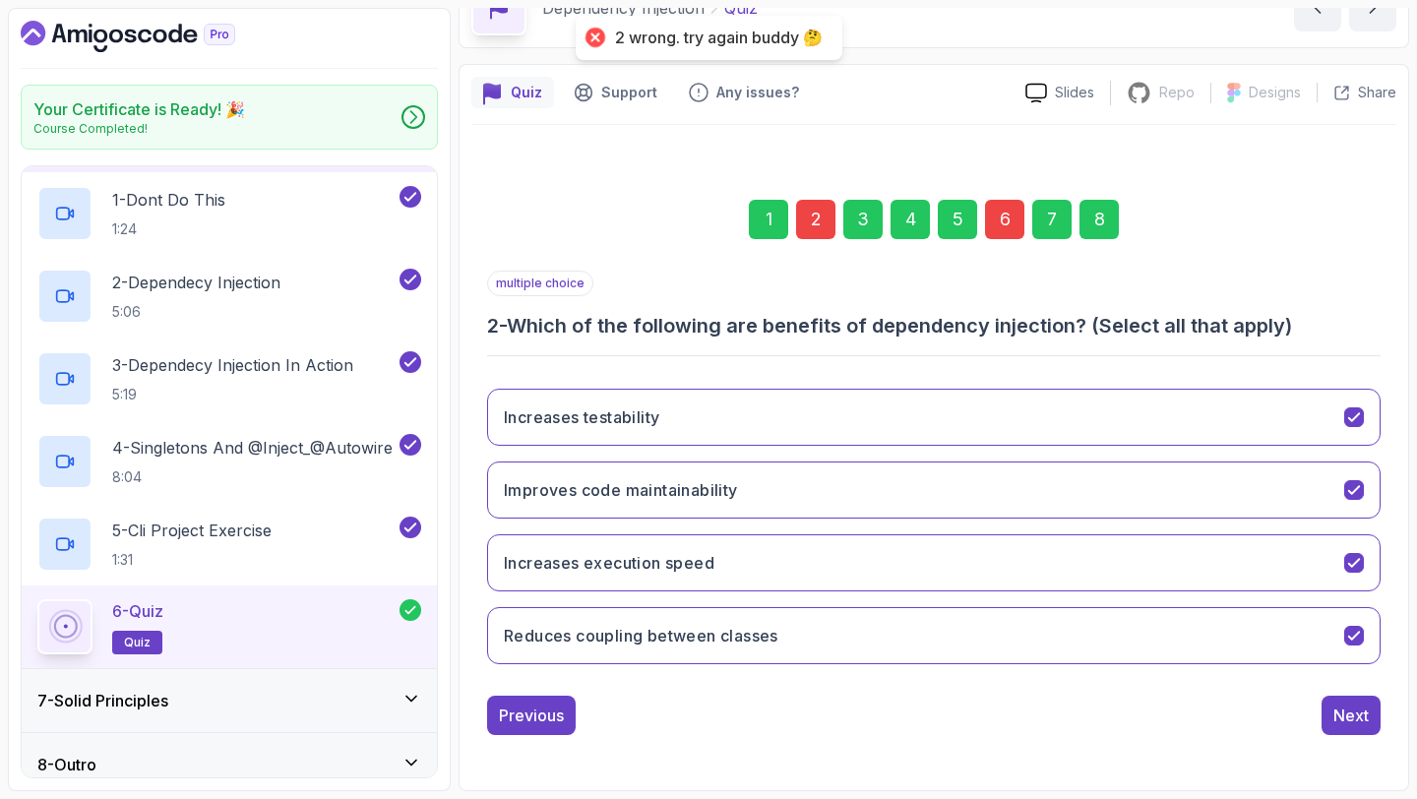
click at [1001, 226] on div "6" at bounding box center [1004, 219] width 39 height 39
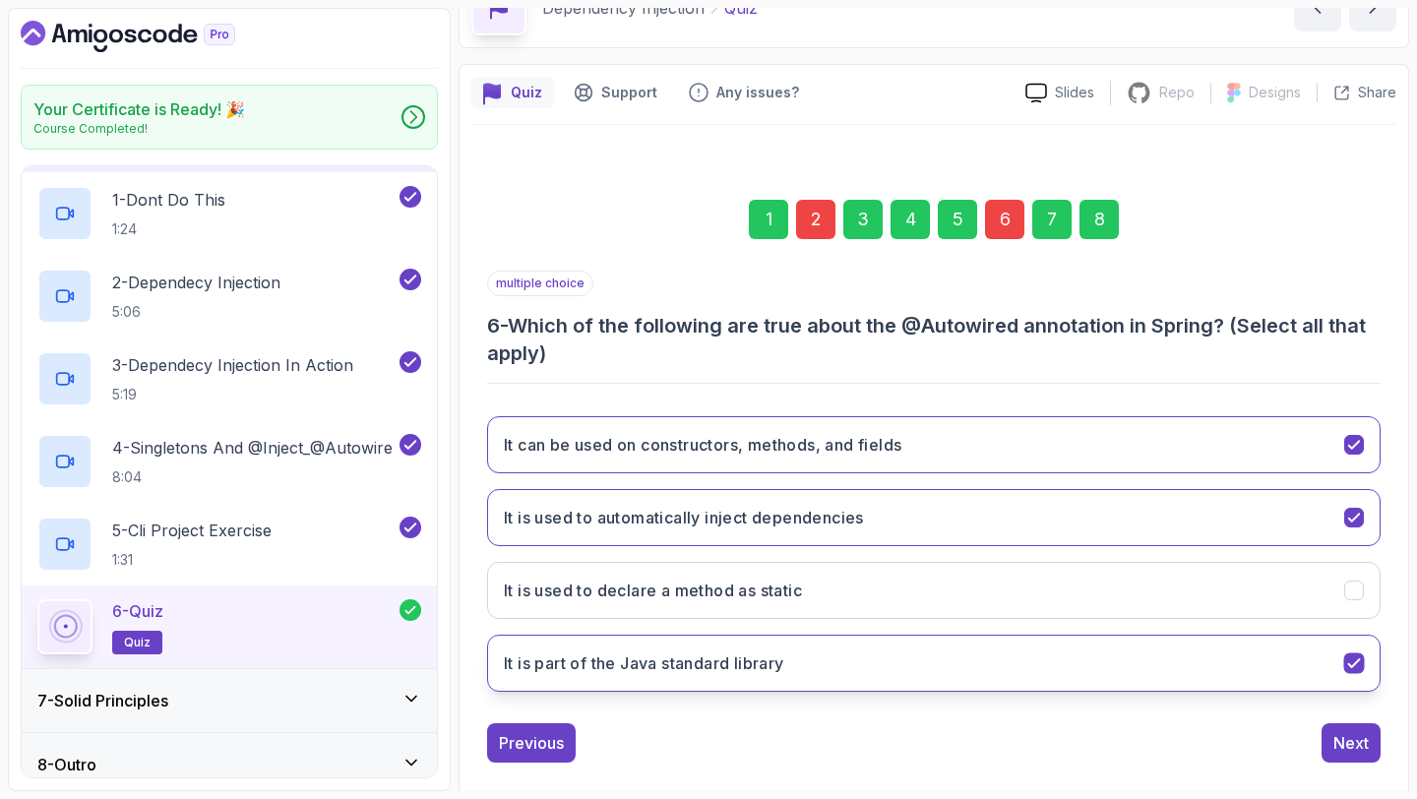
click at [703, 686] on button "It is part of the Java standard library" at bounding box center [933, 663] width 893 height 57
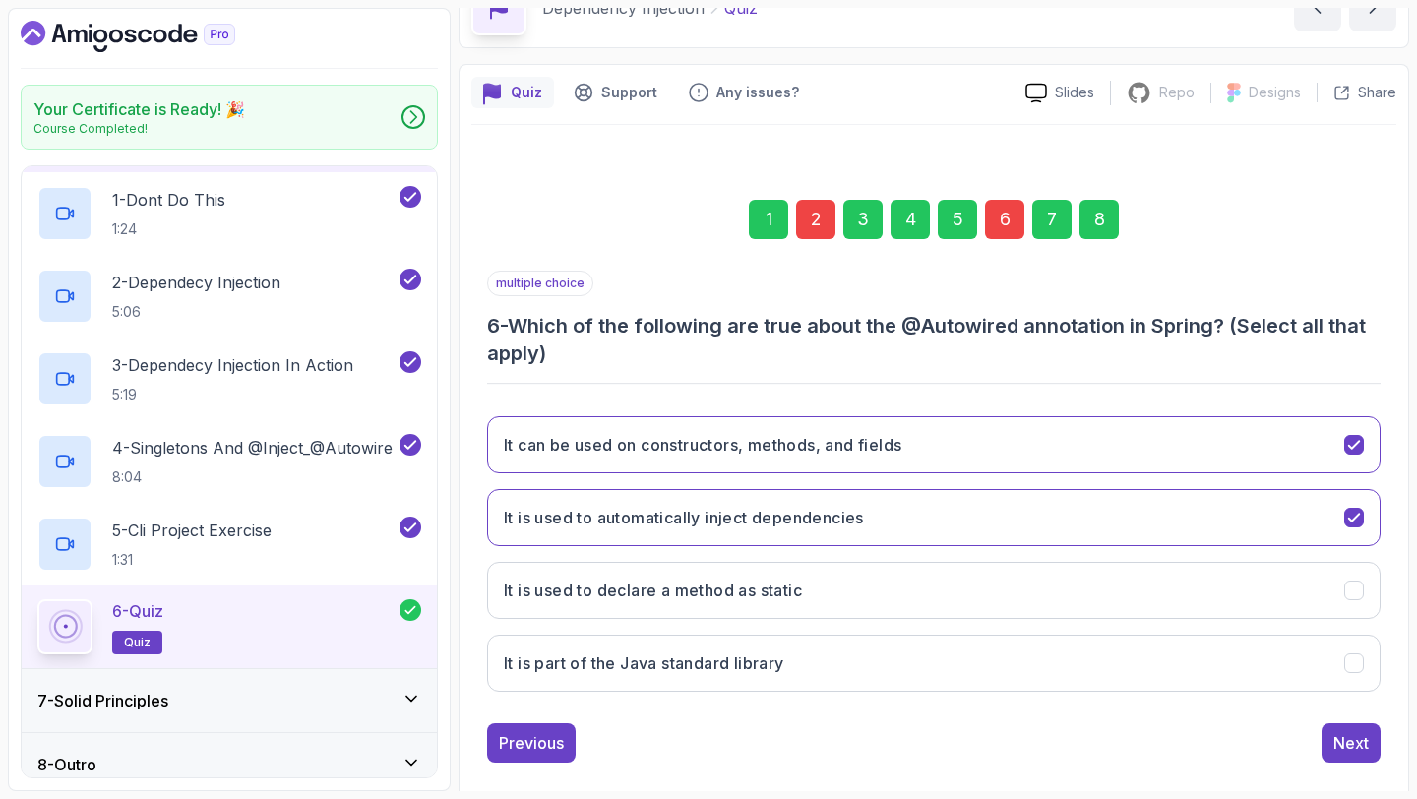
click at [815, 218] on div "2" at bounding box center [815, 219] width 39 height 39
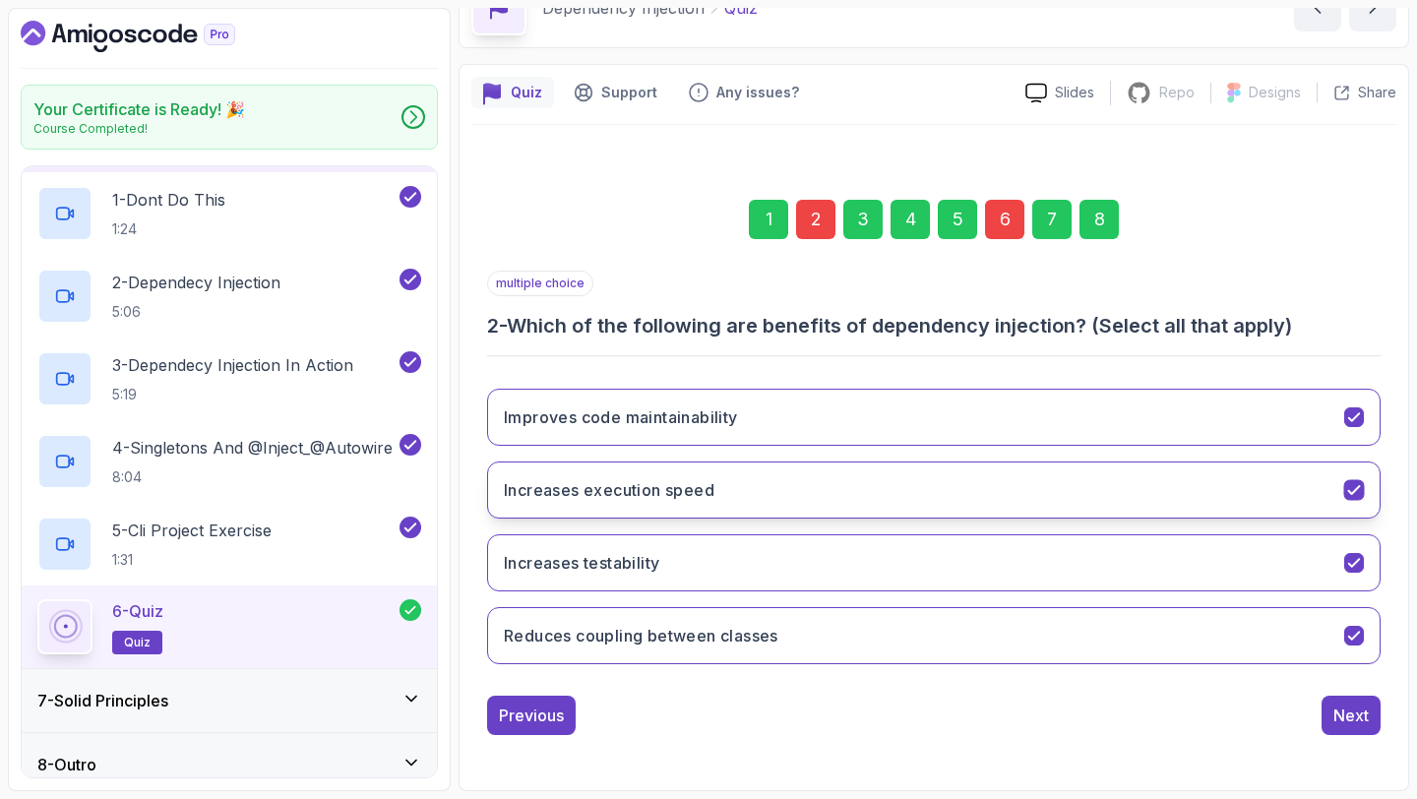
click at [804, 484] on button "Increases execution speed" at bounding box center [933, 489] width 893 height 57
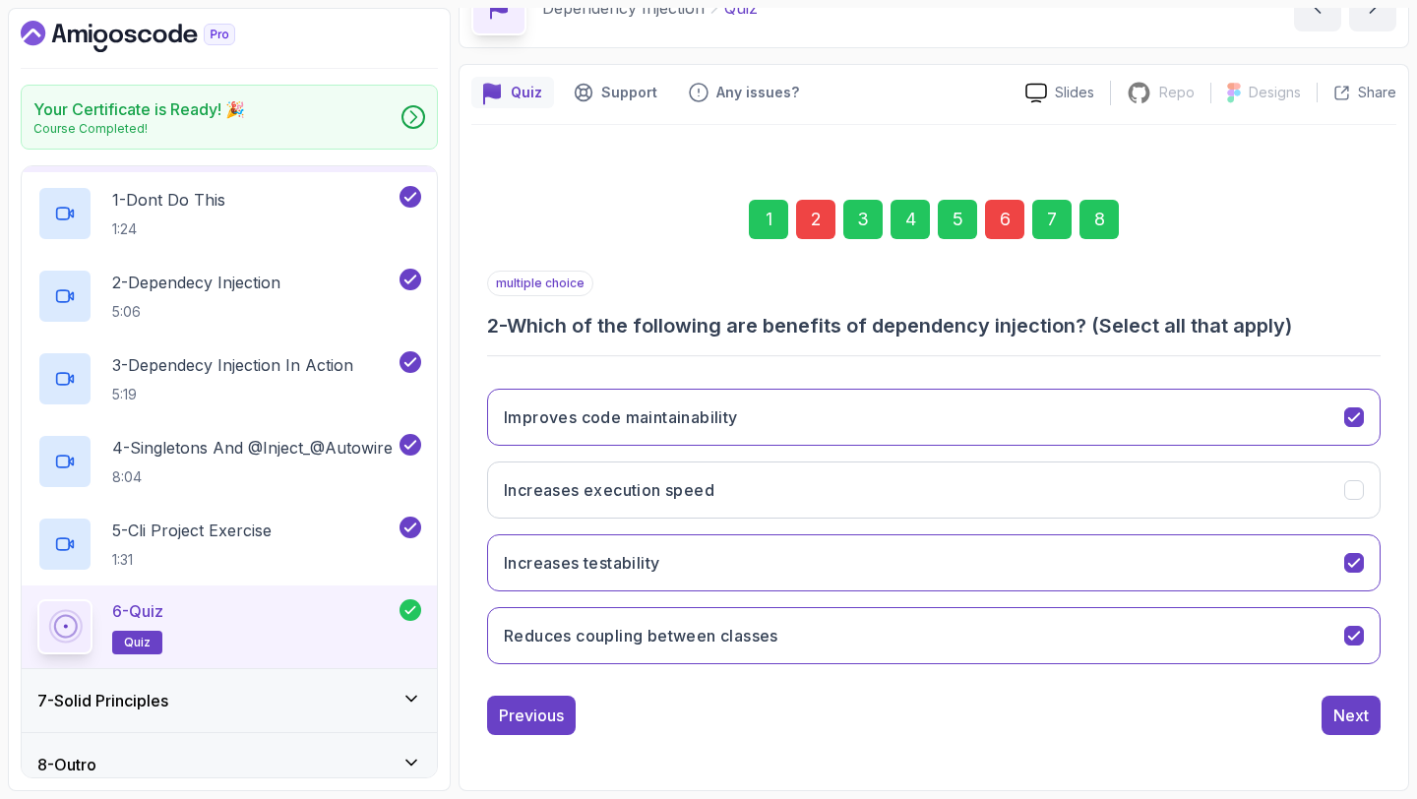
click at [1096, 226] on div "8" at bounding box center [1098, 219] width 39 height 39
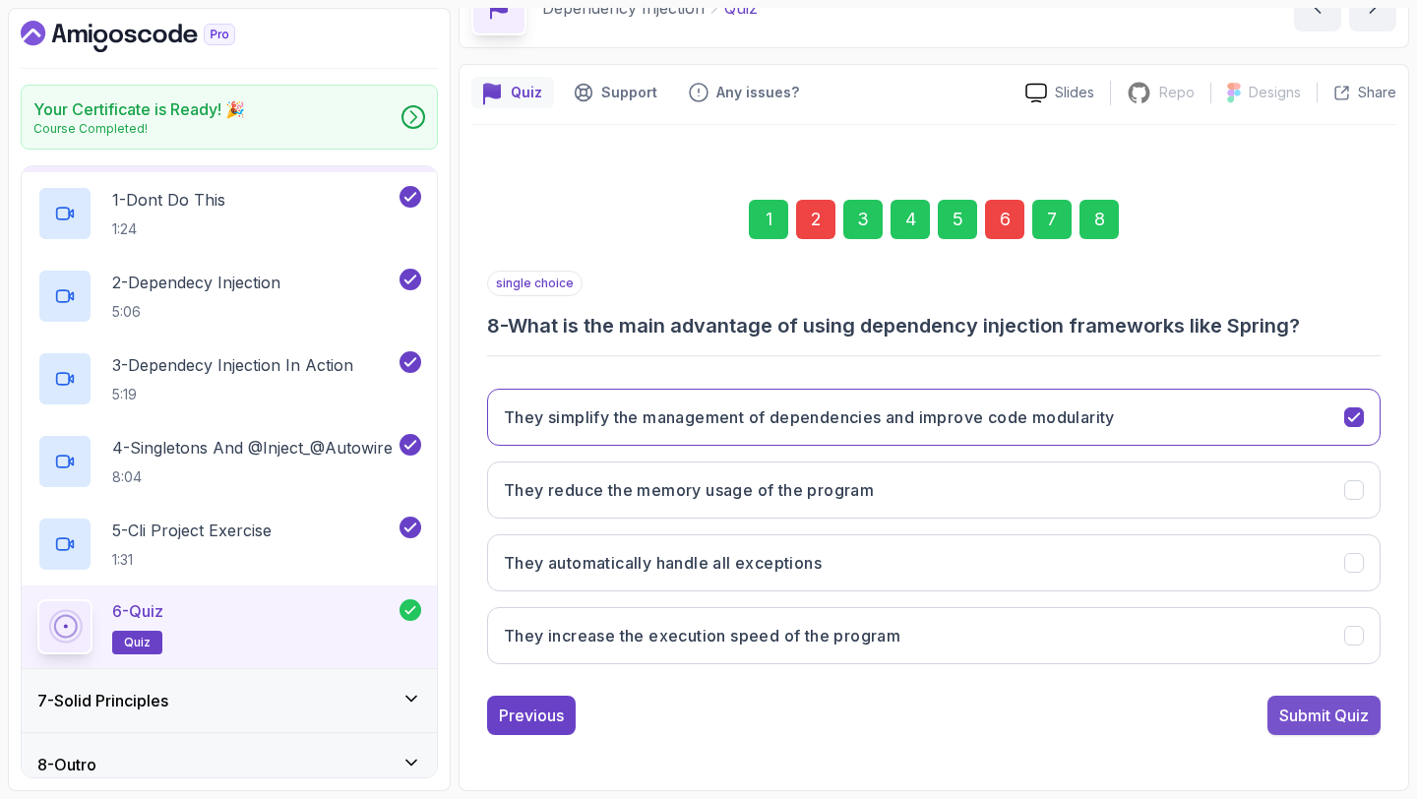
click at [1299, 722] on div "Submit Quiz" at bounding box center [1324, 715] width 90 height 24
